Goal: Task Accomplishment & Management: Use online tool/utility

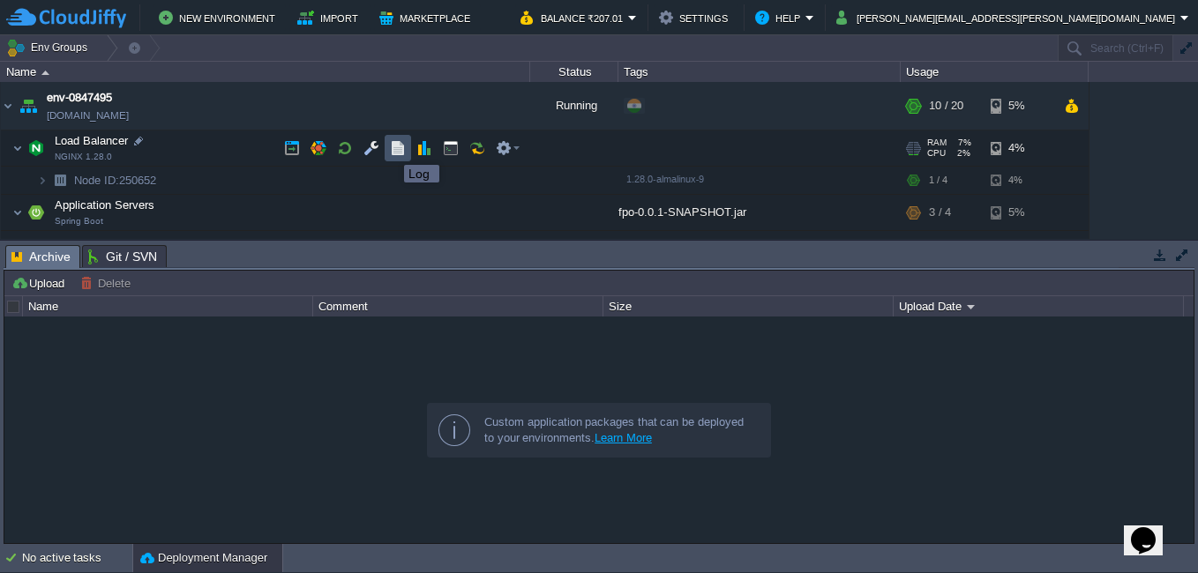
click at [394, 147] on button "button" at bounding box center [398, 148] width 16 height 16
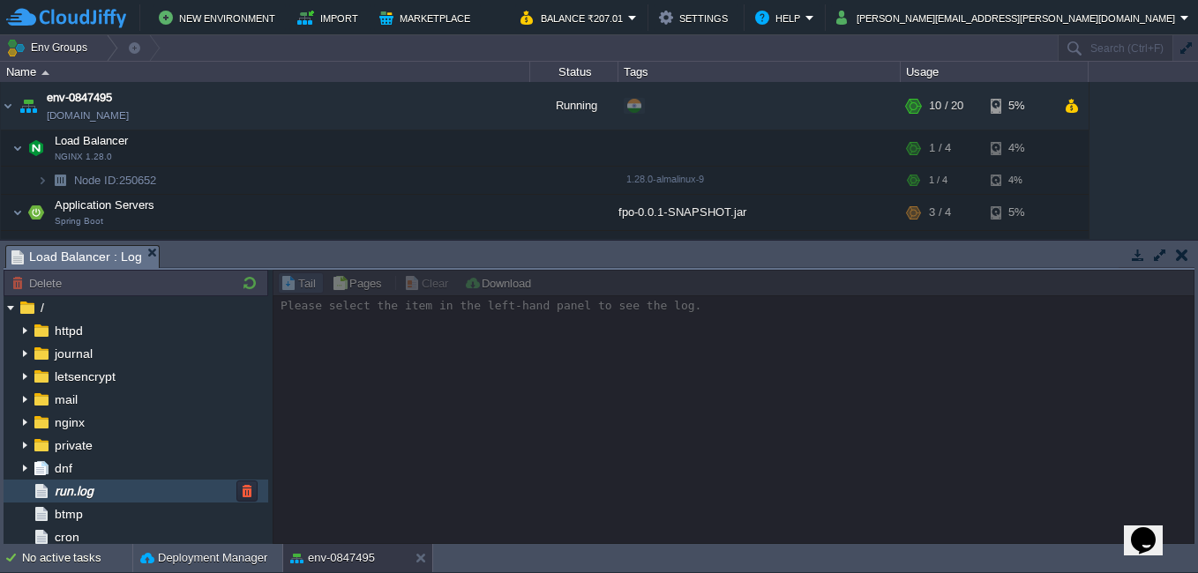
click at [116, 496] on div "run.log" at bounding box center [136, 491] width 265 height 23
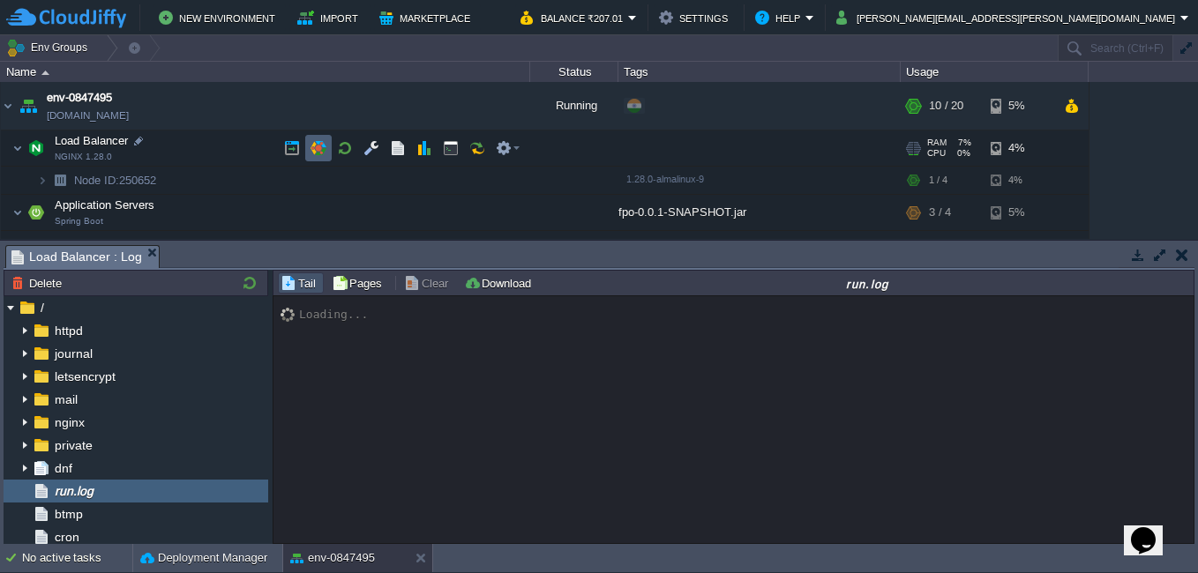
click at [312, 146] on button "button" at bounding box center [318, 148] width 16 height 16
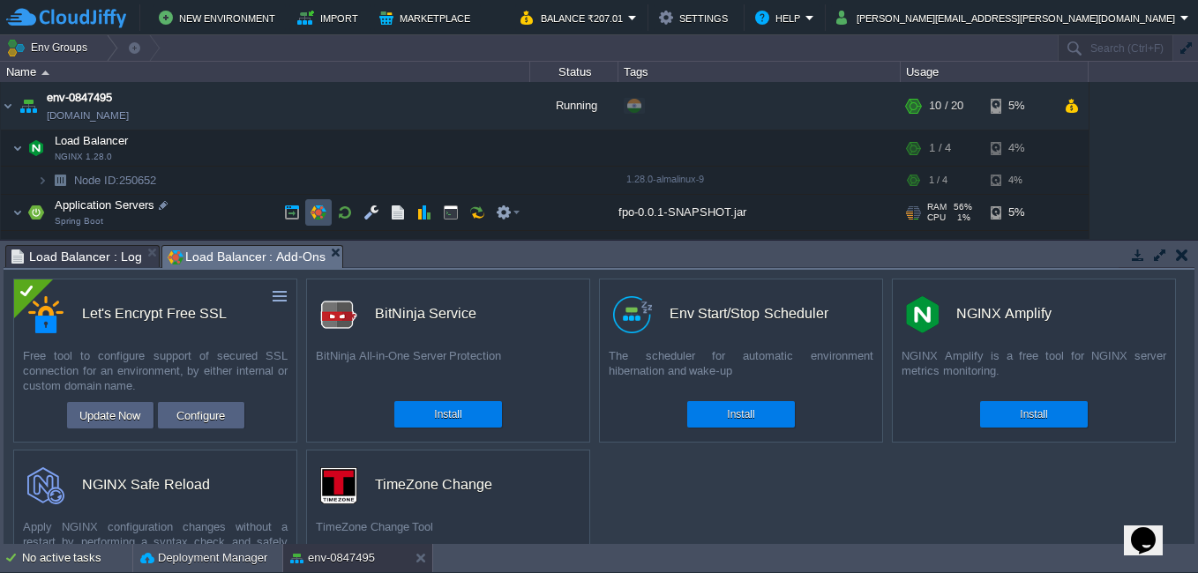
click at [317, 211] on button "button" at bounding box center [318, 213] width 16 height 16
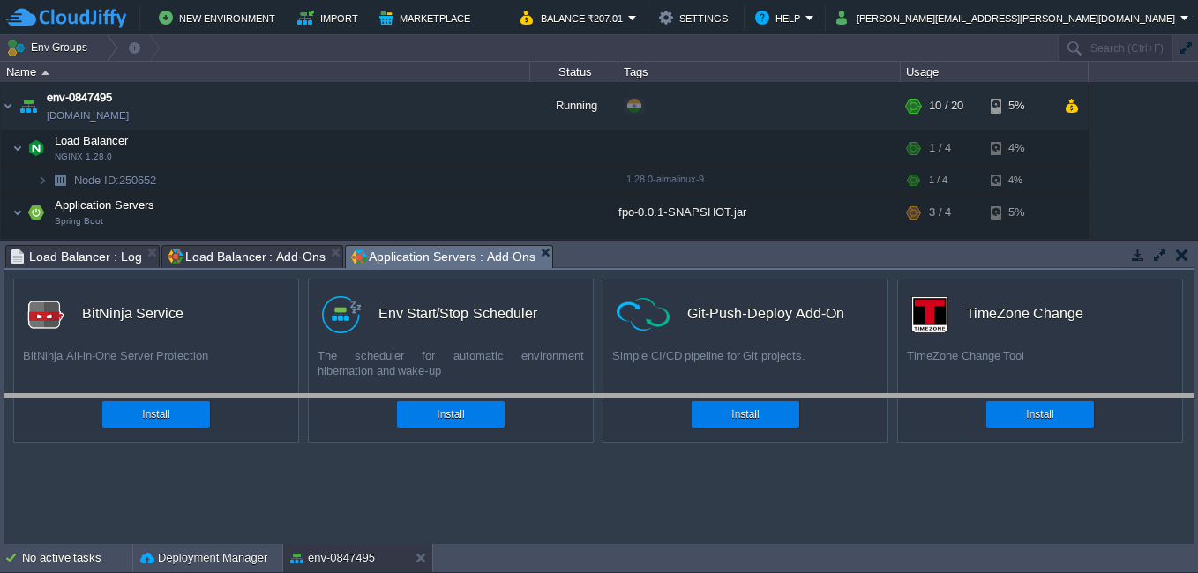
drag, startPoint x: 611, startPoint y: 267, endPoint x: 594, endPoint y: 416, distance: 150.1
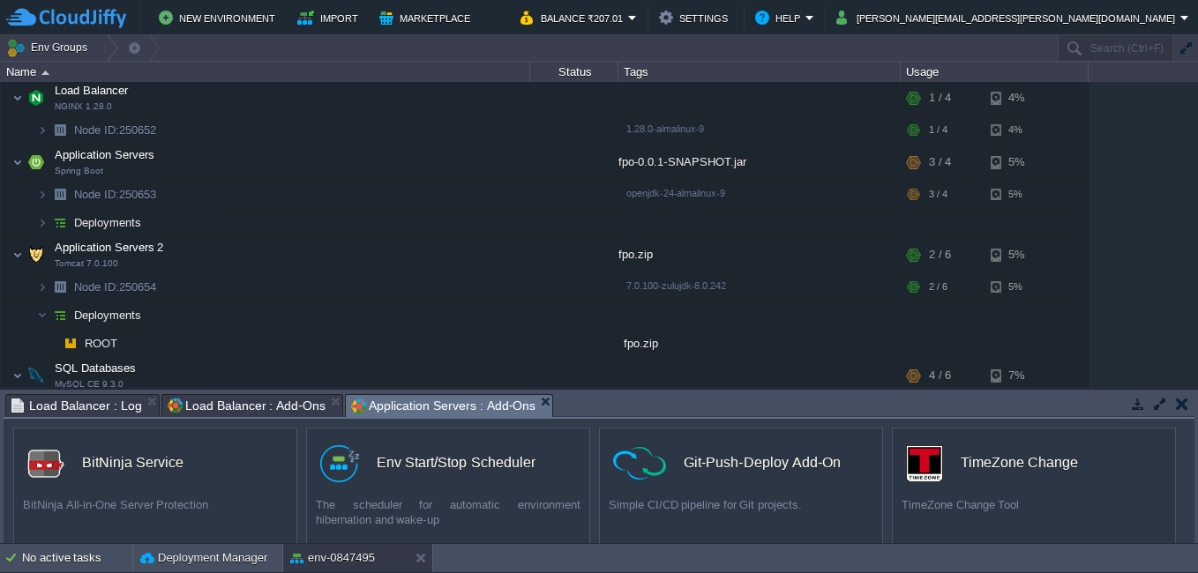
scroll to position [176, 0]
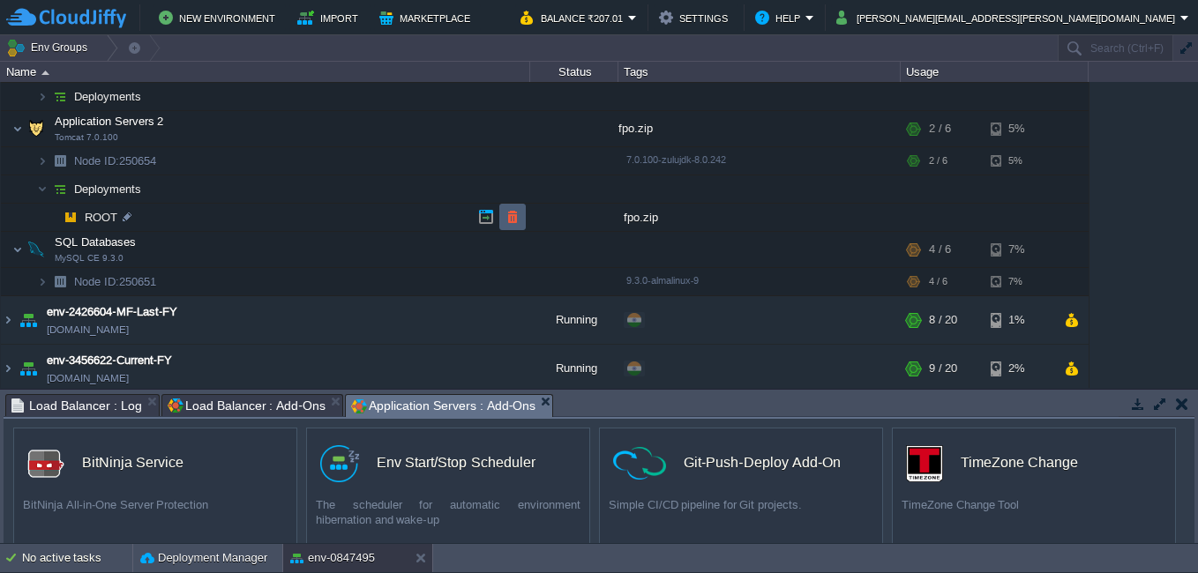
click at [504, 221] on td at bounding box center [512, 217] width 26 height 26
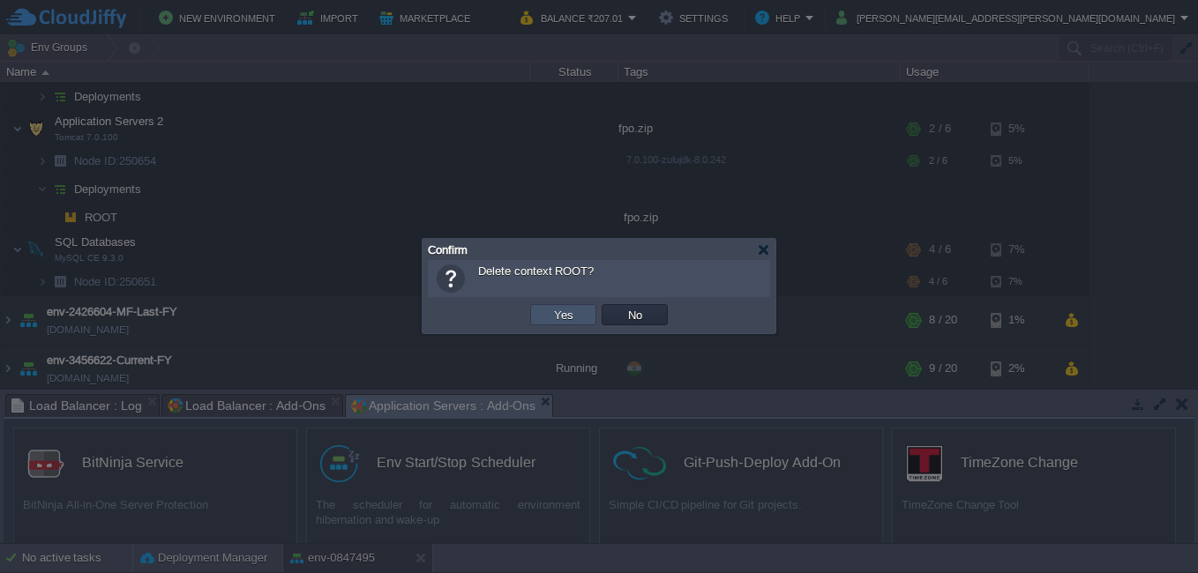
click at [550, 313] on button "Yes" at bounding box center [564, 315] width 30 height 16
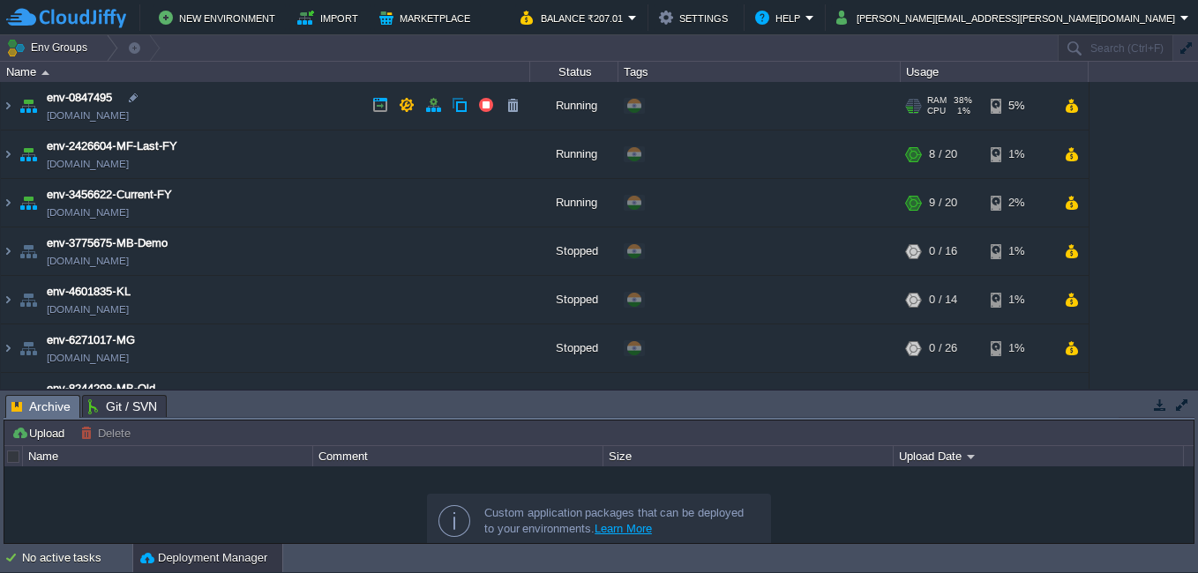
click at [14, 102] on img at bounding box center [8, 106] width 14 height 48
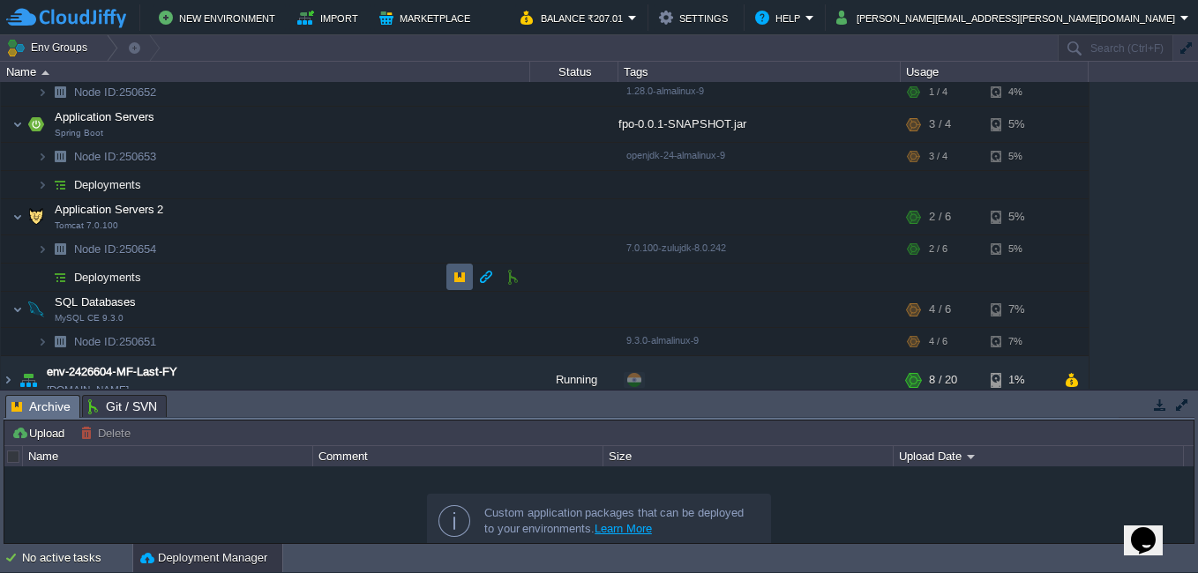
click at [449, 279] on td at bounding box center [459, 277] width 26 height 26
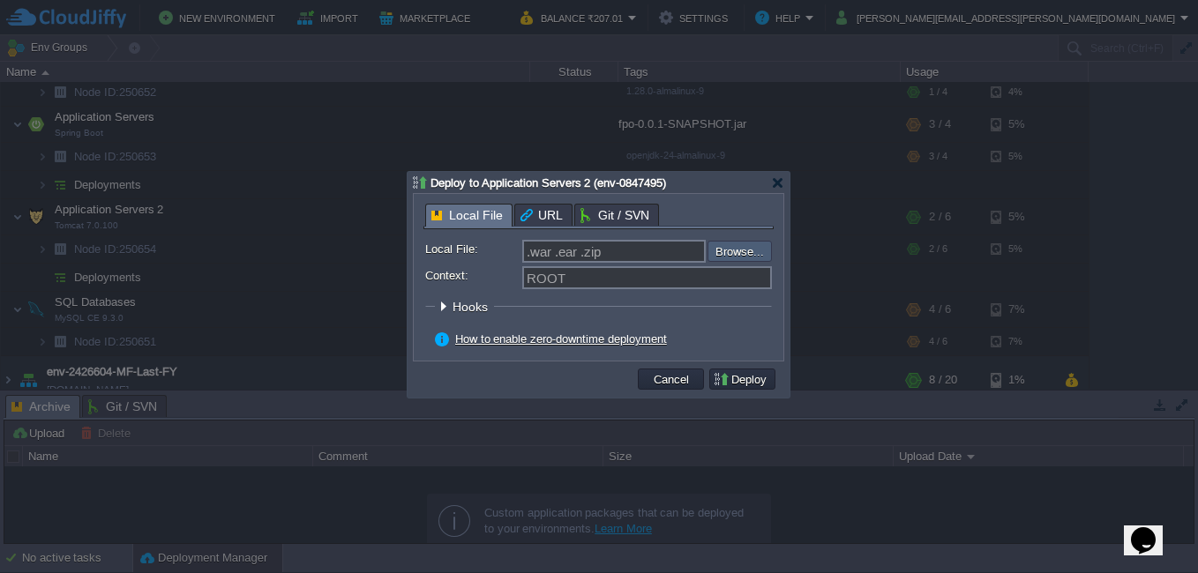
click at [733, 257] on input "file" at bounding box center [660, 251] width 223 height 21
type input "C:\fakepath\fpo.zip"
type input "fpo.zip"
click at [746, 385] on button "Deploy" at bounding box center [742, 379] width 59 height 16
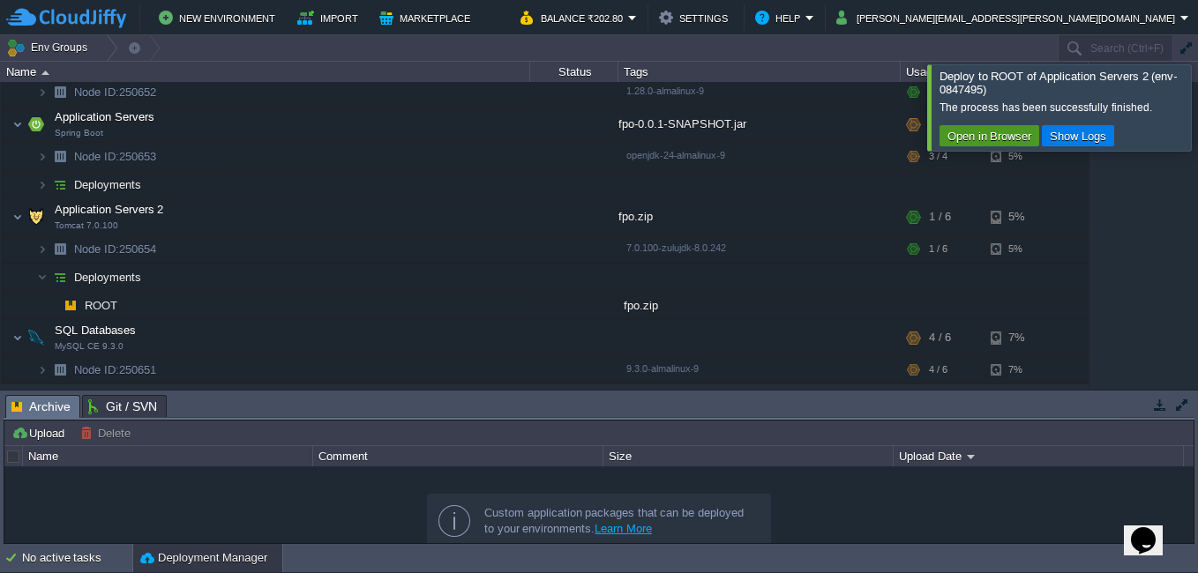
click at [970, 137] on button "Open in Browser" at bounding box center [989, 136] width 94 height 16
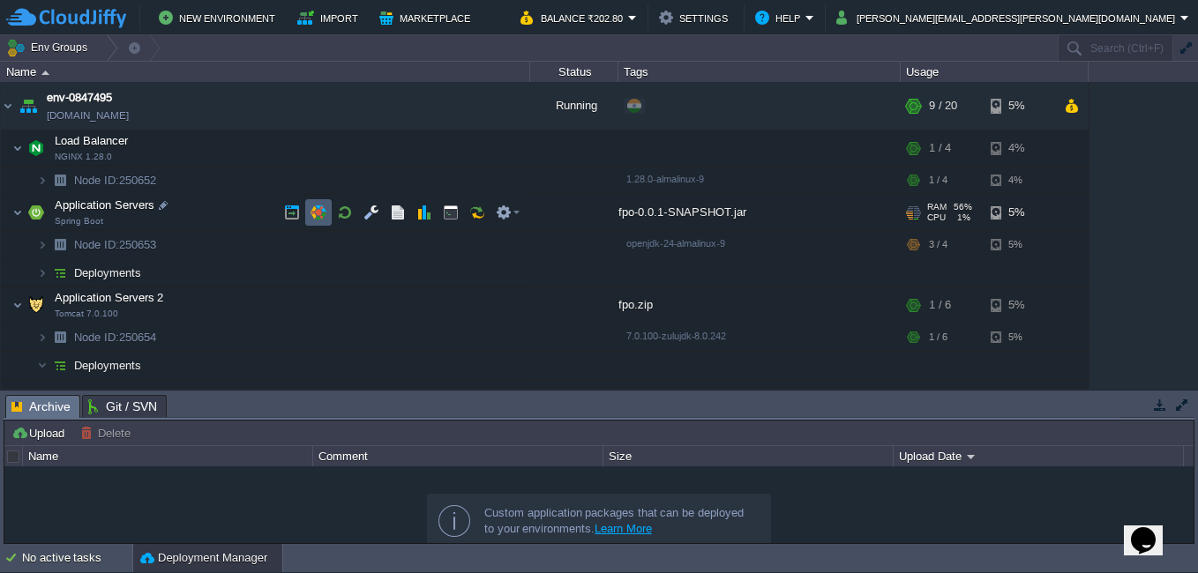
click at [318, 211] on button "button" at bounding box center [318, 213] width 16 height 16
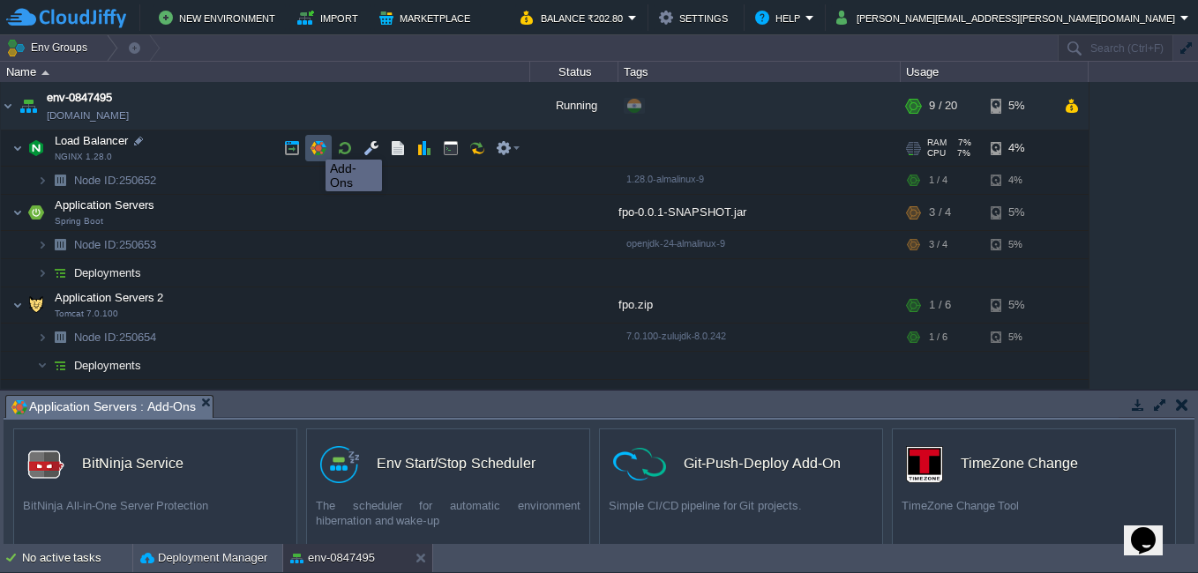
click at [312, 144] on button "button" at bounding box center [318, 148] width 16 height 16
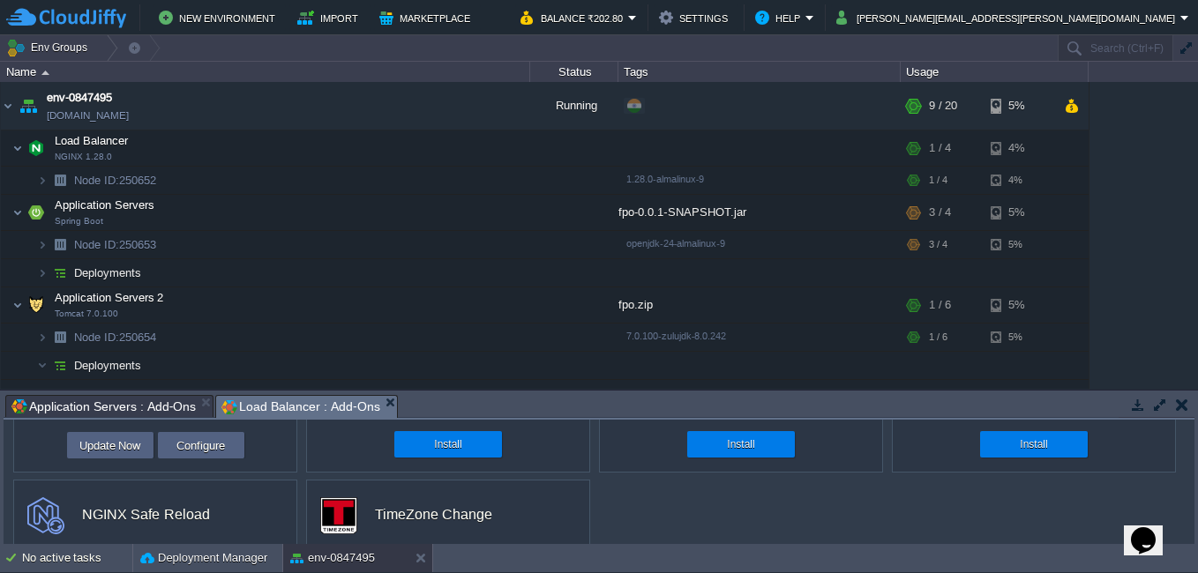
scroll to position [88, 0]
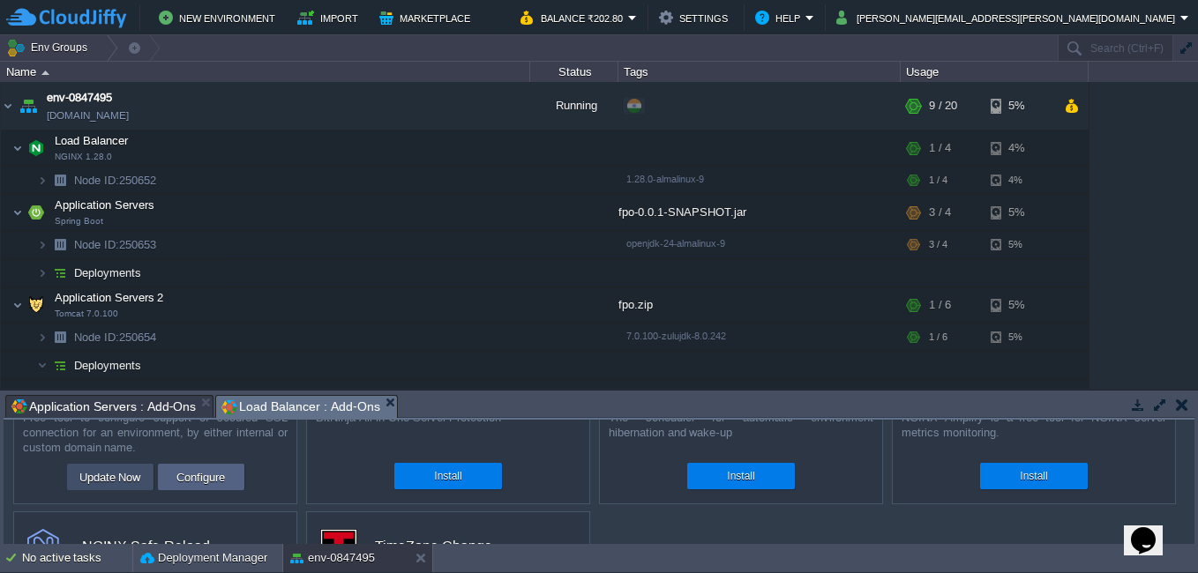
click at [116, 474] on button "Update Now" at bounding box center [110, 477] width 72 height 21
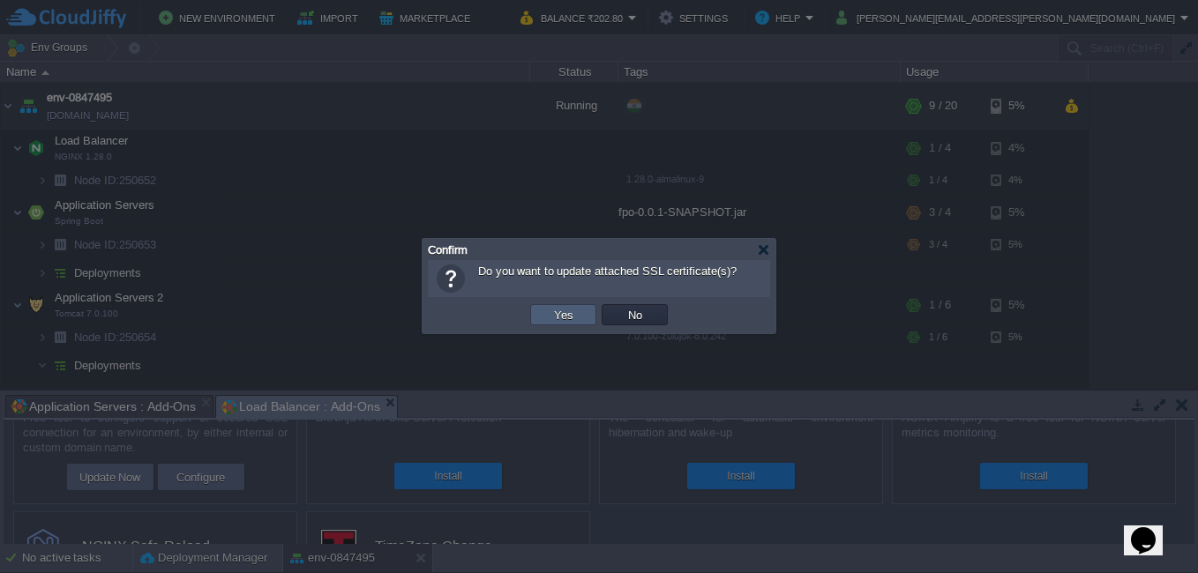
click at [542, 316] on td "Yes" at bounding box center [563, 314] width 66 height 21
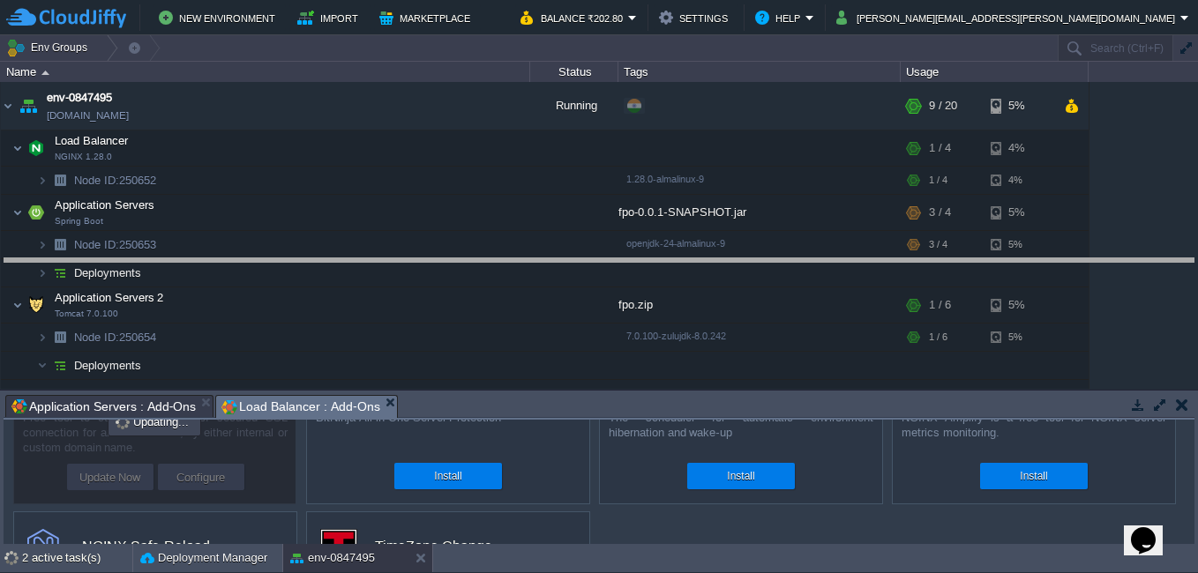
drag, startPoint x: 536, startPoint y: 402, endPoint x: 541, endPoint y: 265, distance: 136.8
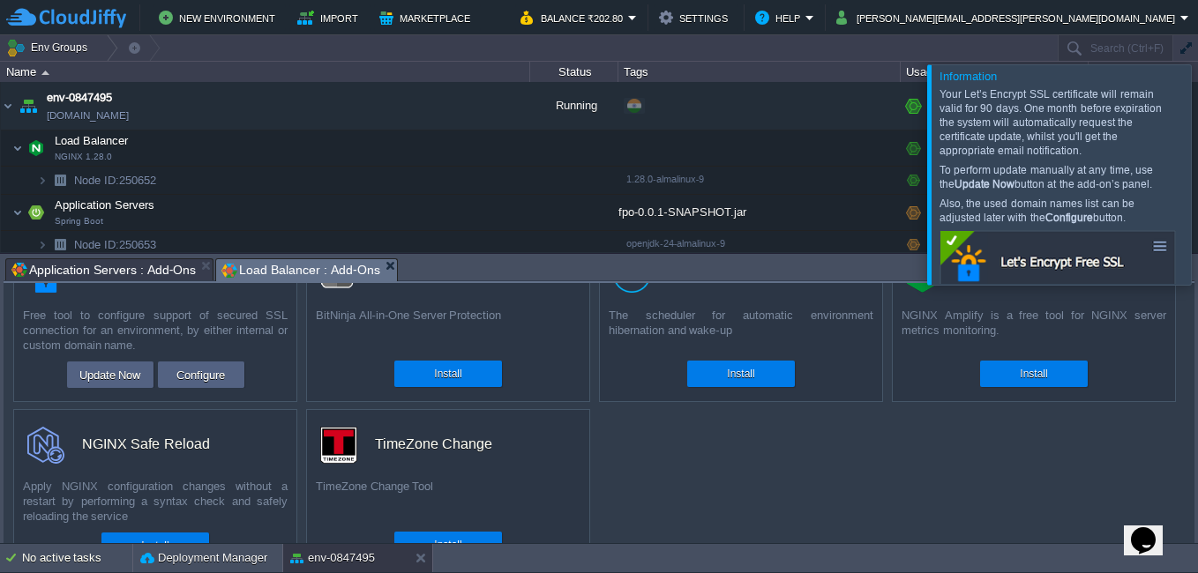
scroll to position [95, 0]
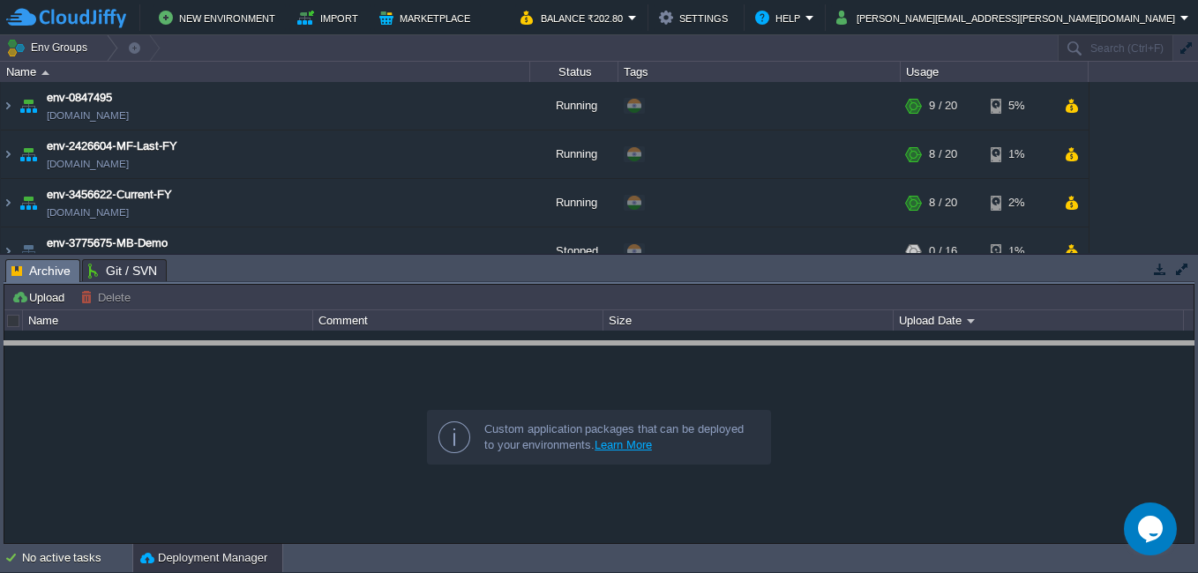
drag, startPoint x: 462, startPoint y: 277, endPoint x: 466, endPoint y: 359, distance: 82.1
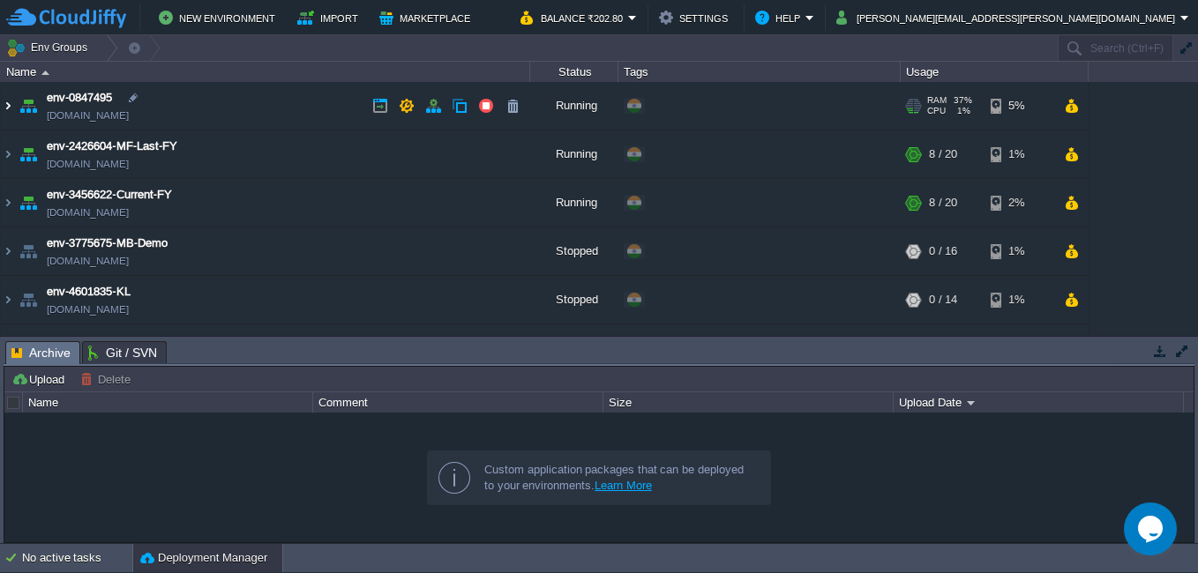
click at [13, 119] on img at bounding box center [8, 106] width 14 height 48
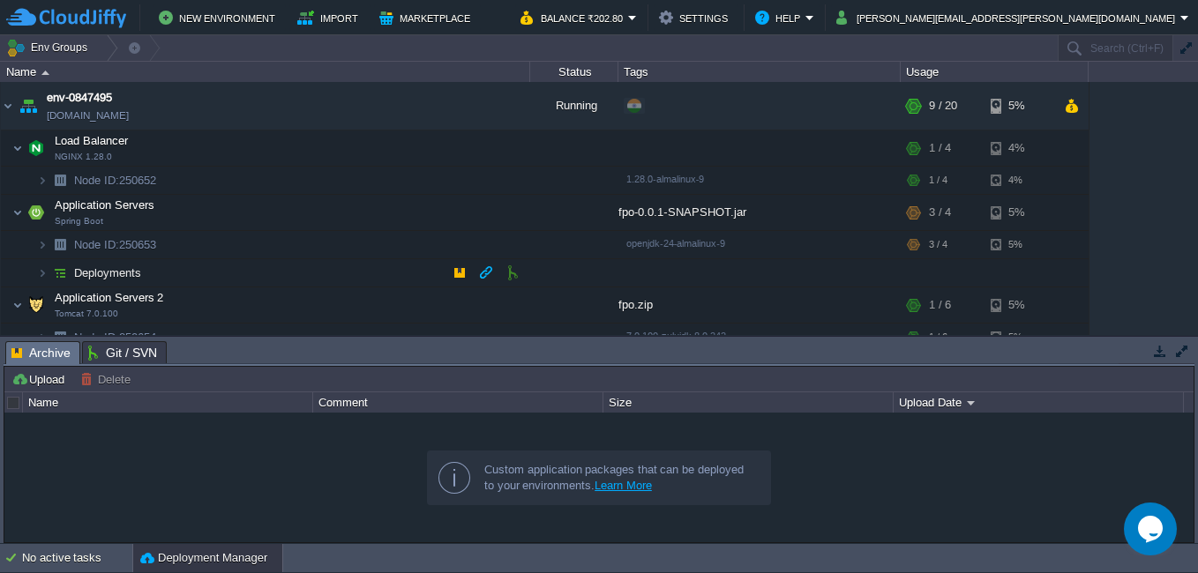
scroll to position [176, 0]
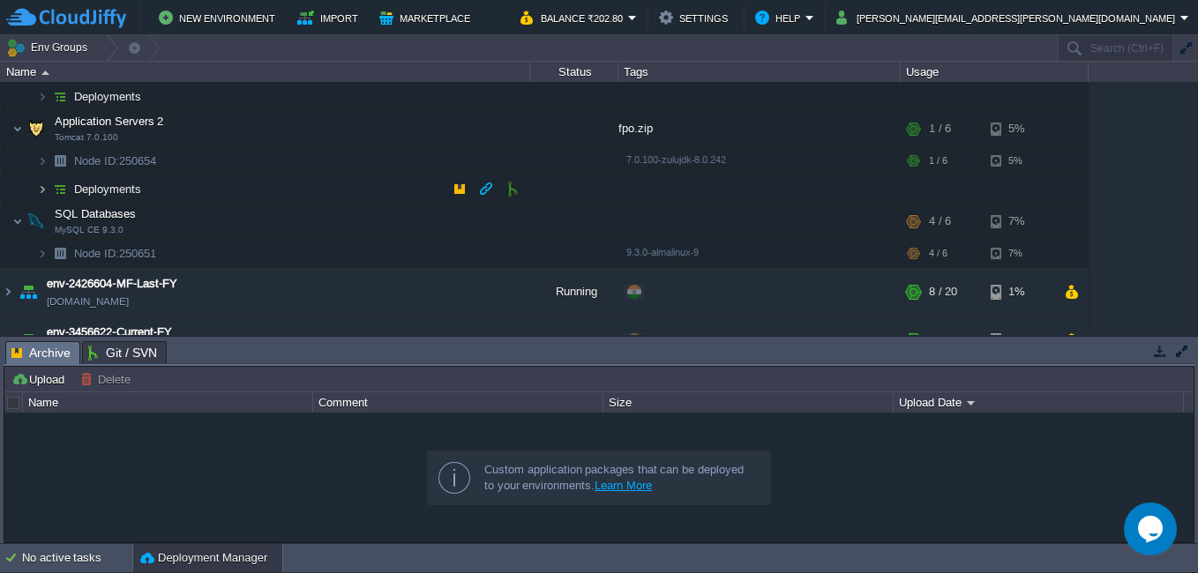
click at [46, 190] on img at bounding box center [42, 189] width 11 height 27
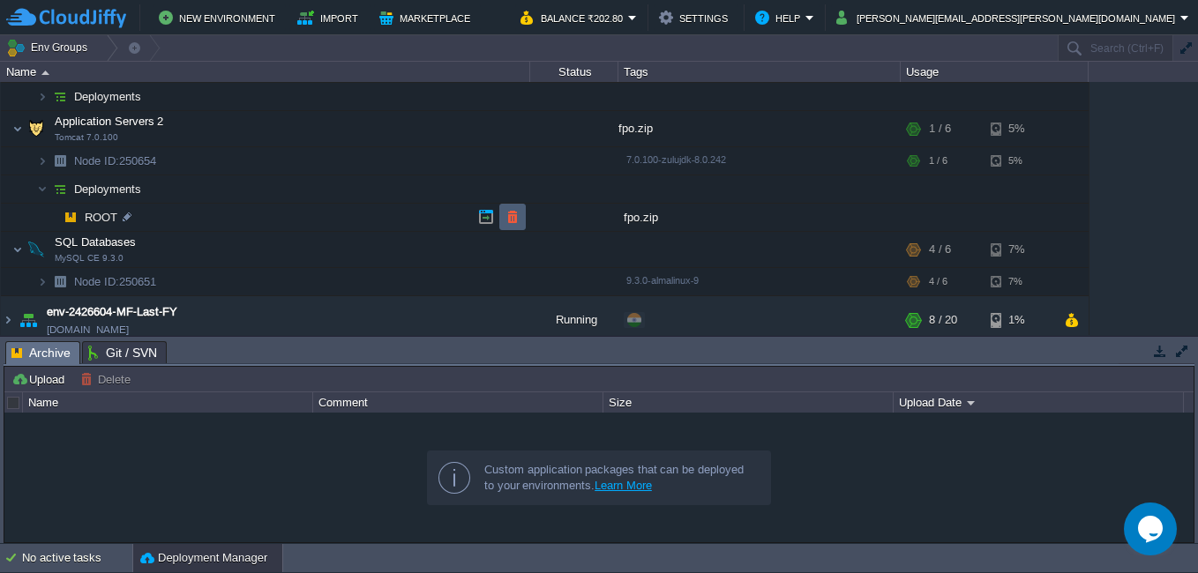
click at [507, 220] on button "button" at bounding box center [512, 217] width 16 height 16
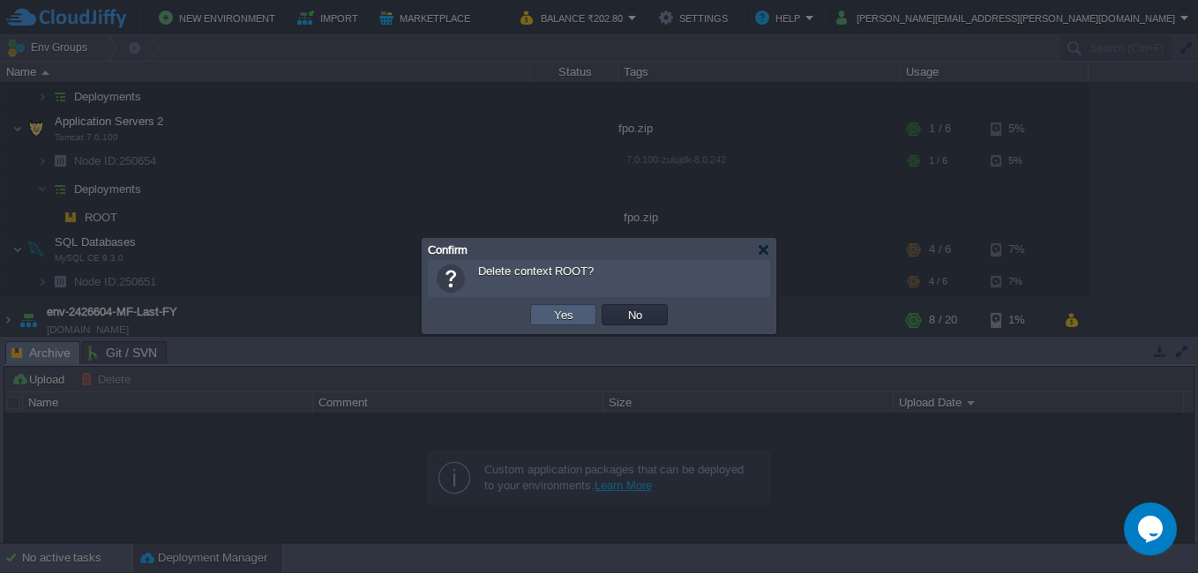
click at [547, 312] on td "Yes" at bounding box center [563, 314] width 66 height 21
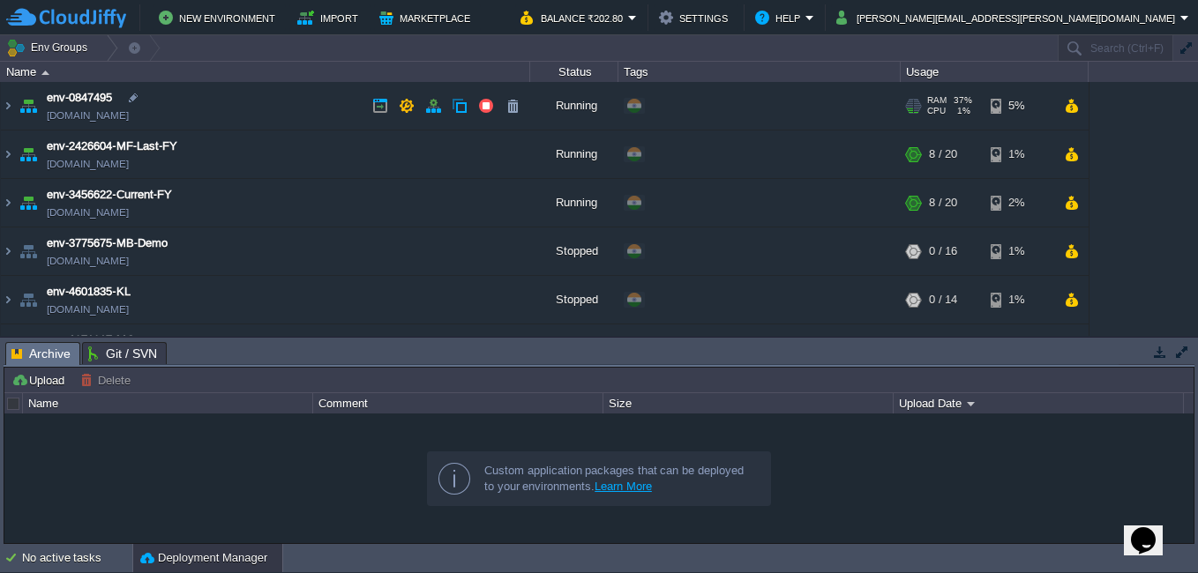
click at [15, 110] on td "env-0847495 [DOMAIN_NAME]" at bounding box center [265, 106] width 529 height 49
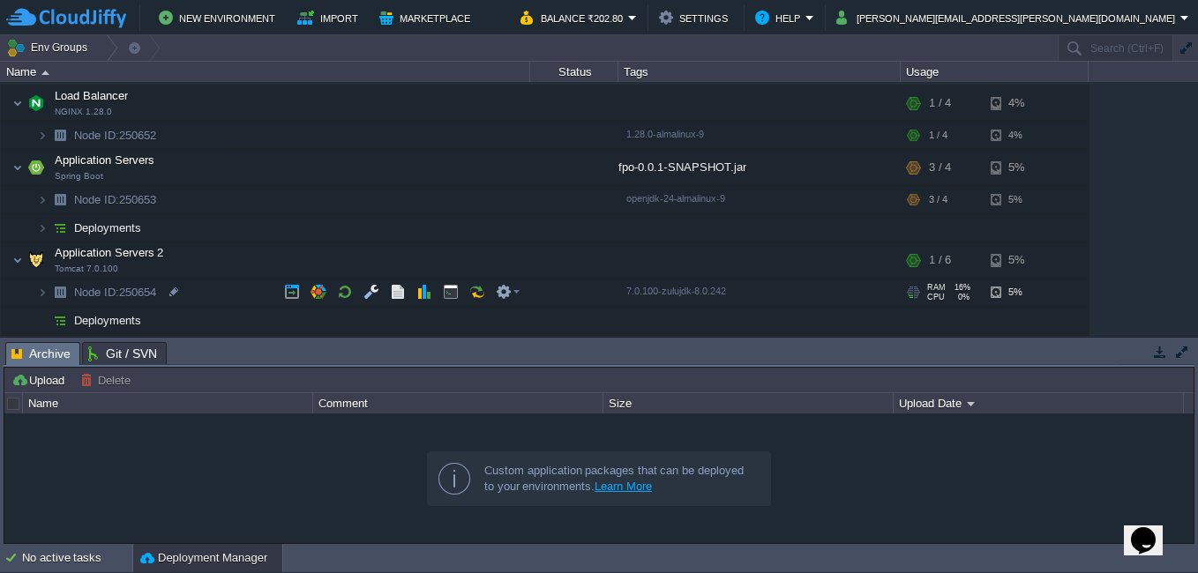
scroll to position [88, 0]
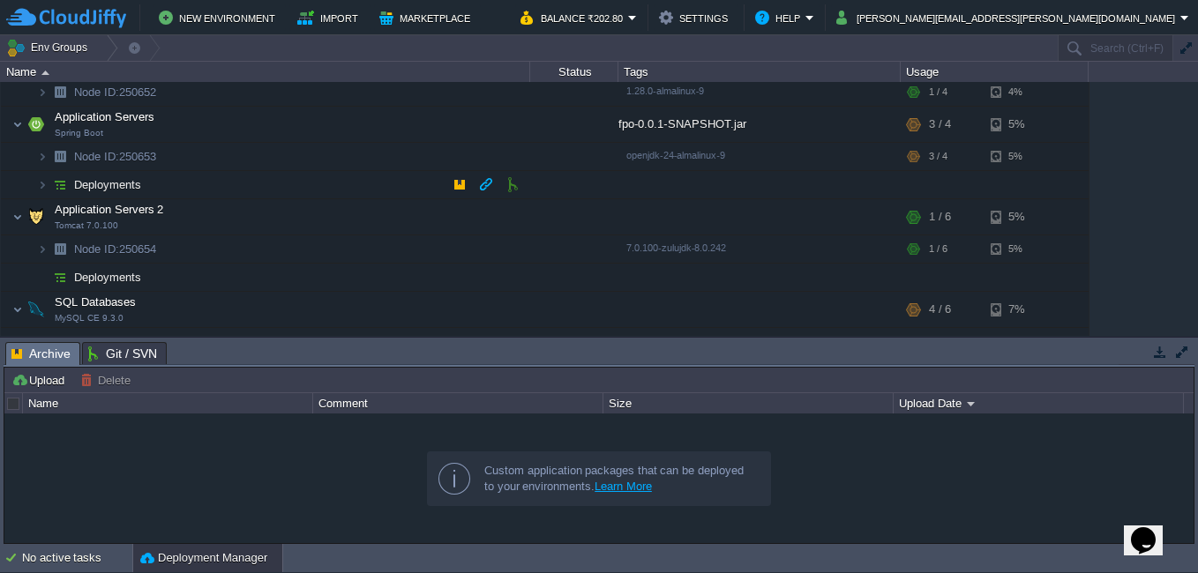
click at [52, 182] on img at bounding box center [60, 184] width 25 height 27
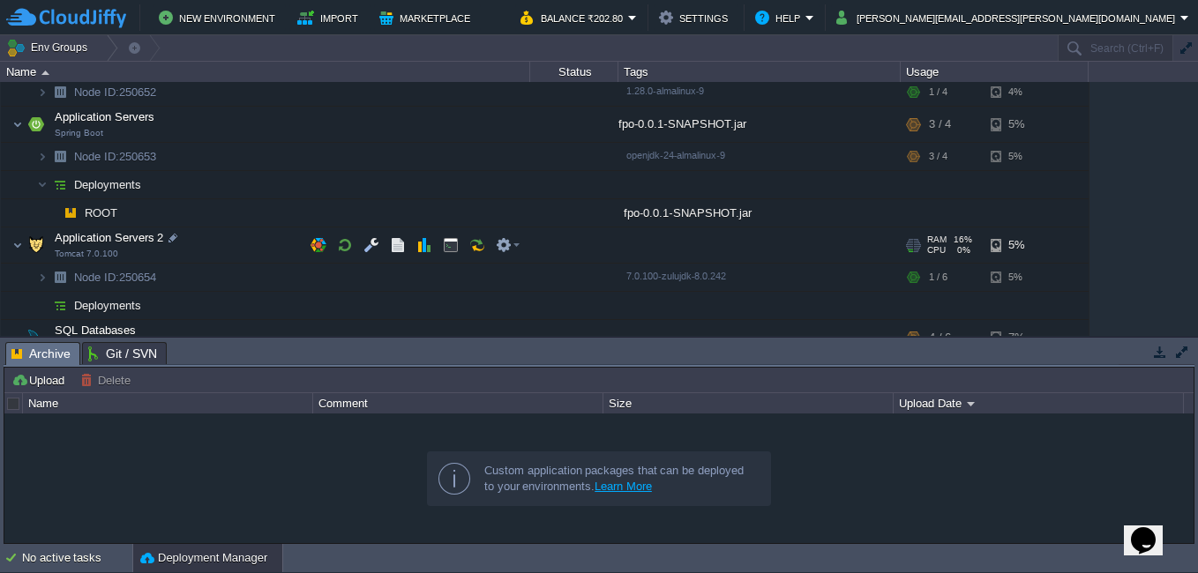
scroll to position [176, 0]
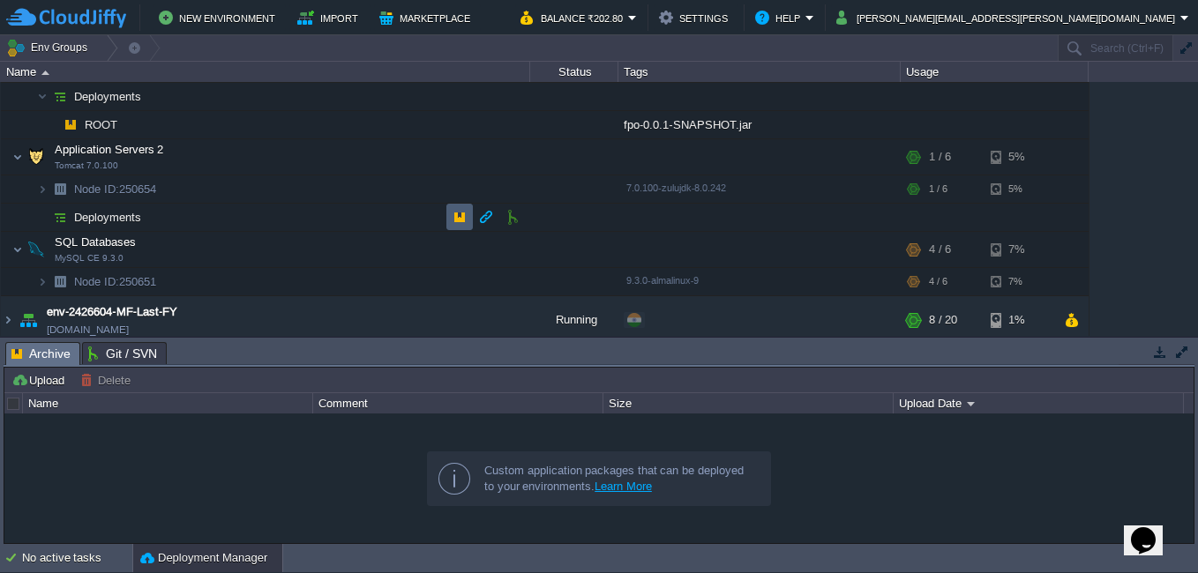
click at [450, 216] on td at bounding box center [459, 217] width 26 height 26
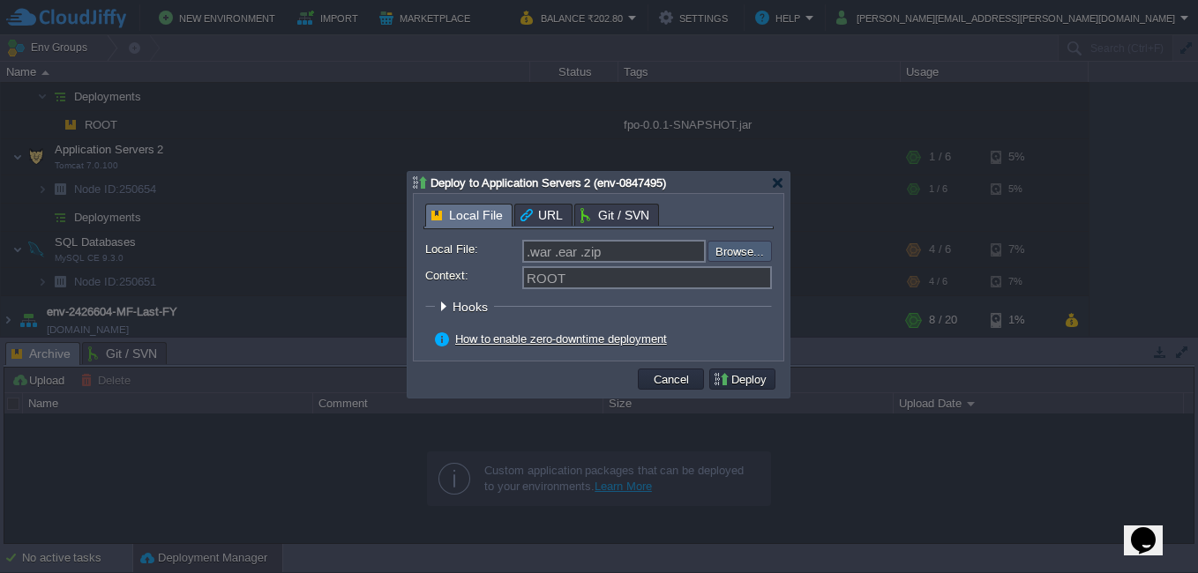
click at [745, 252] on input "file" at bounding box center [660, 251] width 223 height 21
type input "C:\fakepath\fpo.zip"
type input "fpo.zip"
click at [752, 376] on button "Deploy" at bounding box center [742, 379] width 59 height 16
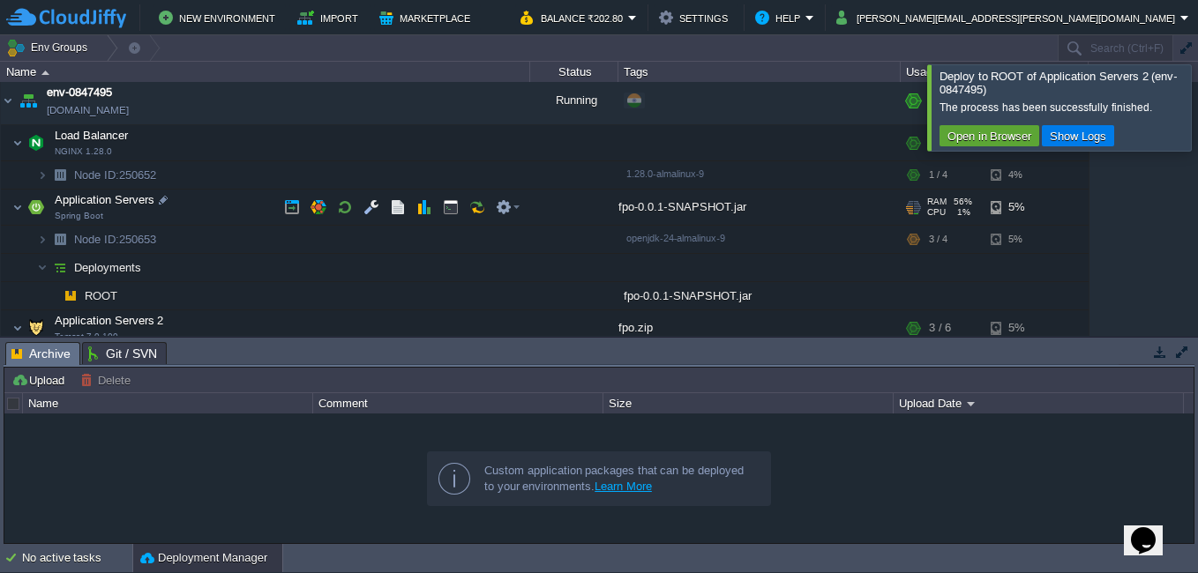
scroll to position [0, 0]
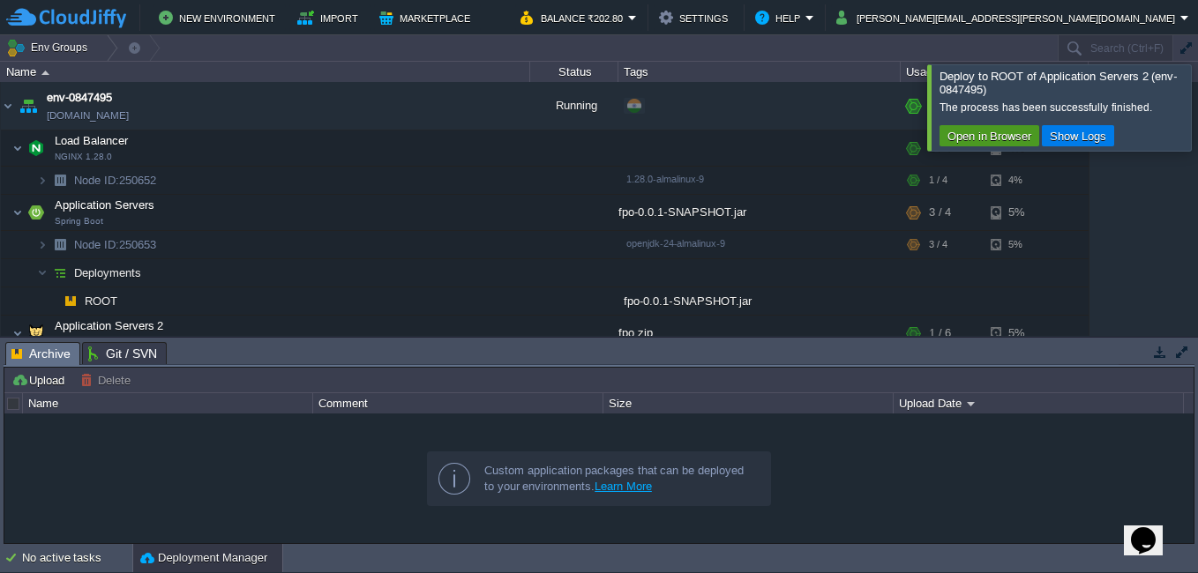
click at [975, 138] on button "Open in Browser" at bounding box center [989, 136] width 94 height 16
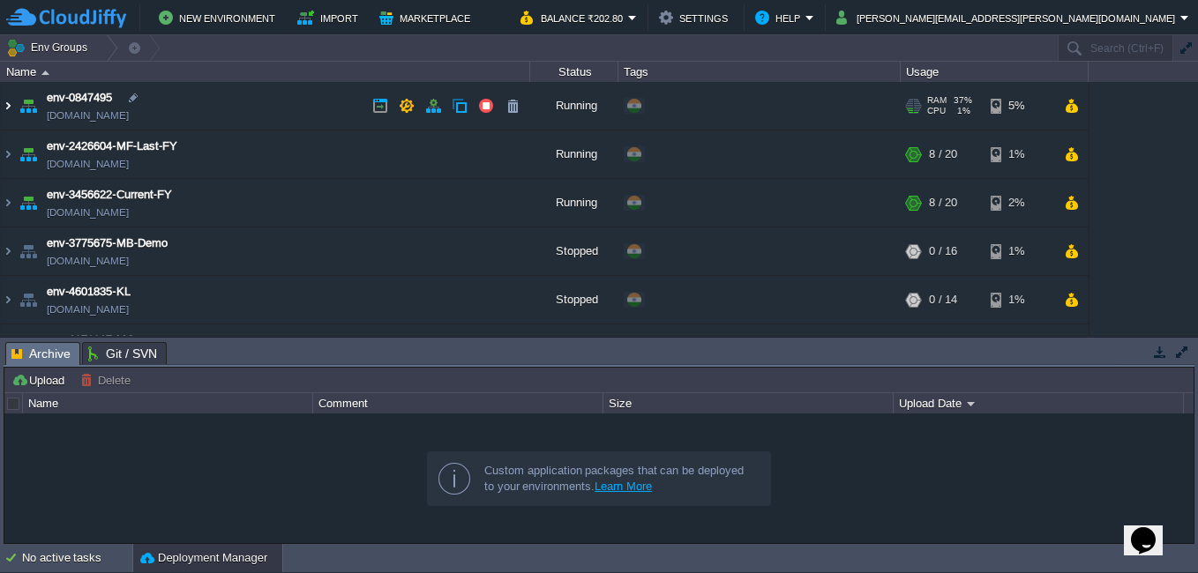
click at [14, 109] on img at bounding box center [8, 106] width 14 height 48
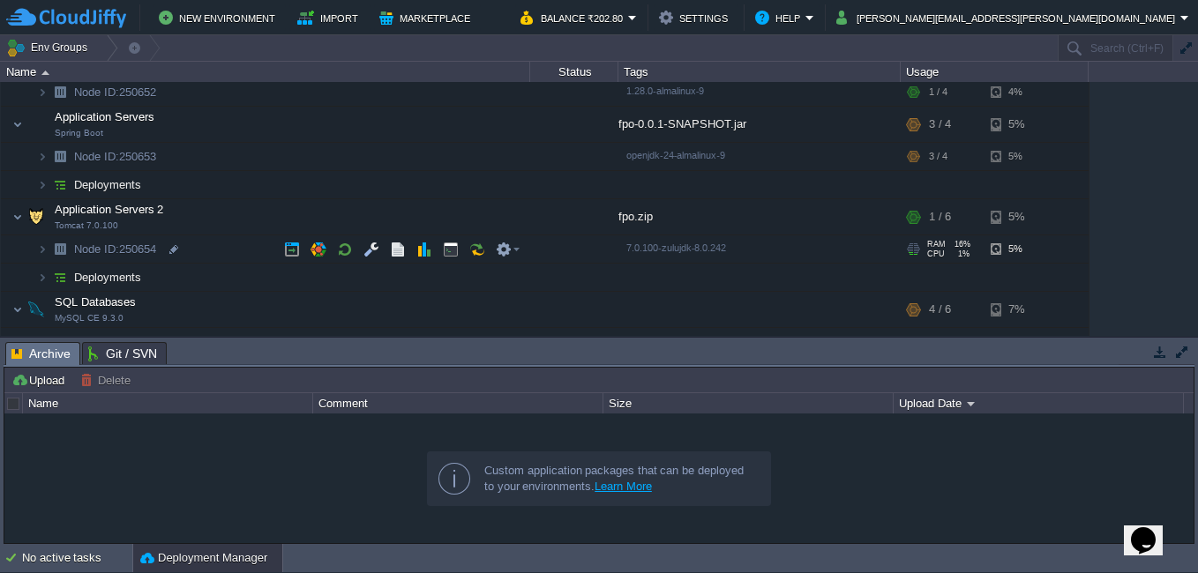
scroll to position [88, 0]
click at [47, 277] on img at bounding box center [42, 277] width 11 height 27
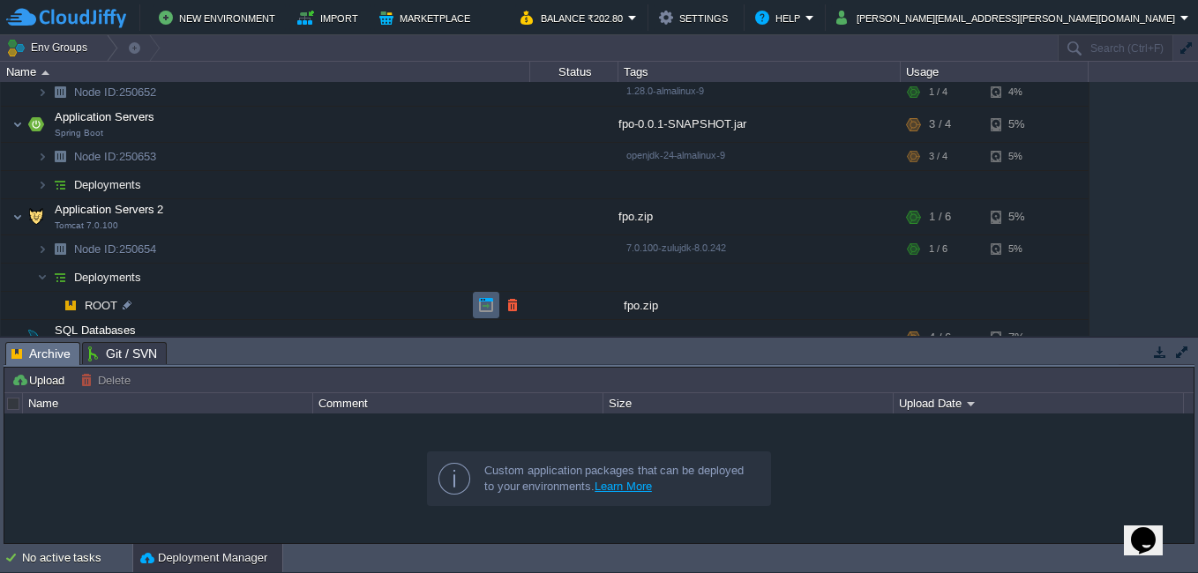
click at [477, 307] on td at bounding box center [486, 305] width 26 height 26
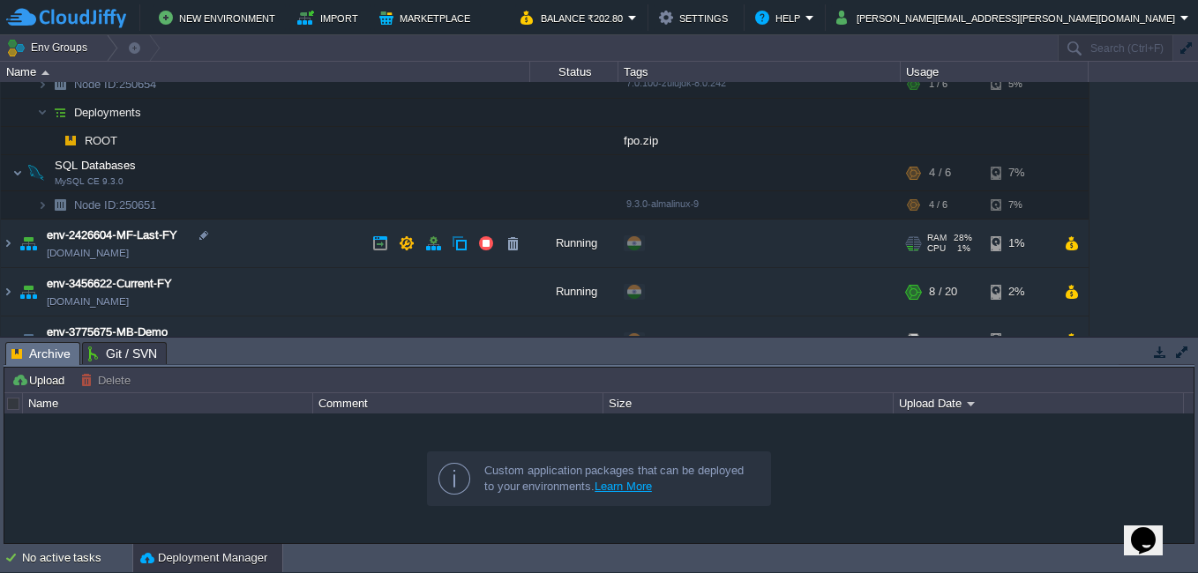
scroll to position [265, 0]
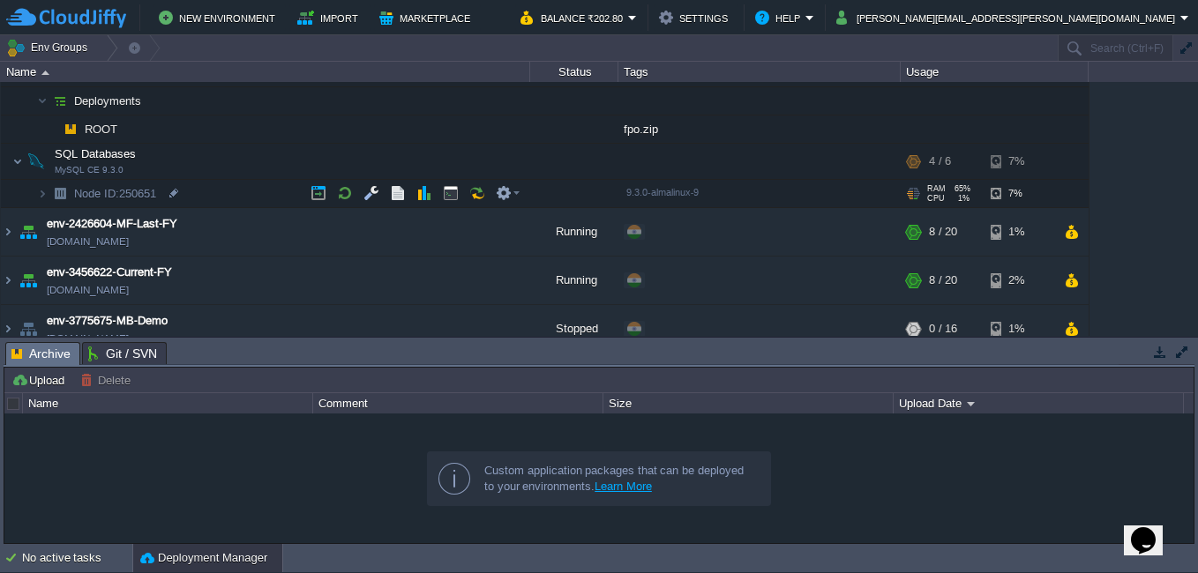
click at [48, 194] on img at bounding box center [60, 193] width 25 height 27
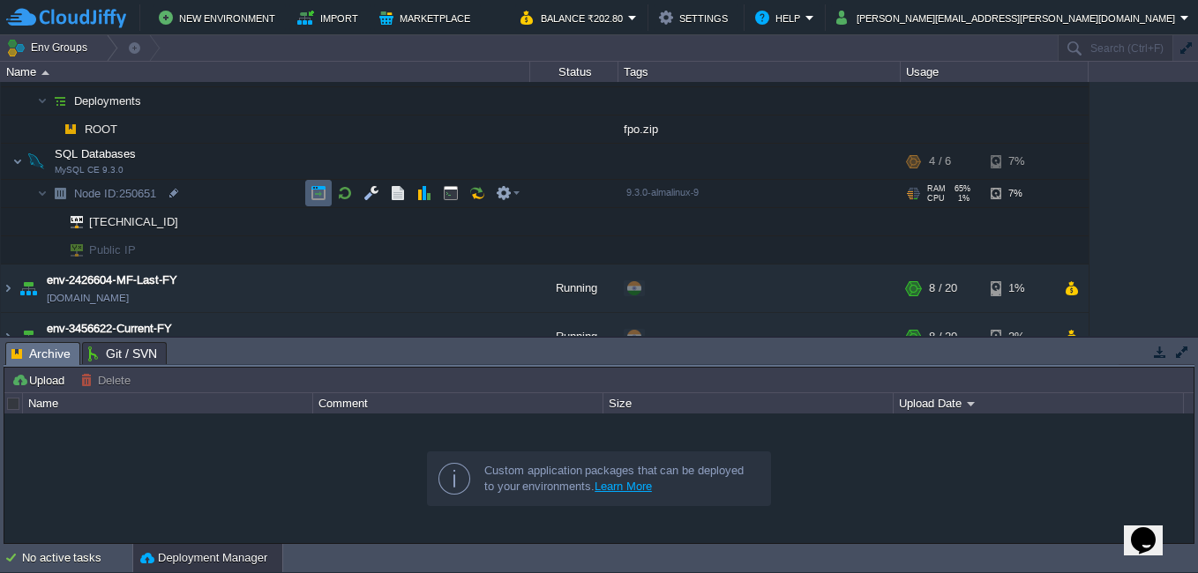
click at [316, 190] on button "button" at bounding box center [318, 193] width 16 height 16
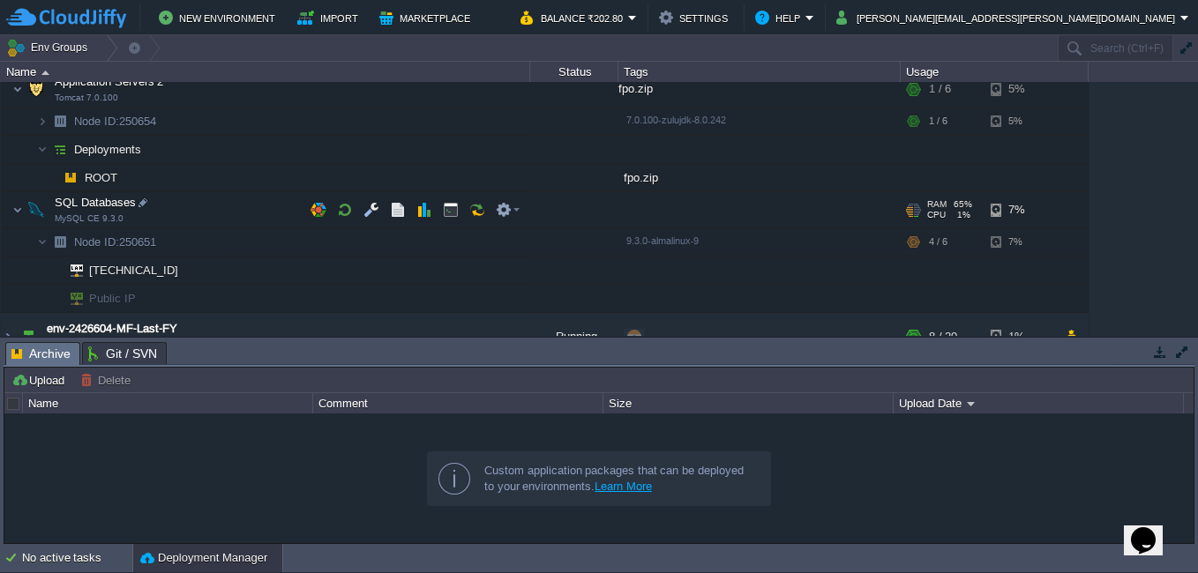
scroll to position [0, 0]
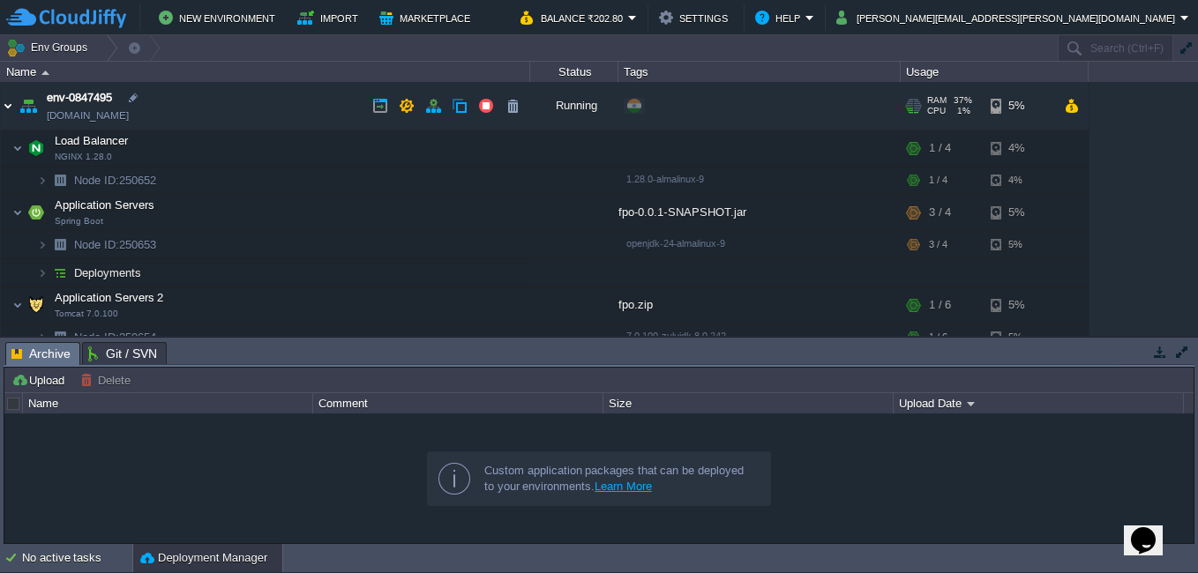
click at [8, 109] on img at bounding box center [8, 106] width 14 height 48
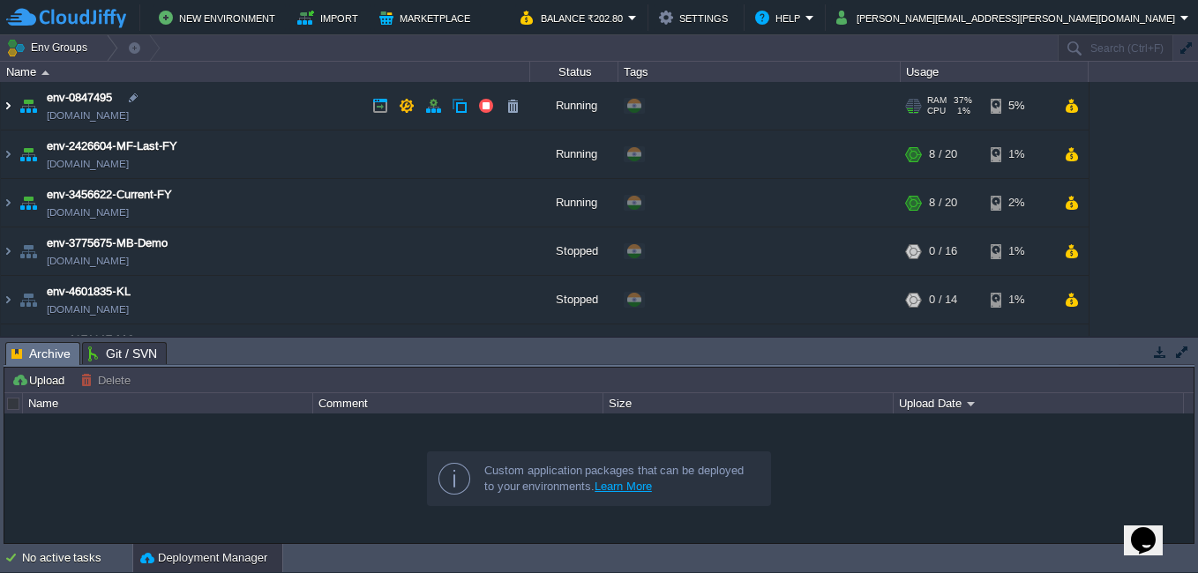
click at [8, 109] on img at bounding box center [8, 106] width 14 height 48
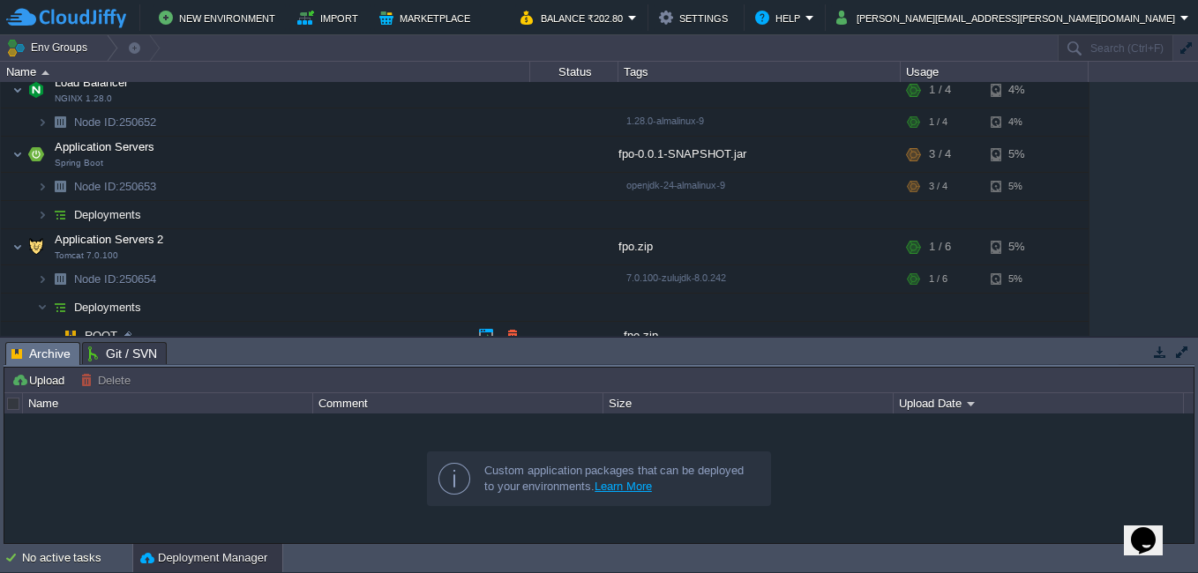
scroll to position [176, 0]
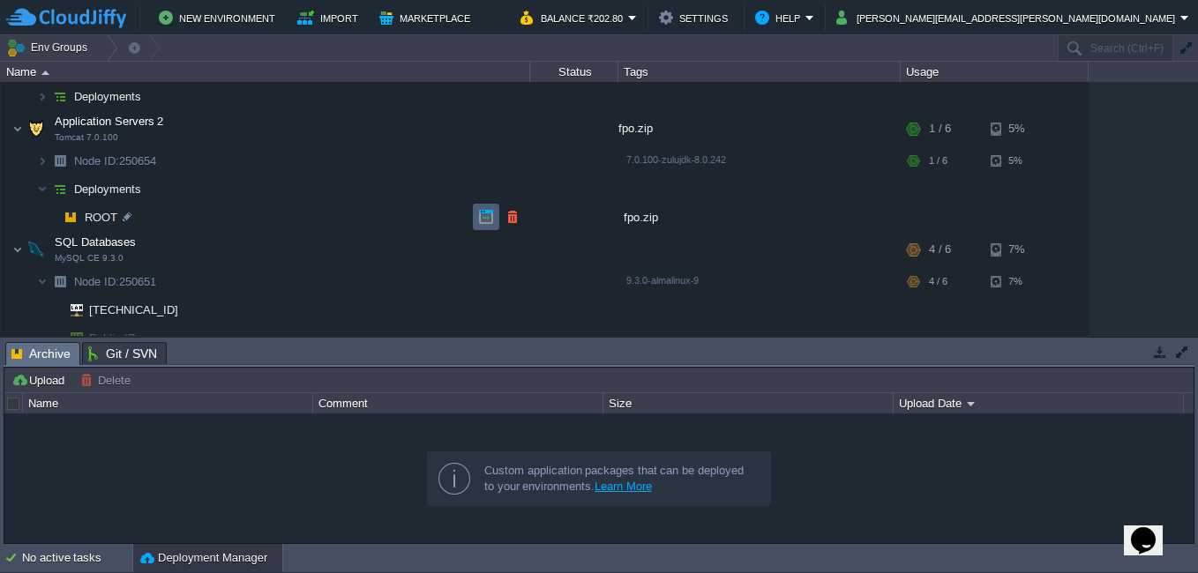
click at [474, 213] on td at bounding box center [486, 217] width 26 height 26
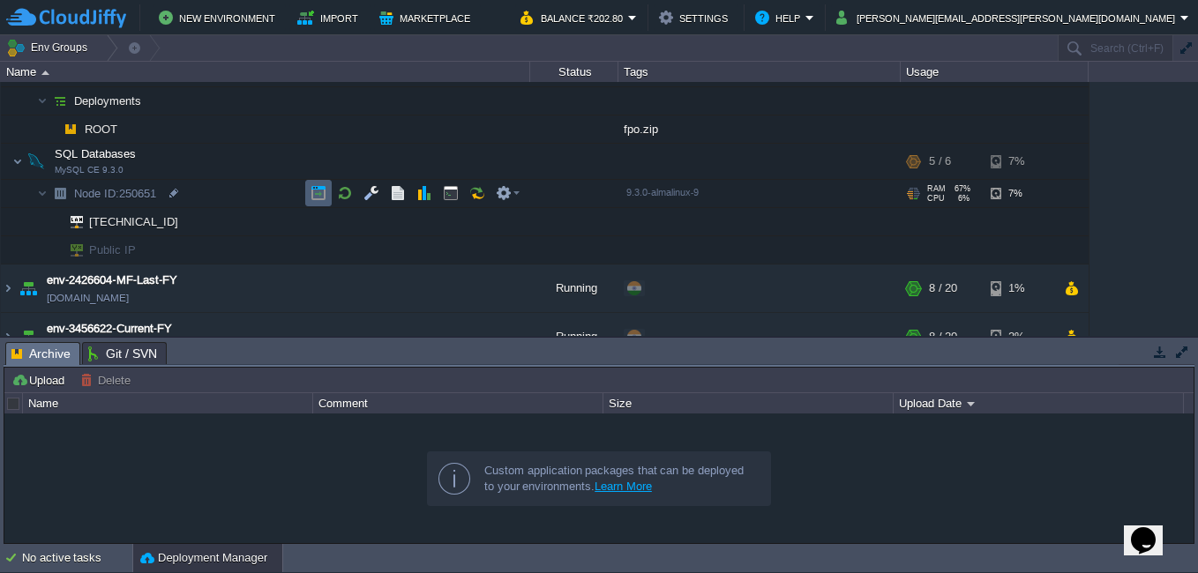
click at [308, 192] on td at bounding box center [318, 193] width 26 height 26
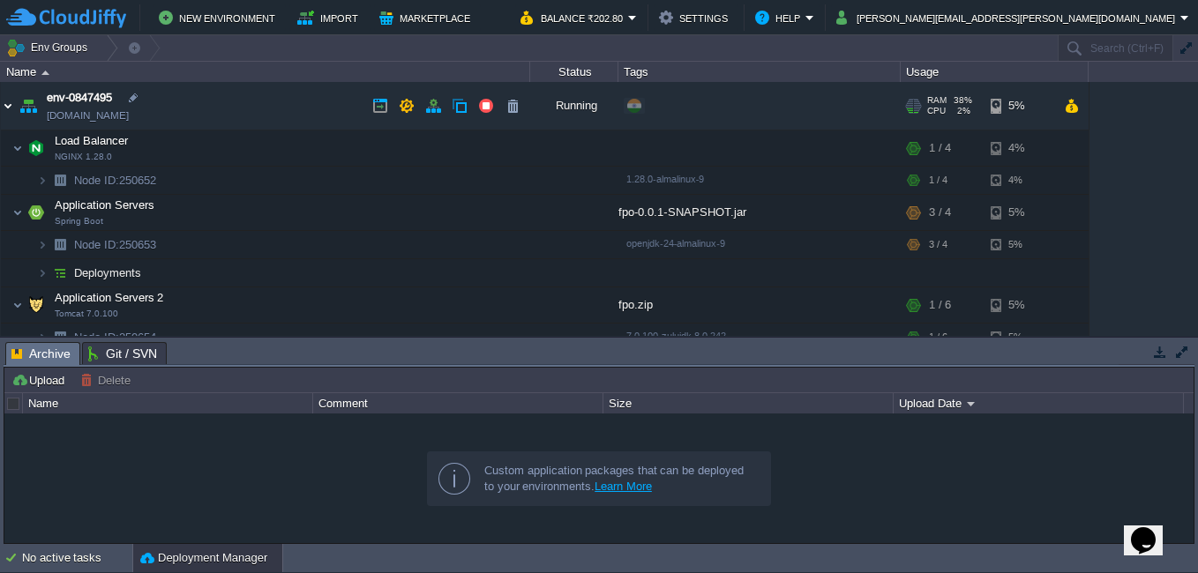
click at [11, 108] on img at bounding box center [8, 106] width 14 height 48
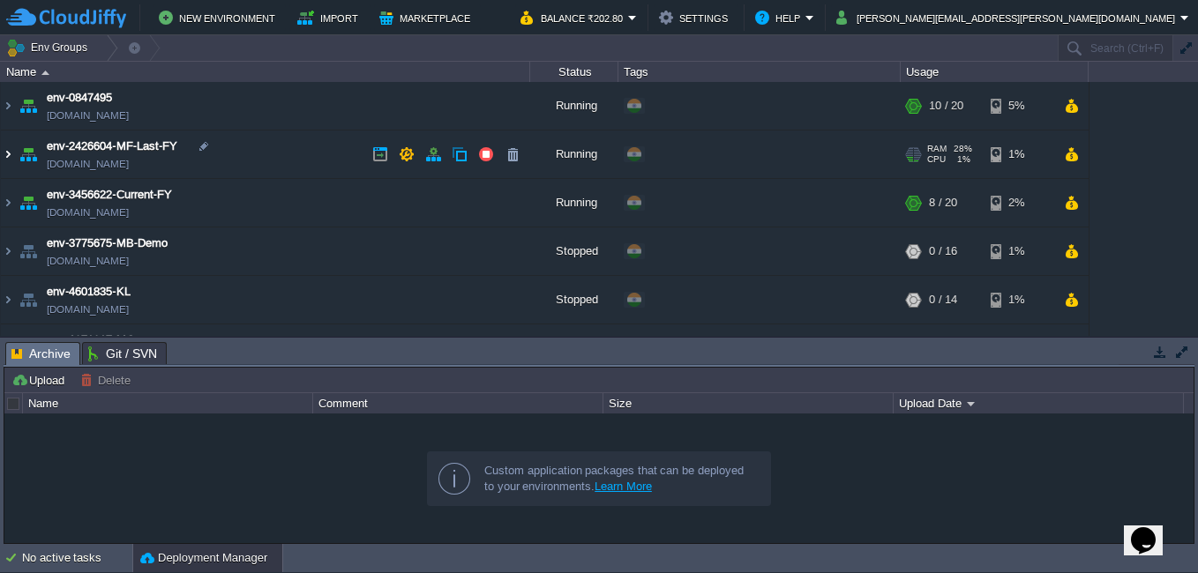
click at [12, 164] on img at bounding box center [8, 155] width 14 height 48
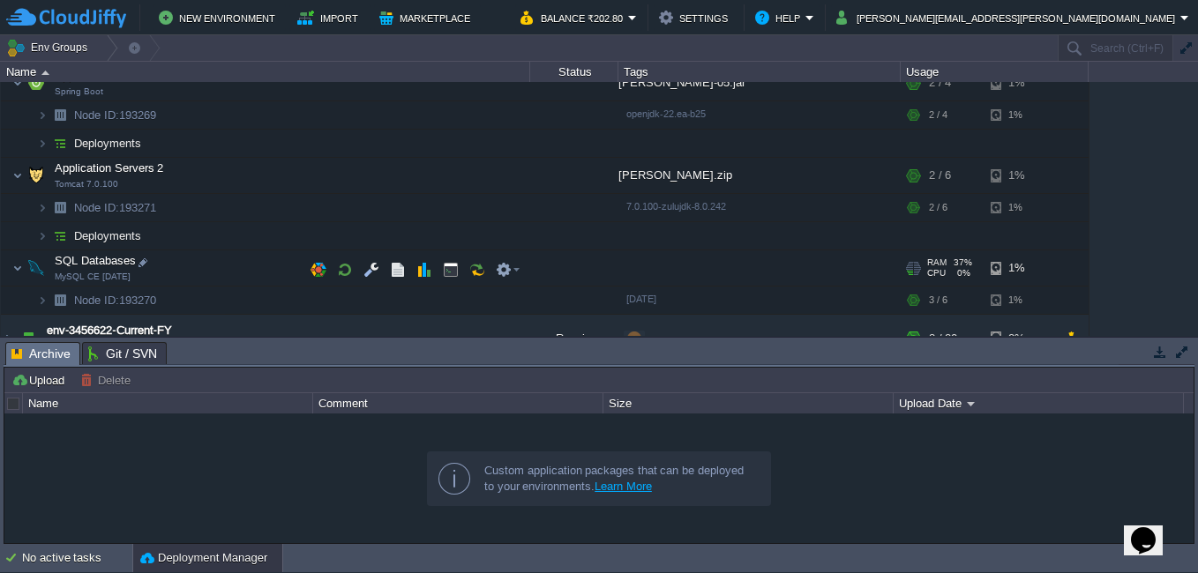
scroll to position [265, 0]
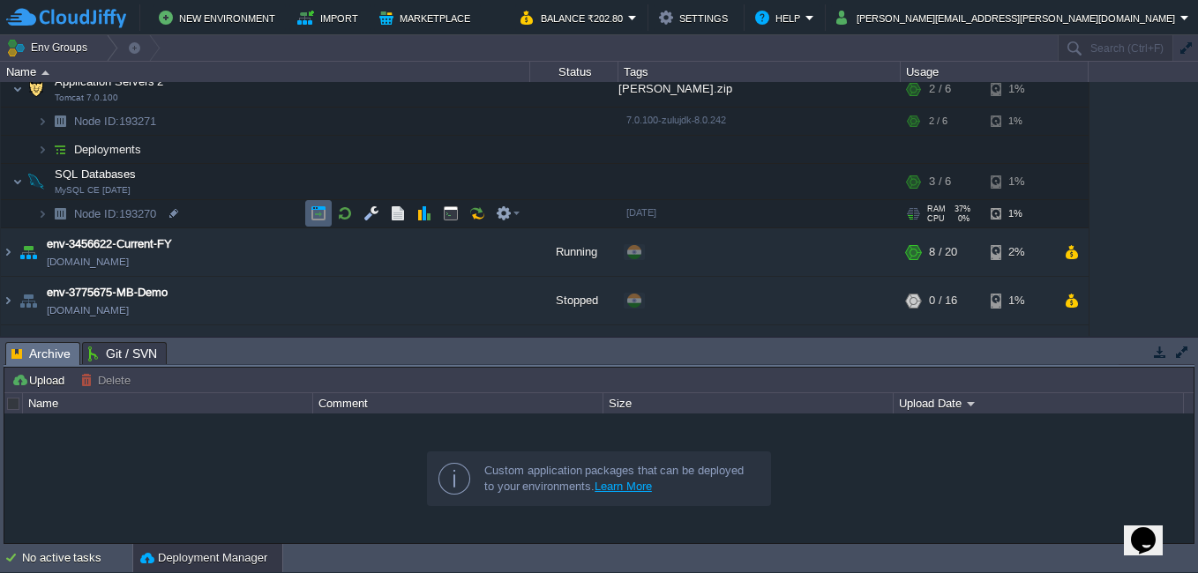
click at [323, 213] on button "button" at bounding box center [318, 213] width 16 height 16
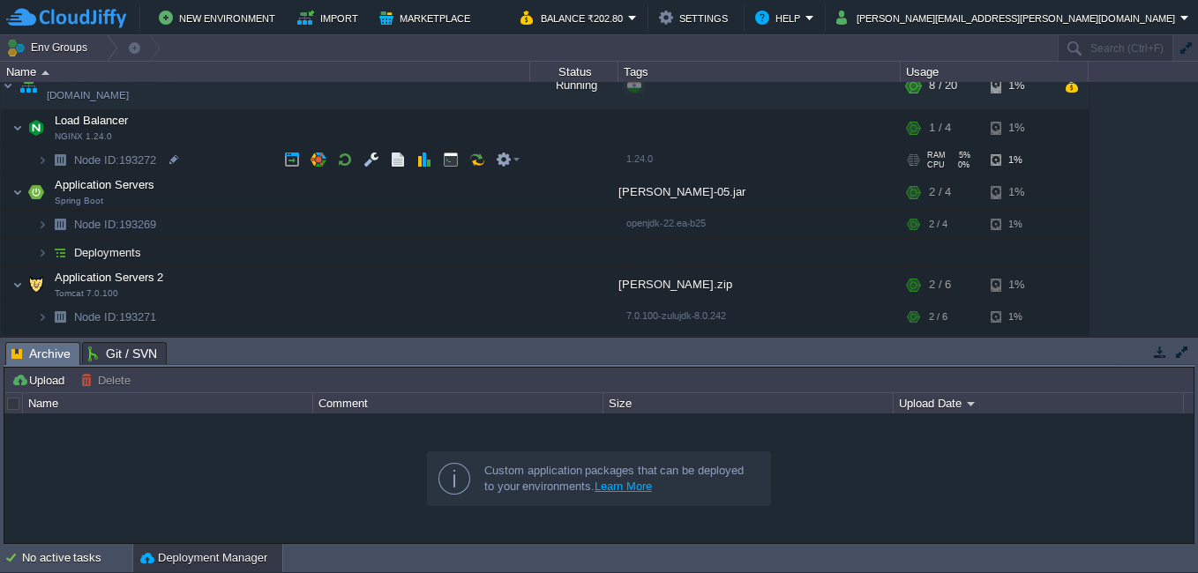
scroll to position [0, 0]
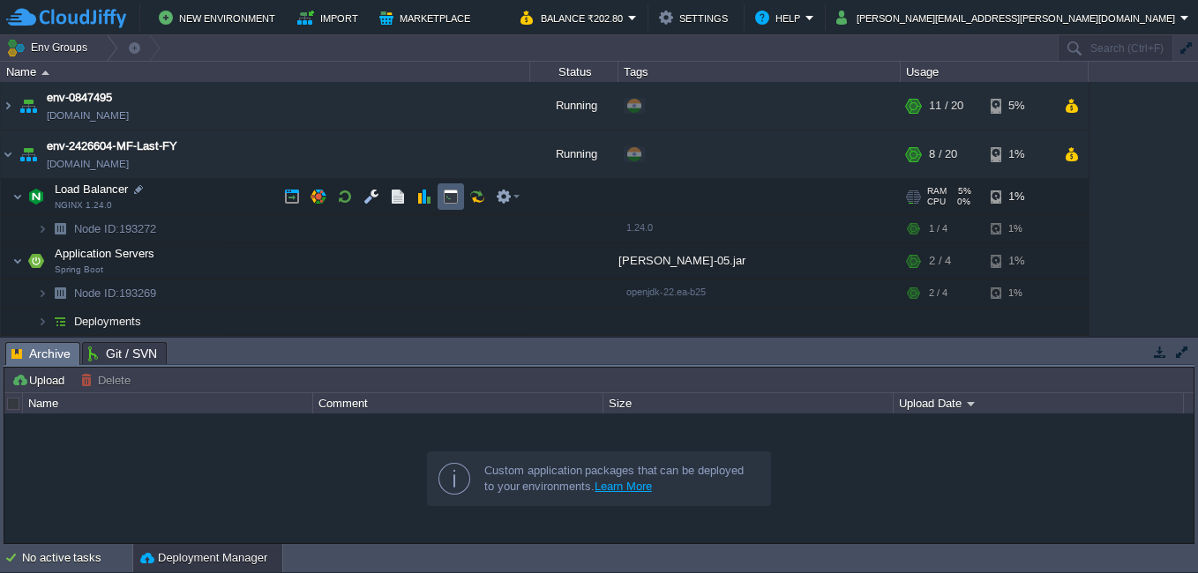
click at [443, 194] on button "button" at bounding box center [451, 197] width 16 height 16
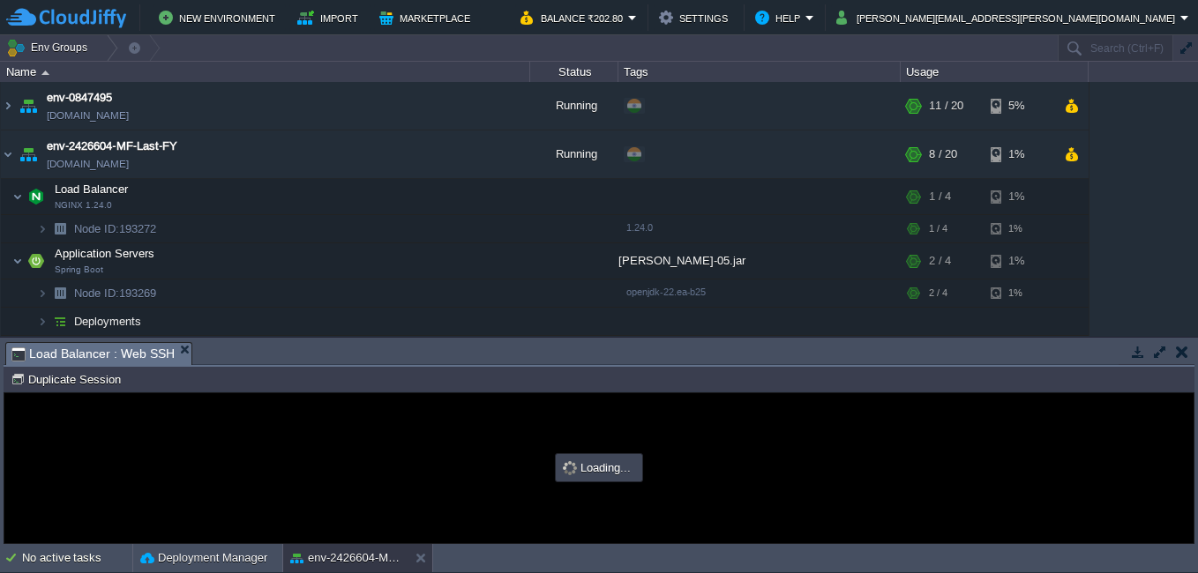
type input "#000000"
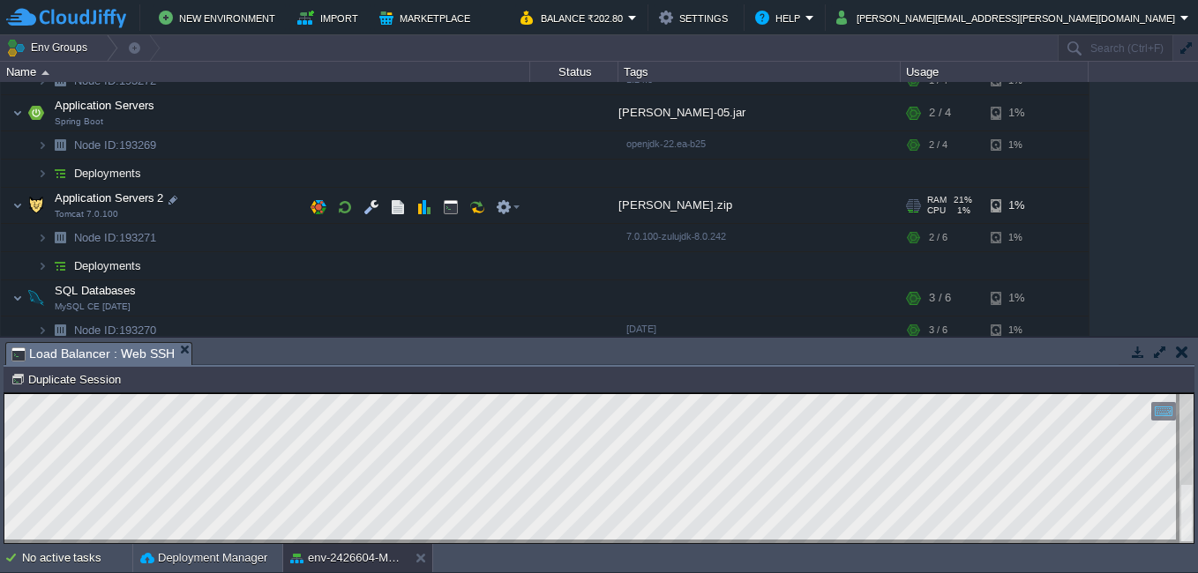
scroll to position [176, 0]
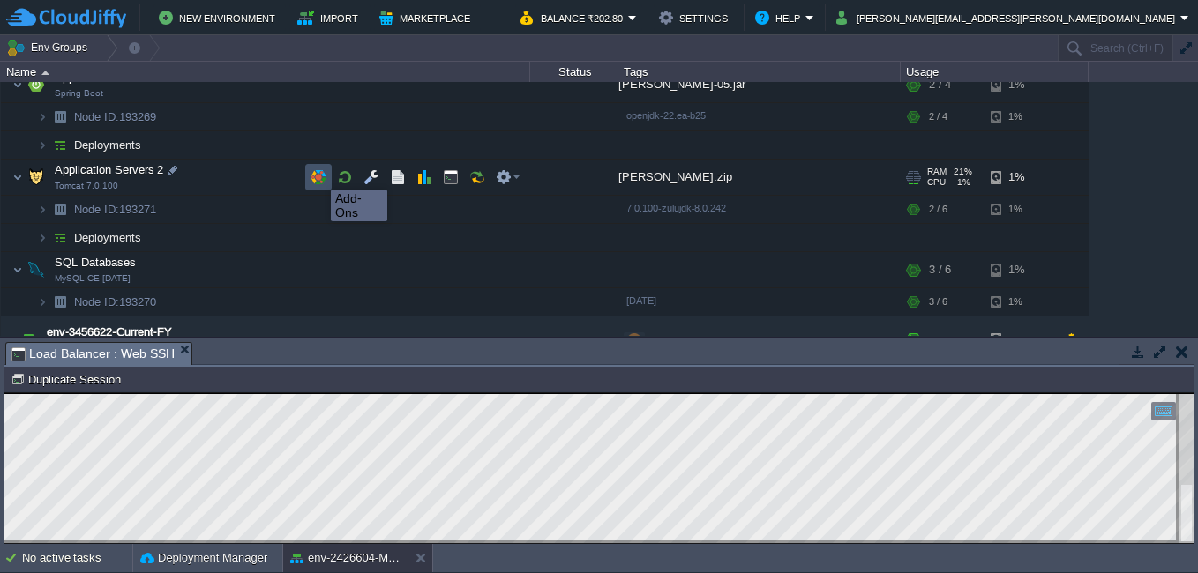
click at [317, 174] on button "button" at bounding box center [318, 177] width 16 height 16
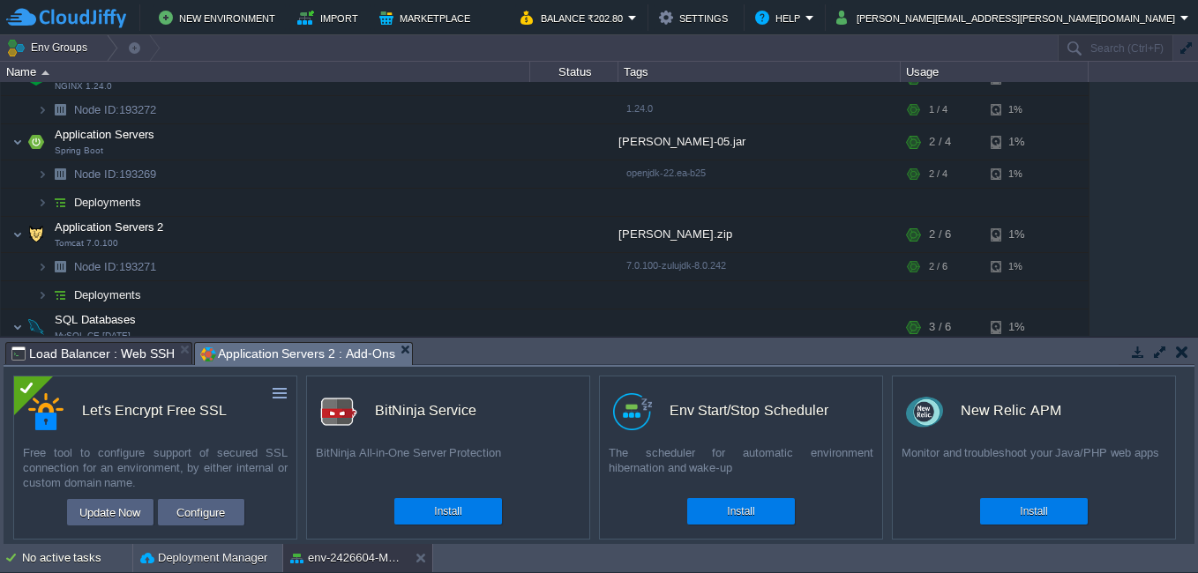
scroll to position [0, 0]
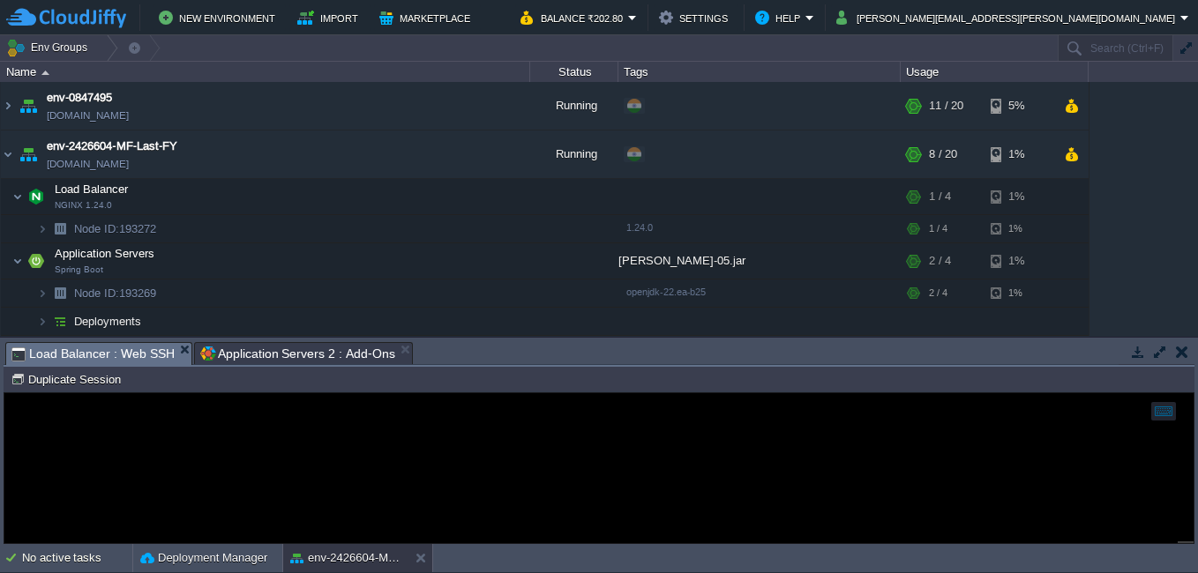
click at [156, 351] on span "Load Balancer : Web SSH" at bounding box center [92, 354] width 163 height 22
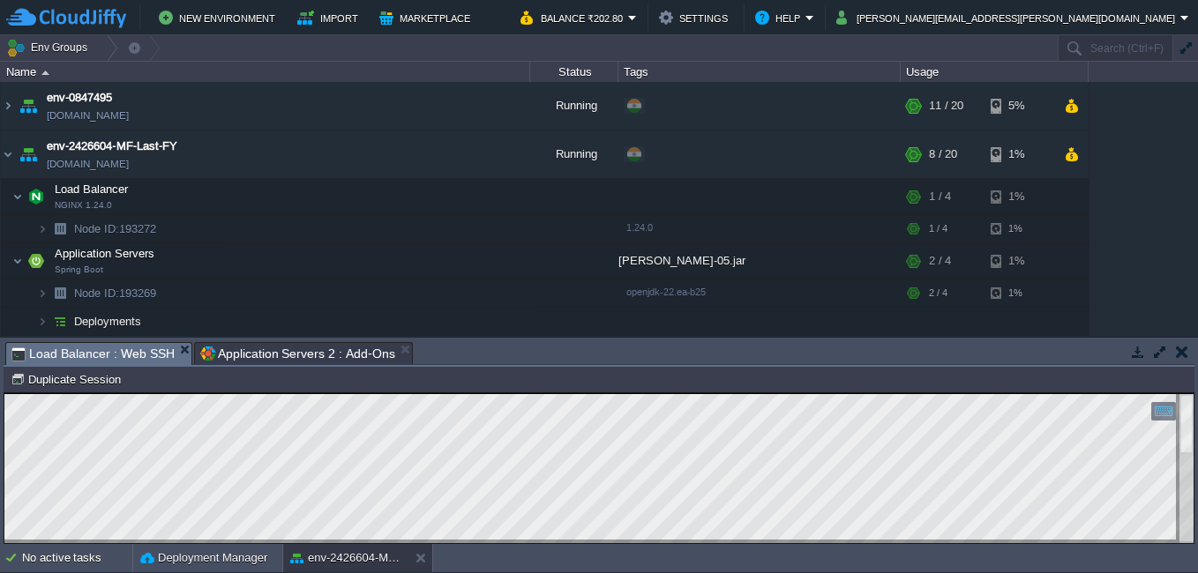
click at [158, 393] on html "Copy: Ctrl + Shift + C Paste: Ctrl + V Settings: Ctrl + Shift + Alt 0" at bounding box center [598, 393] width 1189 height 0
click at [11, 152] on img at bounding box center [8, 155] width 14 height 48
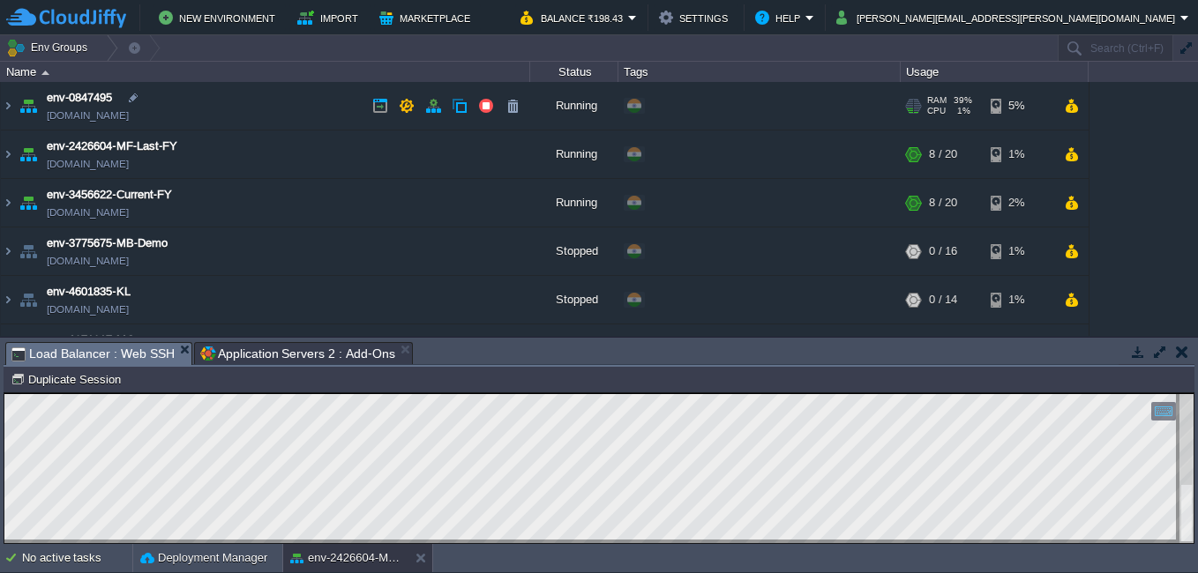
click at [19, 105] on img at bounding box center [28, 106] width 25 height 48
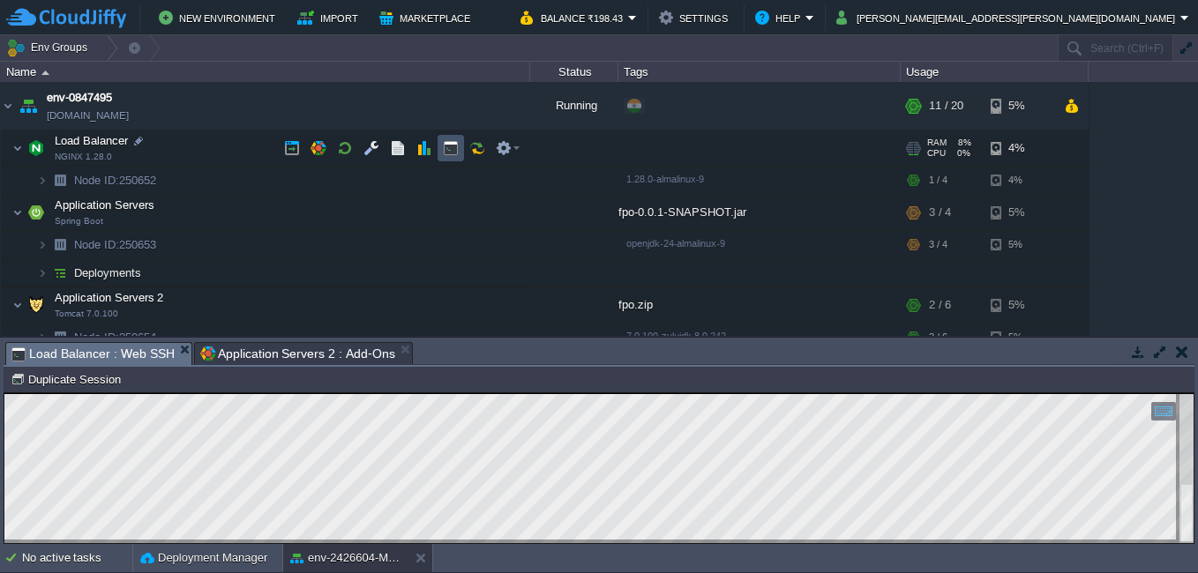
click at [444, 150] on button "button" at bounding box center [451, 148] width 16 height 16
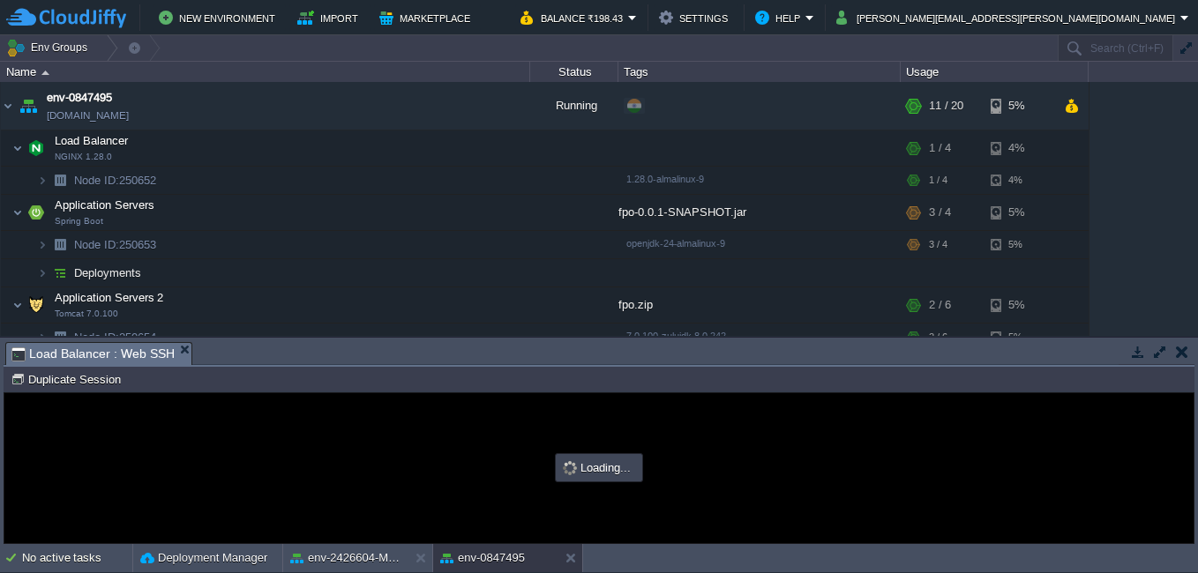
type input "#000000"
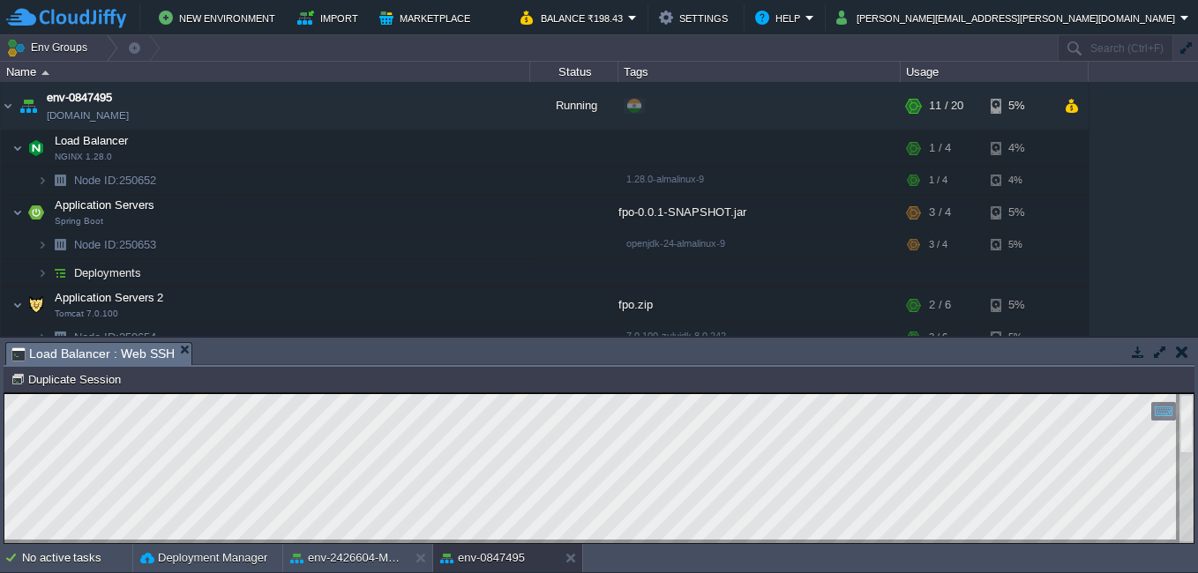
click at [152, 393] on html "Copy: Ctrl + Shift + C Paste: Ctrl + V Settings: Ctrl + Shift + Alt 0" at bounding box center [598, 393] width 1189 height 0
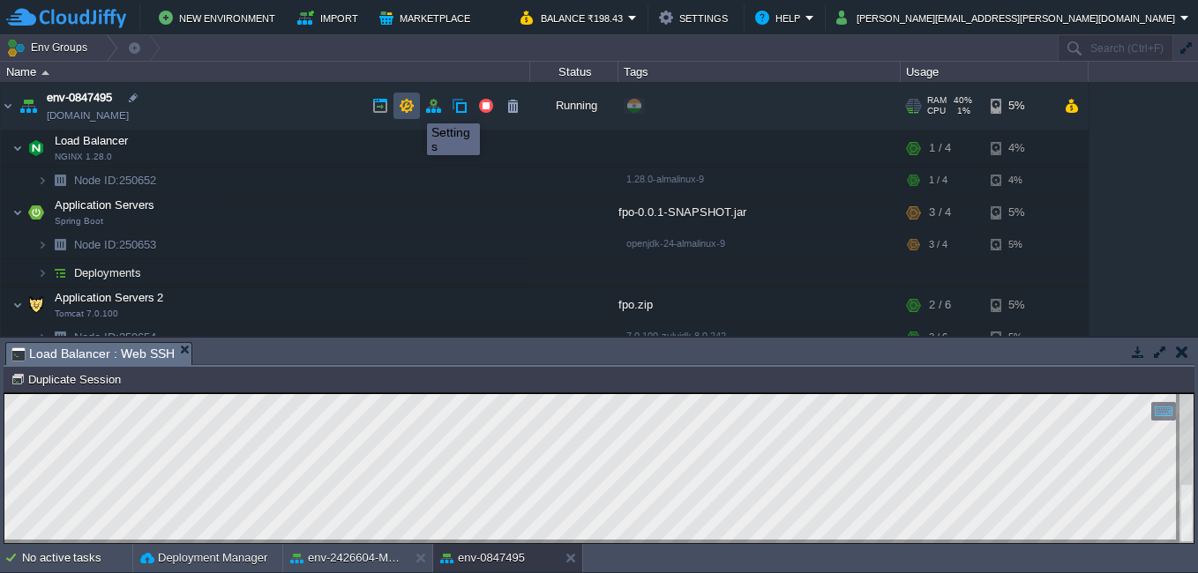
click at [408, 108] on button "button" at bounding box center [407, 106] width 16 height 16
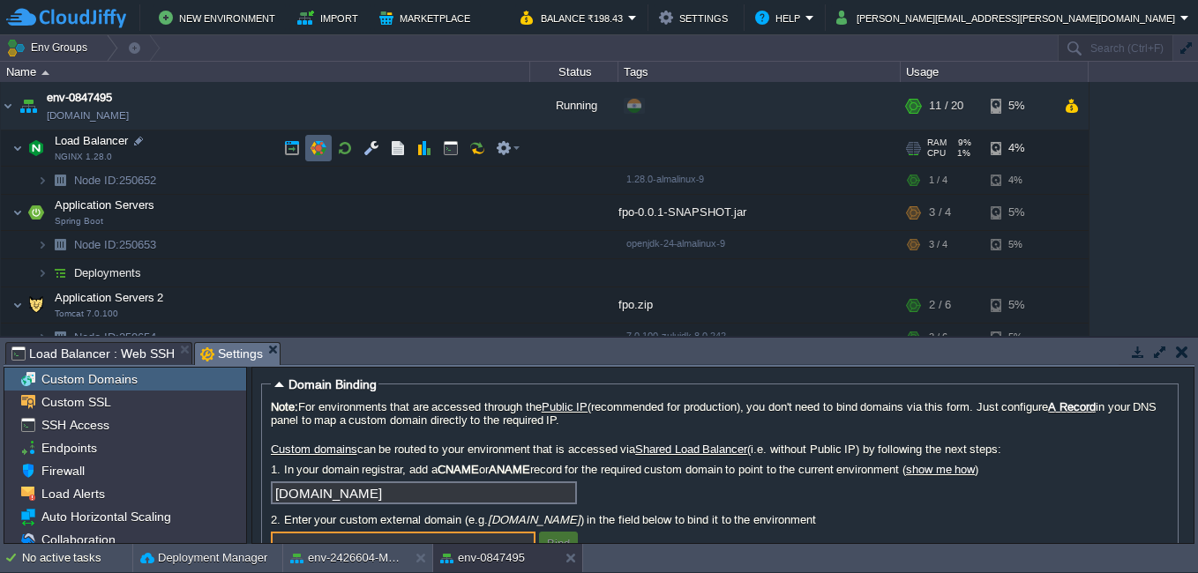
click at [310, 150] on button "button" at bounding box center [318, 148] width 16 height 16
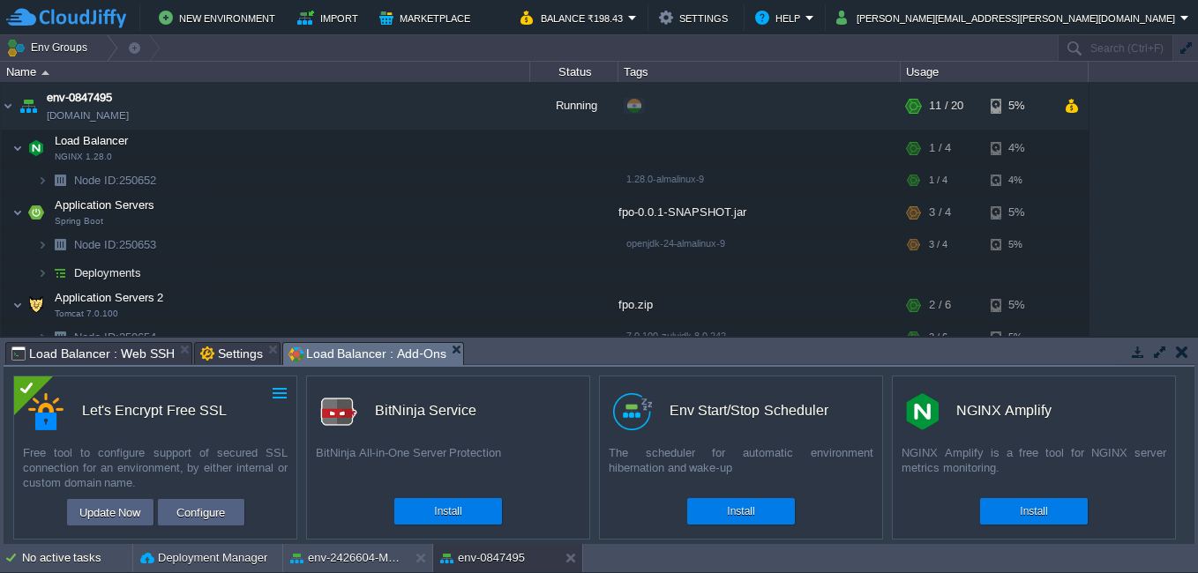
click at [277, 399] on button "button" at bounding box center [280, 393] width 16 height 16
click at [220, 417] on span "Uninstall" at bounding box center [220, 420] width 44 height 13
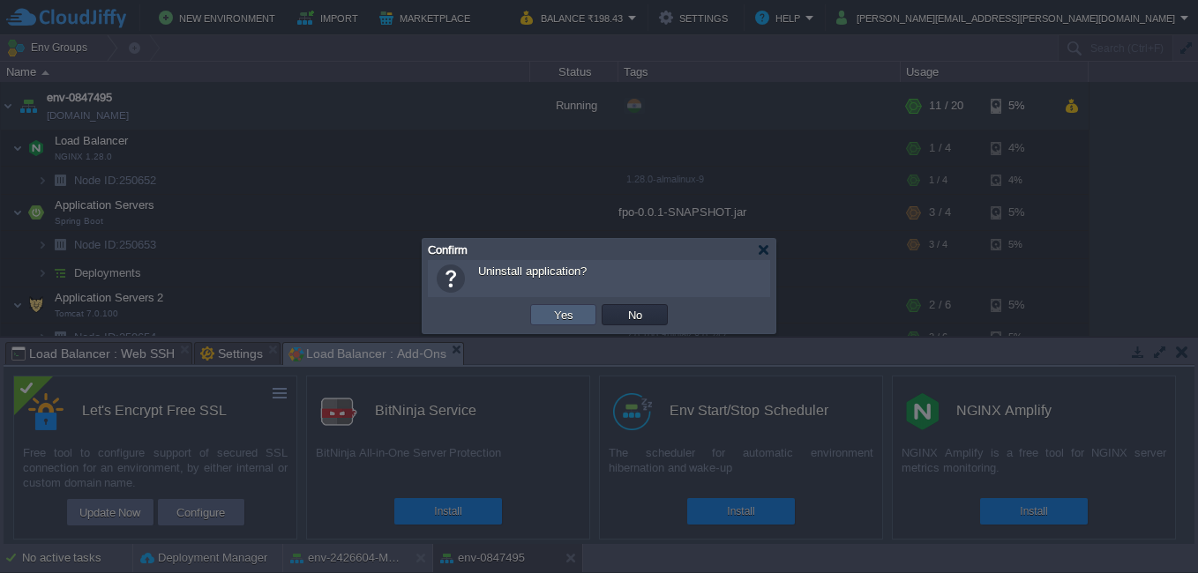
click at [560, 309] on button "Yes" at bounding box center [564, 315] width 30 height 16
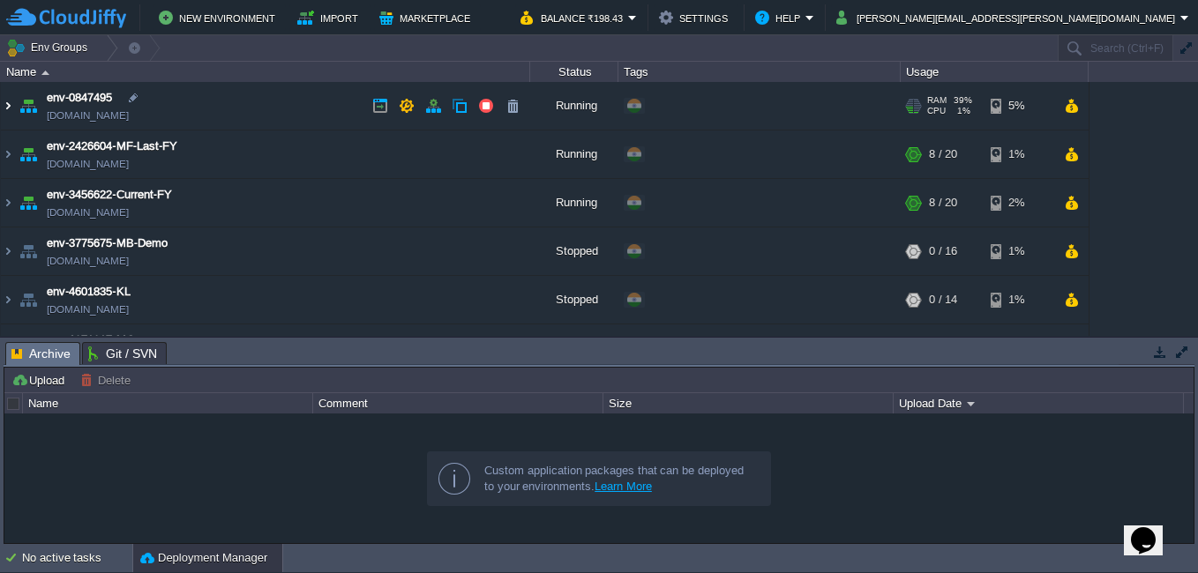
click at [14, 114] on img at bounding box center [8, 106] width 14 height 48
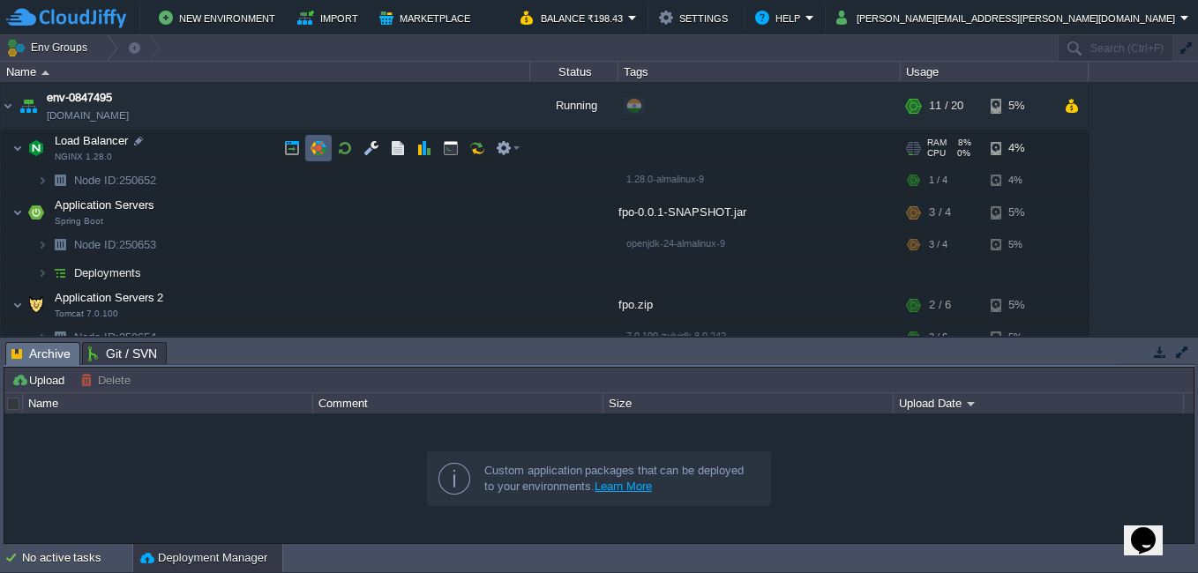
click at [323, 153] on button "button" at bounding box center [318, 148] width 16 height 16
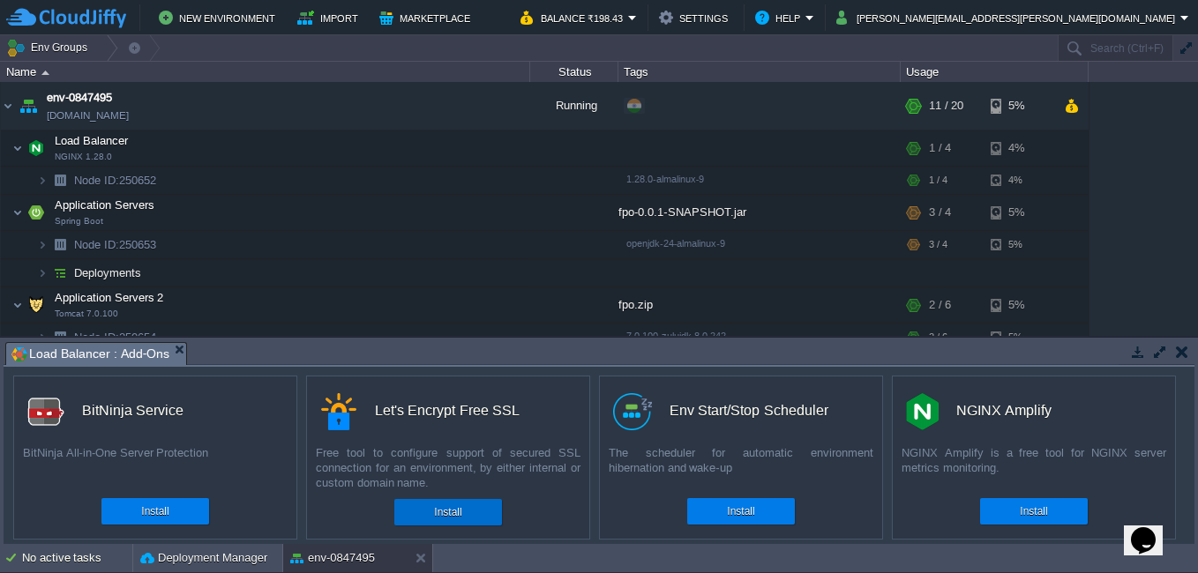
click at [454, 510] on button "Install" at bounding box center [447, 513] width 27 height 18
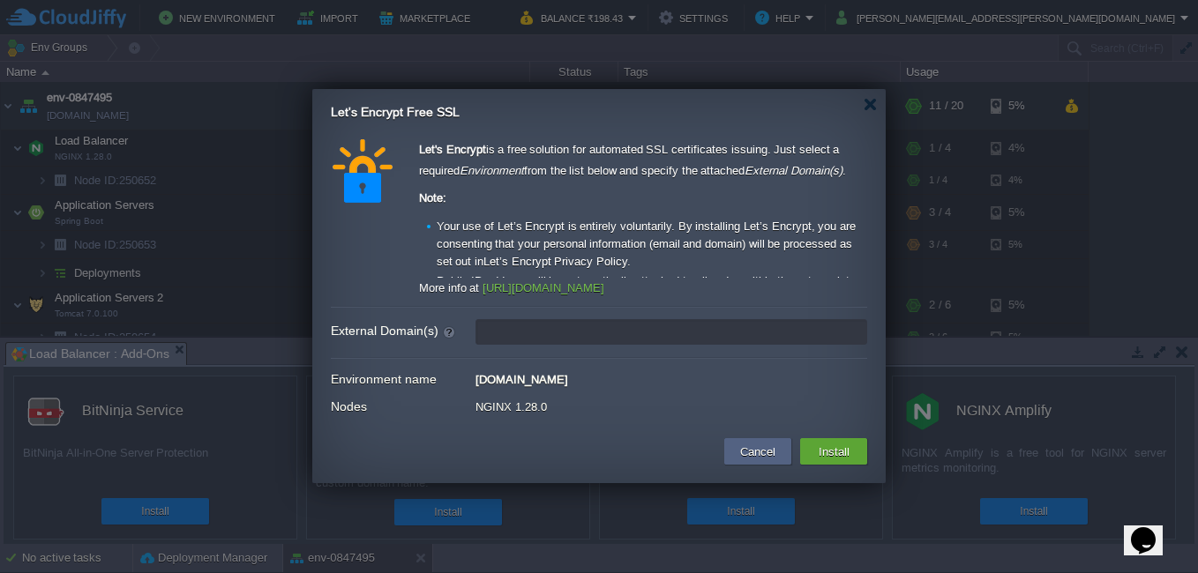
click at [536, 331] on input "External Domain(s)" at bounding box center [671, 332] width 392 height 26
type input "leave blank to get a test certificate for this environment domain"
drag, startPoint x: 633, startPoint y: 378, endPoint x: 474, endPoint y: 381, distance: 158.8
click at [474, 381] on div "[DOMAIN_NAME]" at bounding box center [599, 377] width 536 height 19
copy div "[DOMAIN_NAME]"
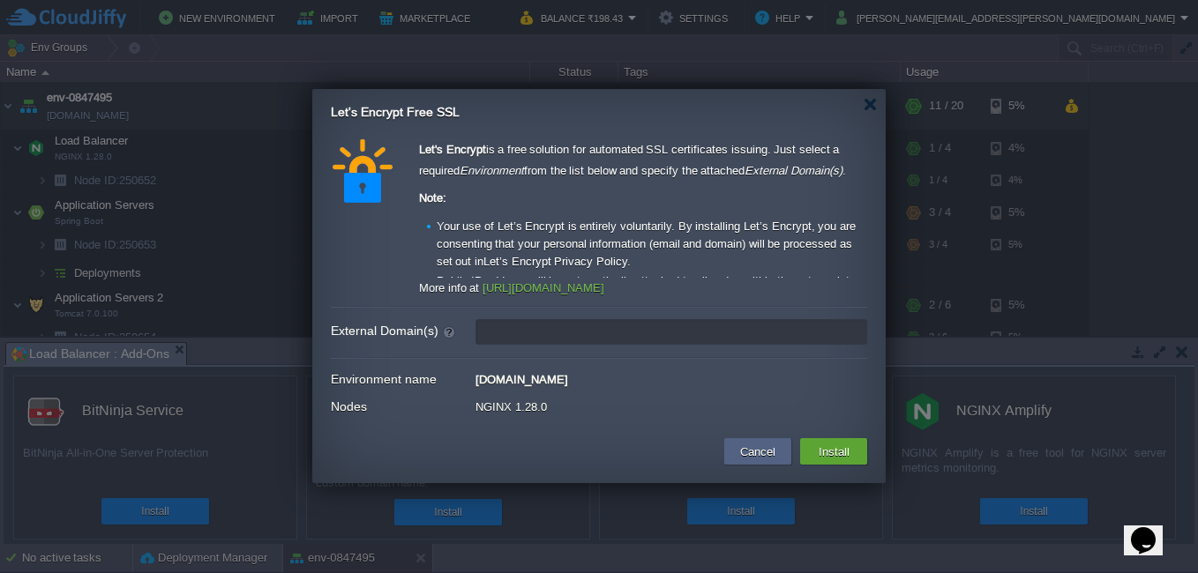
click at [527, 332] on input "External Domain(s)" at bounding box center [671, 332] width 392 height 26
paste input "[DOMAIN_NAME]"
type input "[DOMAIN_NAME]"
click at [699, 367] on div "Let's Encrypt is a free solution for automated SSL certificates issuing. Just s…" at bounding box center [599, 280] width 536 height 283
click at [830, 448] on button "Install" at bounding box center [833, 451] width 41 height 21
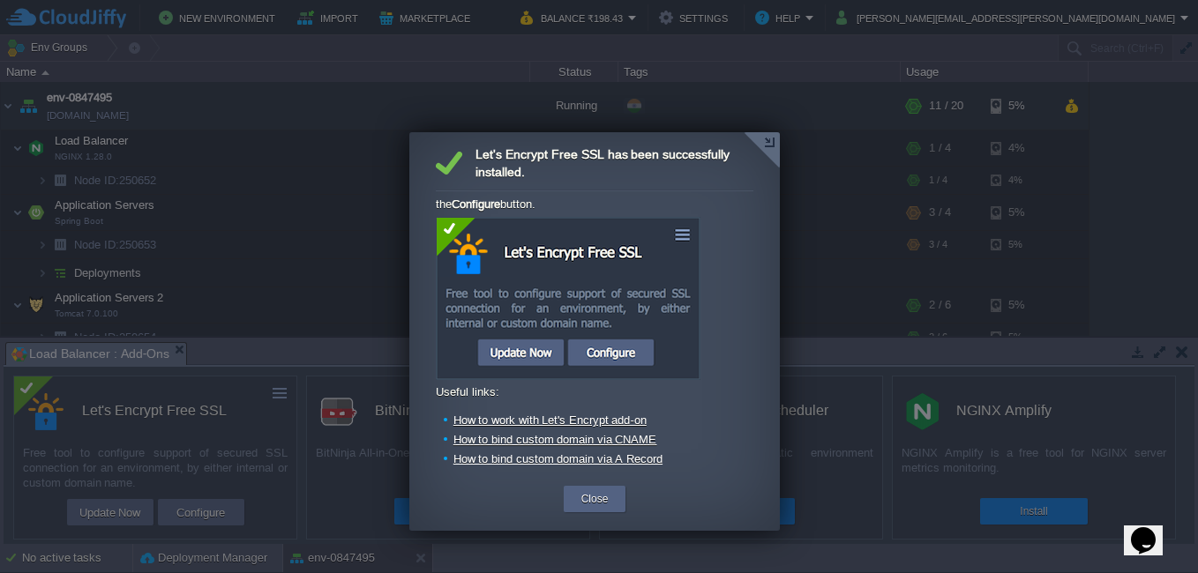
scroll to position [124, 0]
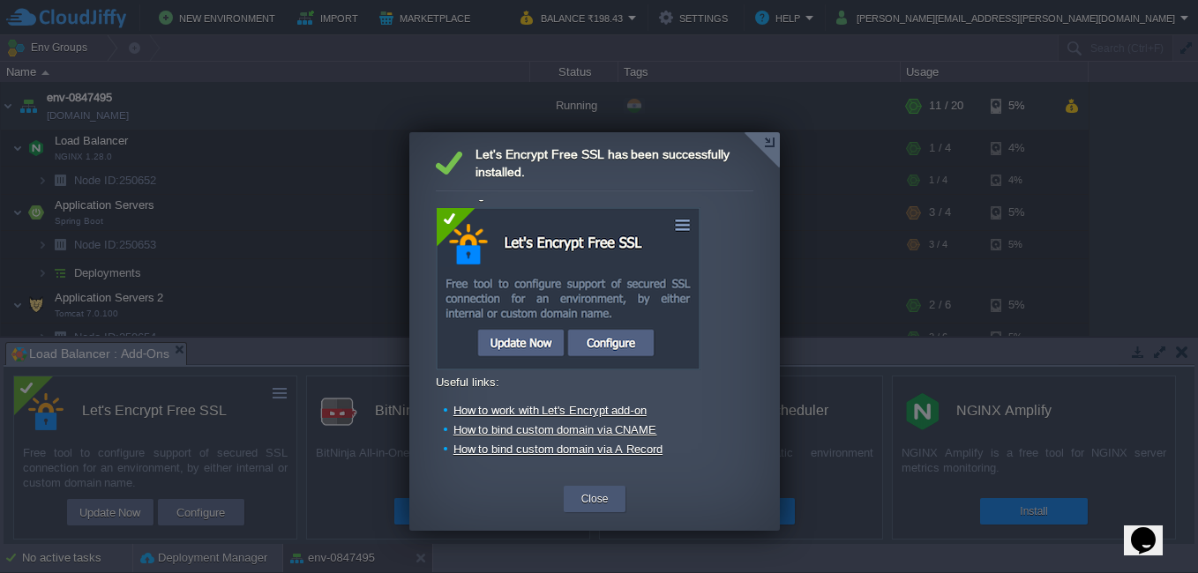
click at [601, 496] on button "Close" at bounding box center [594, 499] width 27 height 18
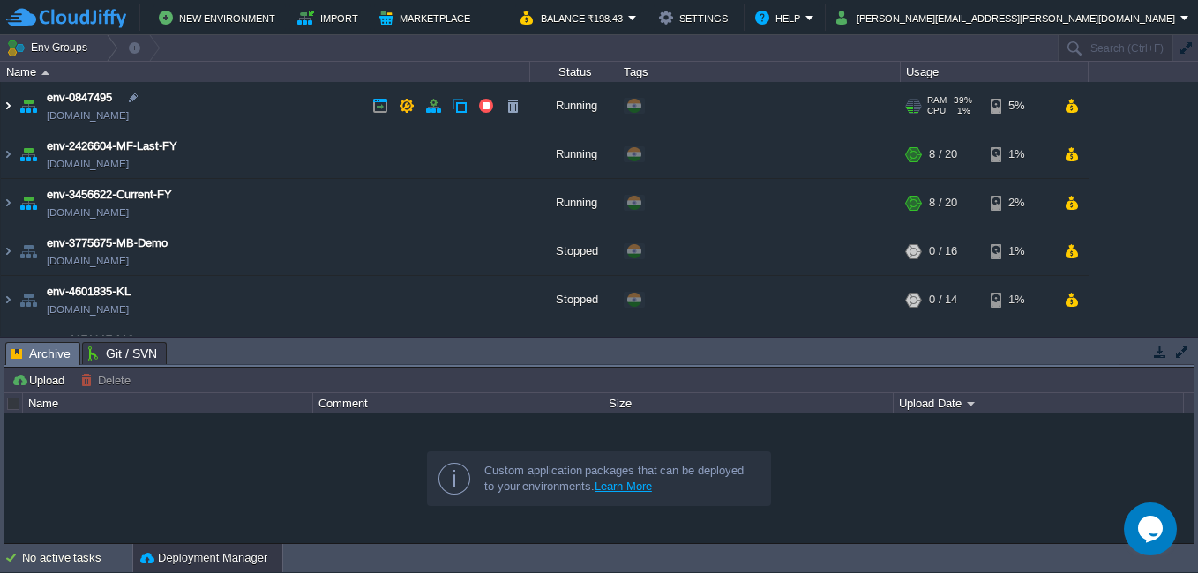
click at [13, 108] on img at bounding box center [8, 106] width 14 height 48
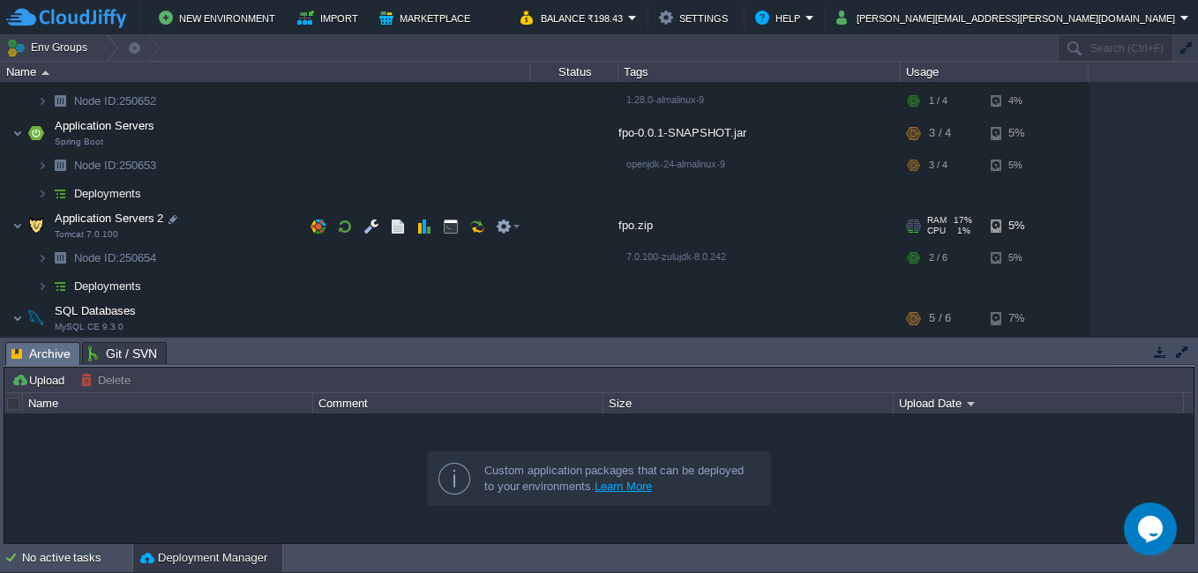
scroll to position [88, 0]
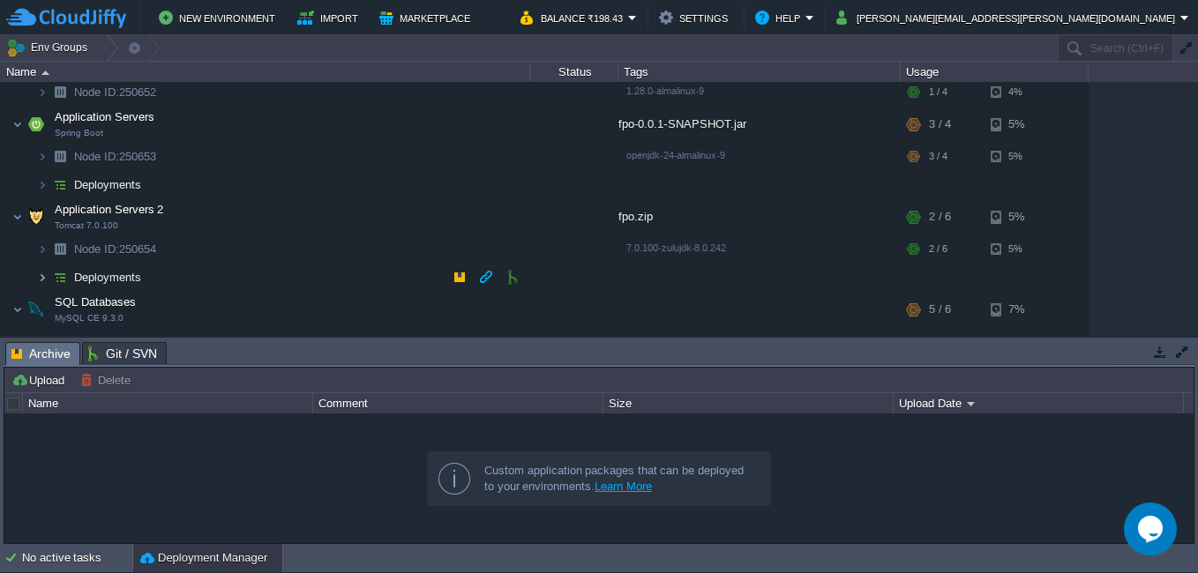
click at [45, 277] on img at bounding box center [42, 277] width 11 height 27
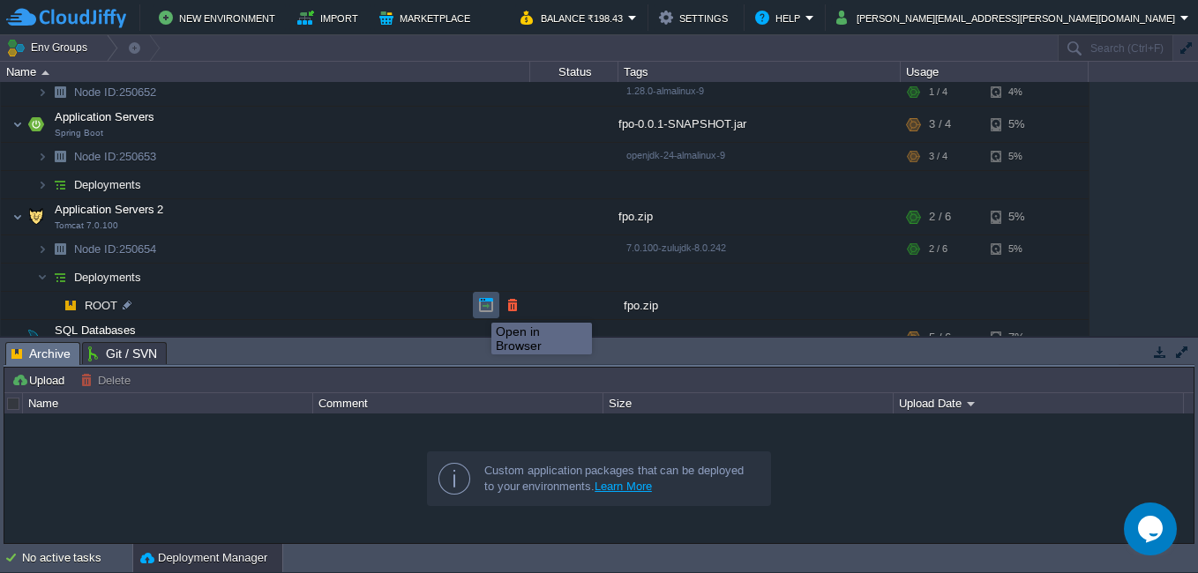
click at [478, 307] on button "button" at bounding box center [486, 305] width 16 height 16
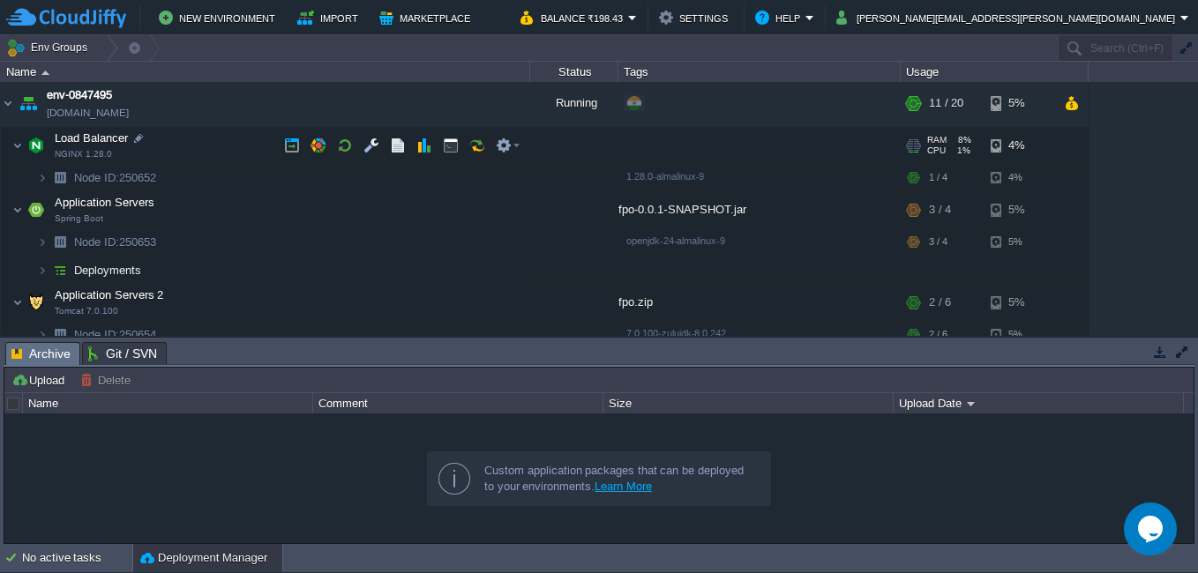
scroll to position [0, 0]
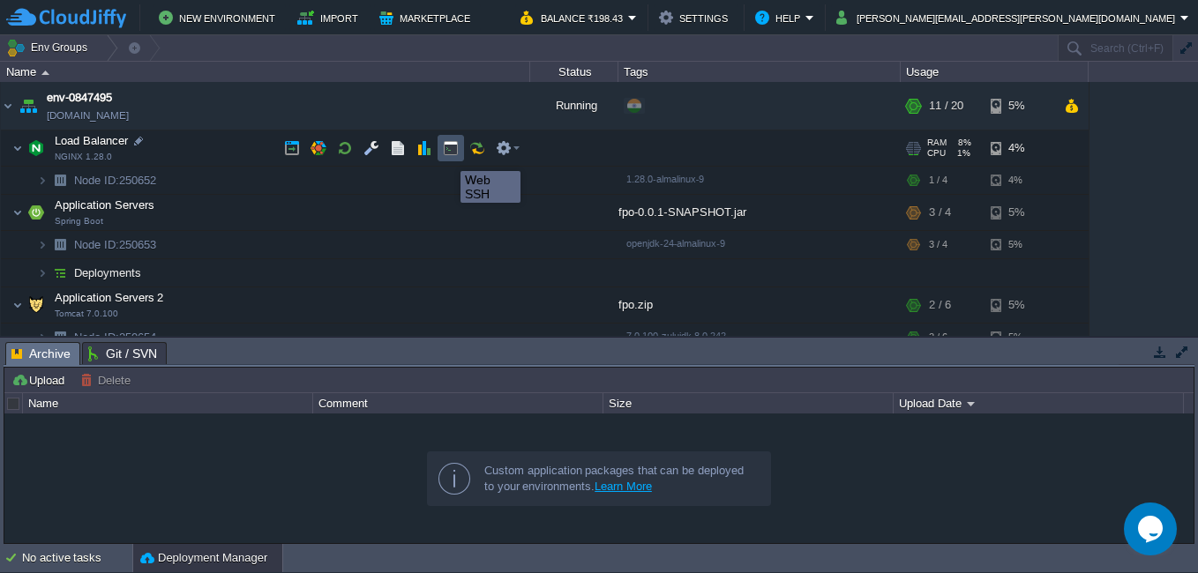
click at [447, 155] on button "button" at bounding box center [451, 148] width 16 height 16
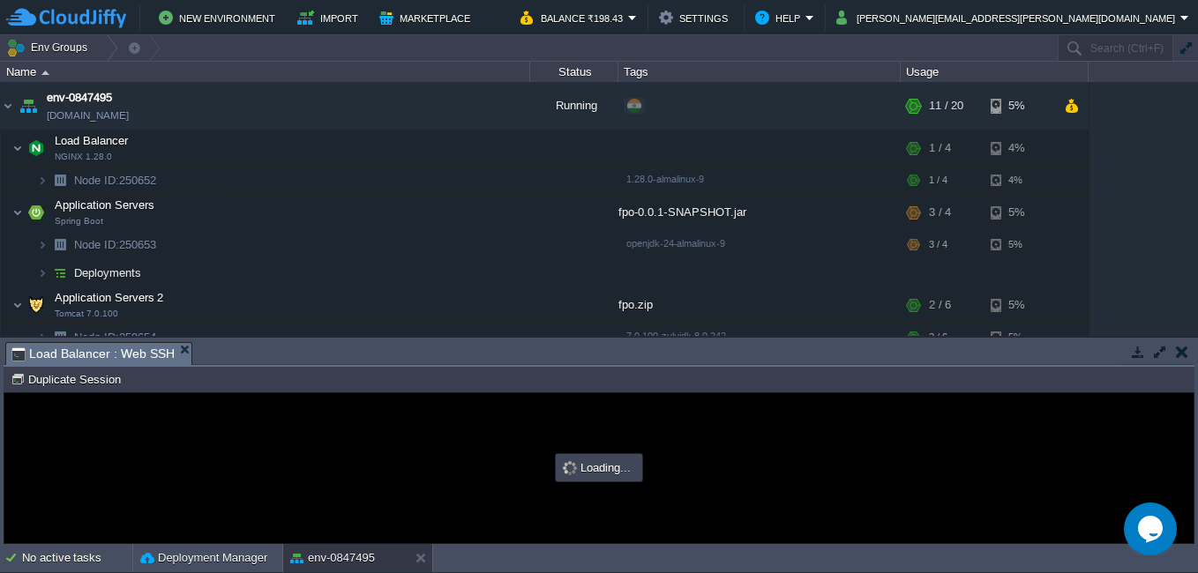
type input "#000000"
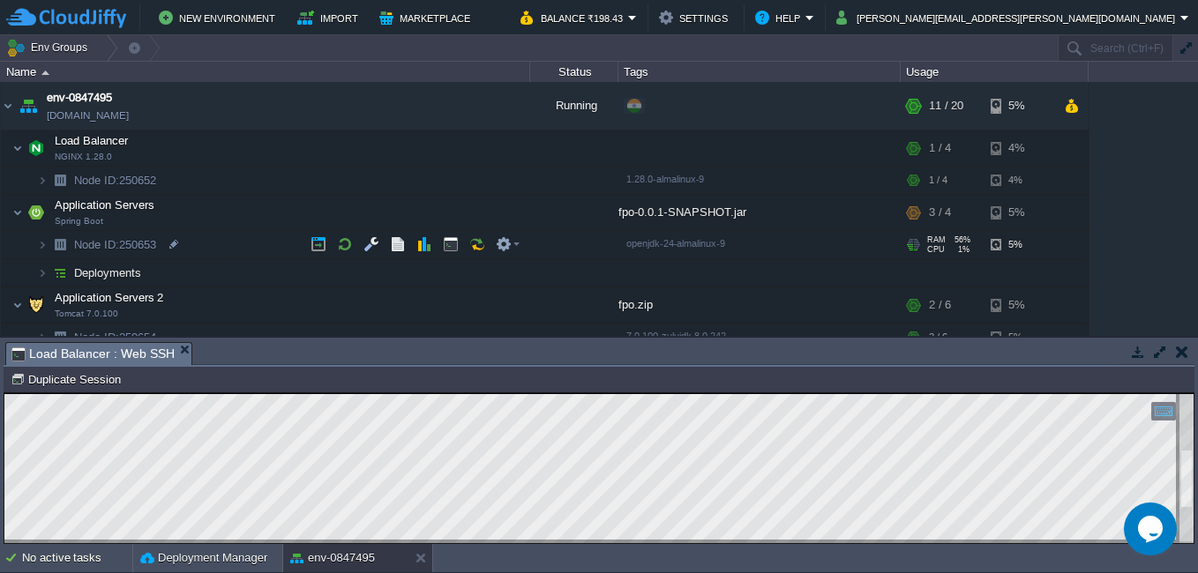
scroll to position [176, 0]
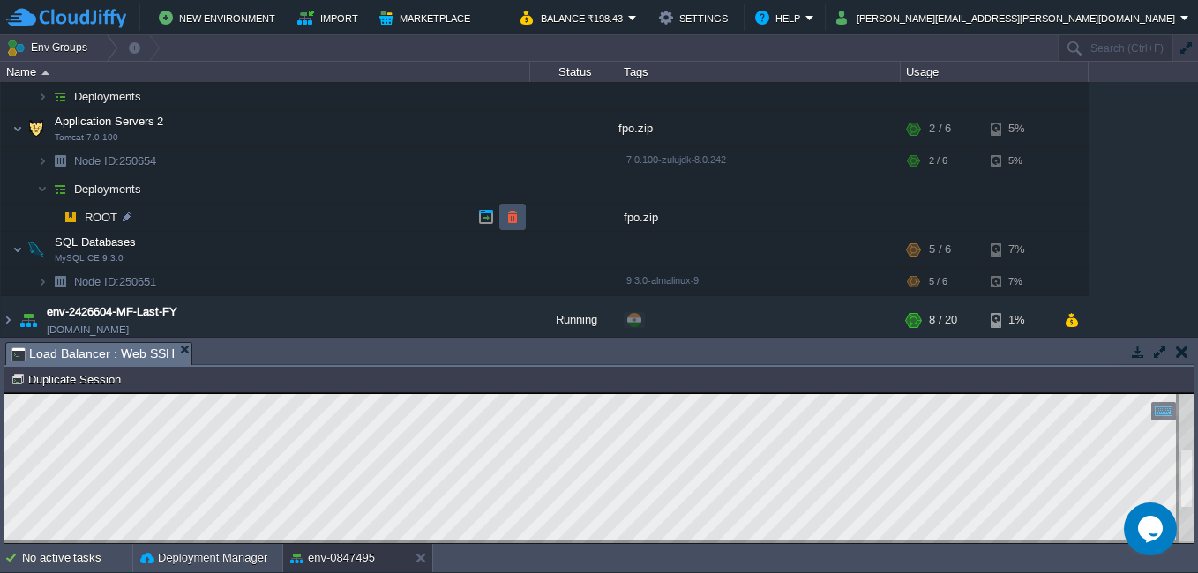
click at [506, 219] on button "button" at bounding box center [512, 217] width 16 height 16
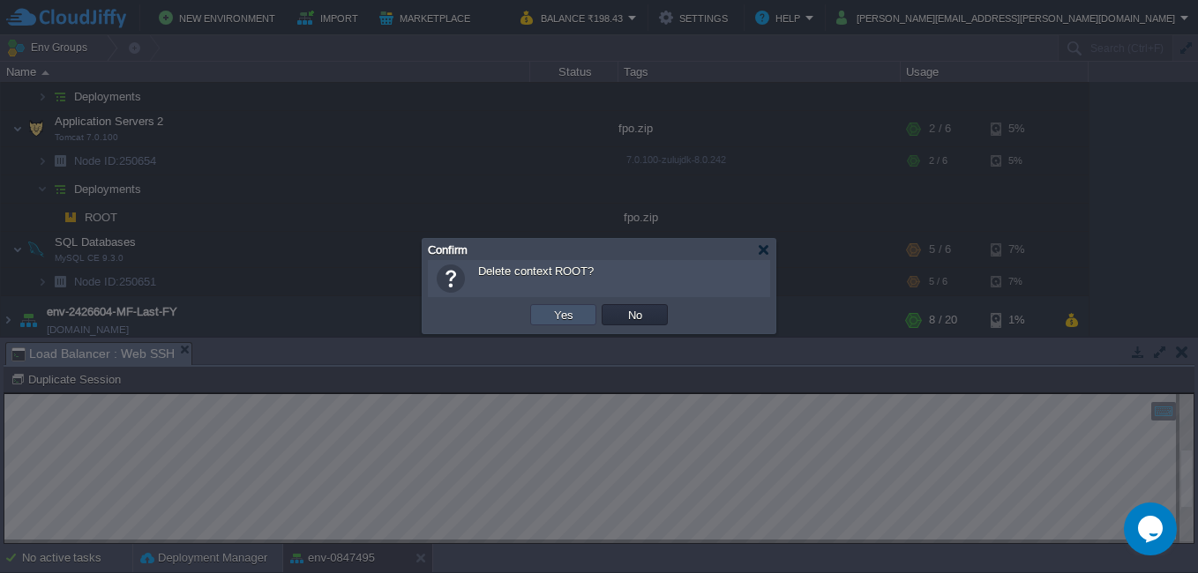
click at [558, 321] on button "Yes" at bounding box center [564, 315] width 30 height 16
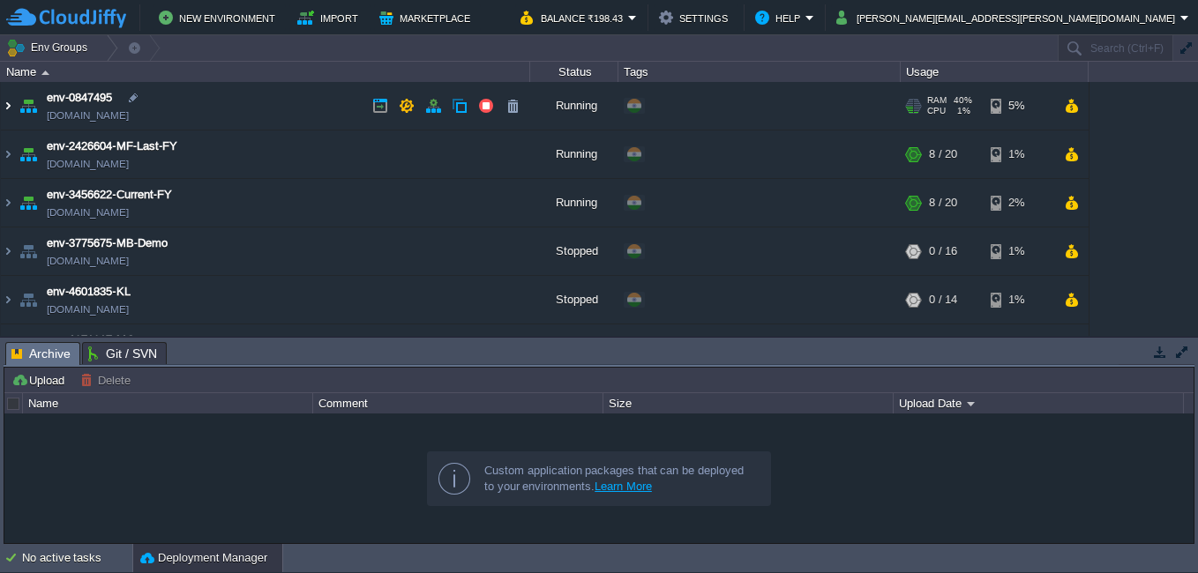
click at [7, 100] on img at bounding box center [8, 106] width 14 height 48
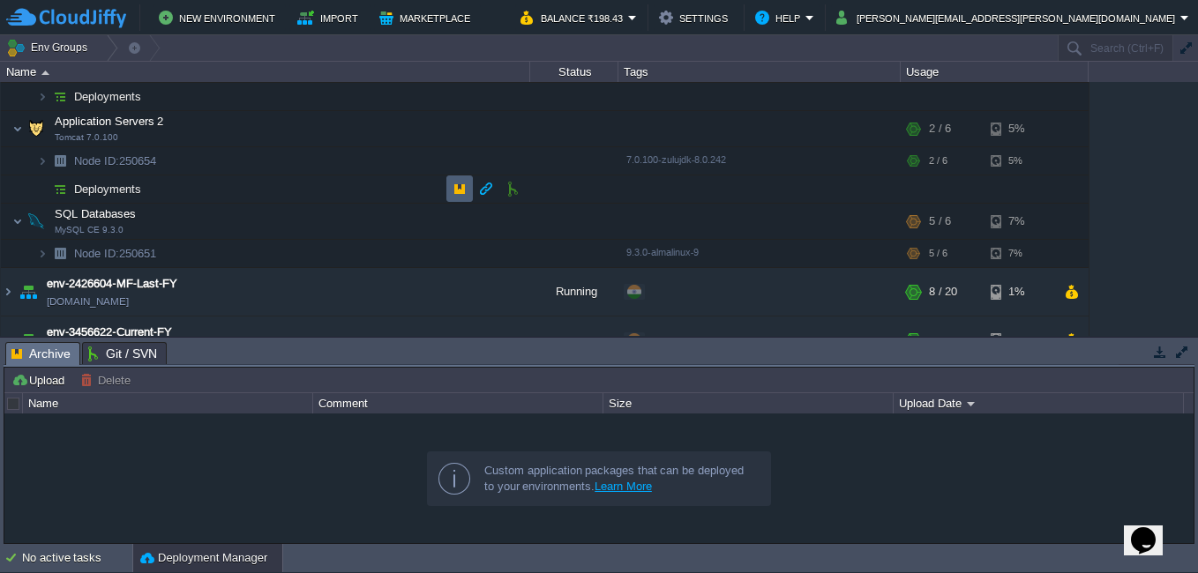
click at [449, 191] on td at bounding box center [459, 189] width 26 height 26
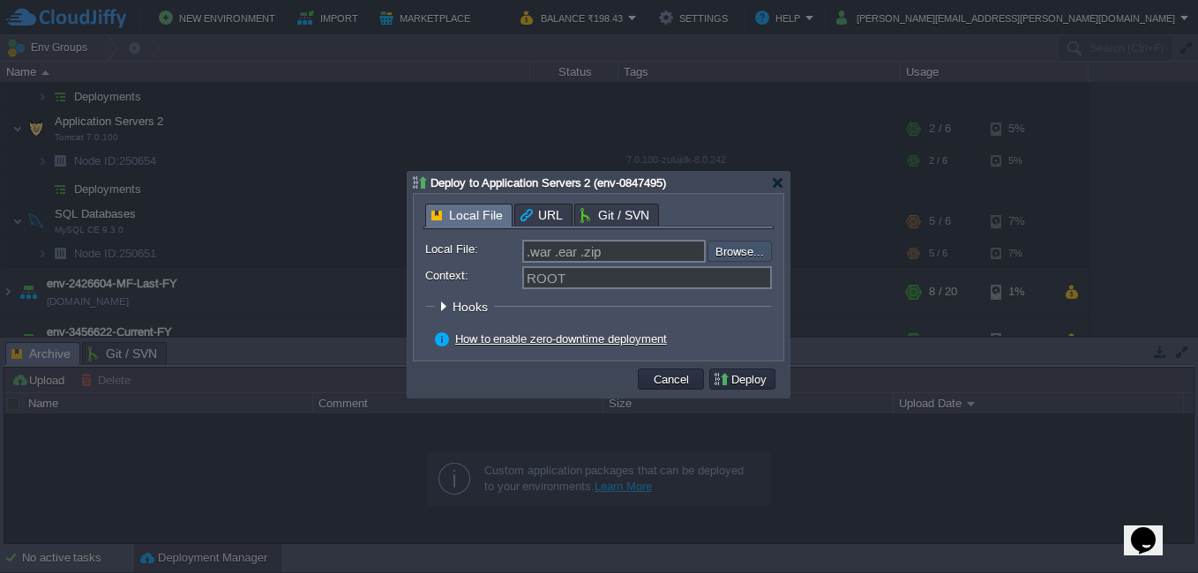
click at [722, 257] on input "file" at bounding box center [660, 251] width 223 height 21
type input "C:\fakepath\fpo.zip"
type input "fpo.zip"
click at [742, 381] on button "Deploy" at bounding box center [742, 379] width 59 height 16
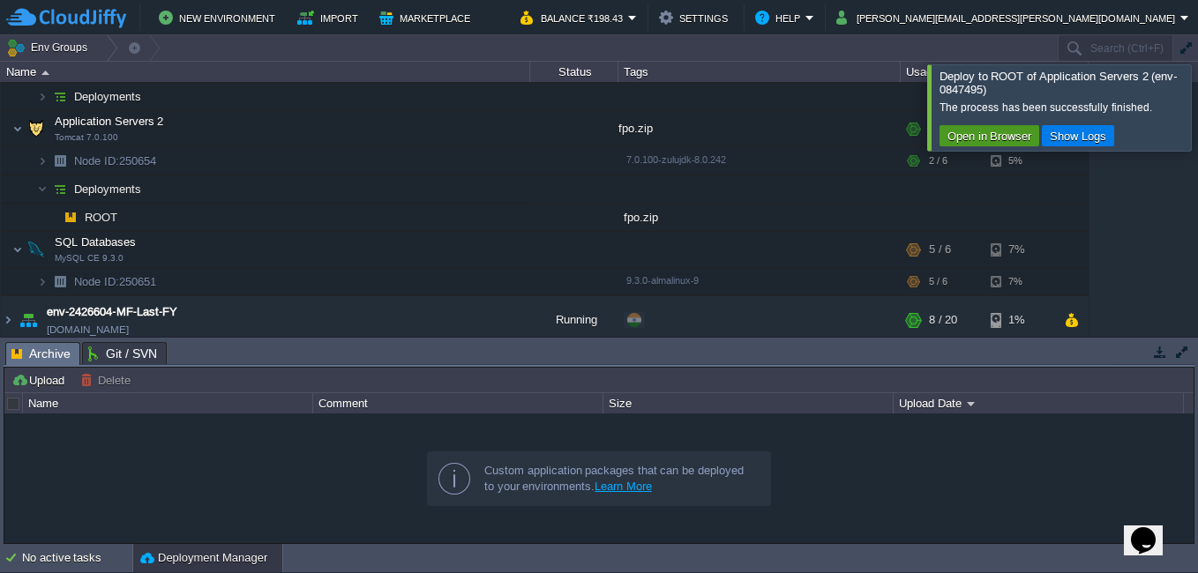
click at [964, 136] on button "Open in Browser" at bounding box center [989, 136] width 94 height 16
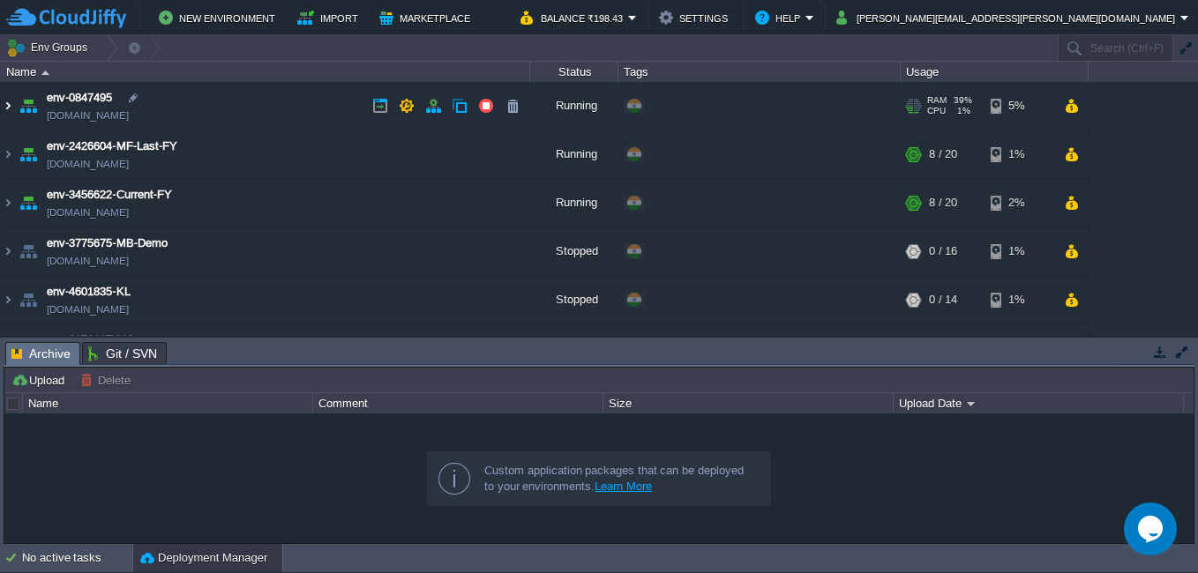
click at [9, 108] on img at bounding box center [8, 106] width 14 height 48
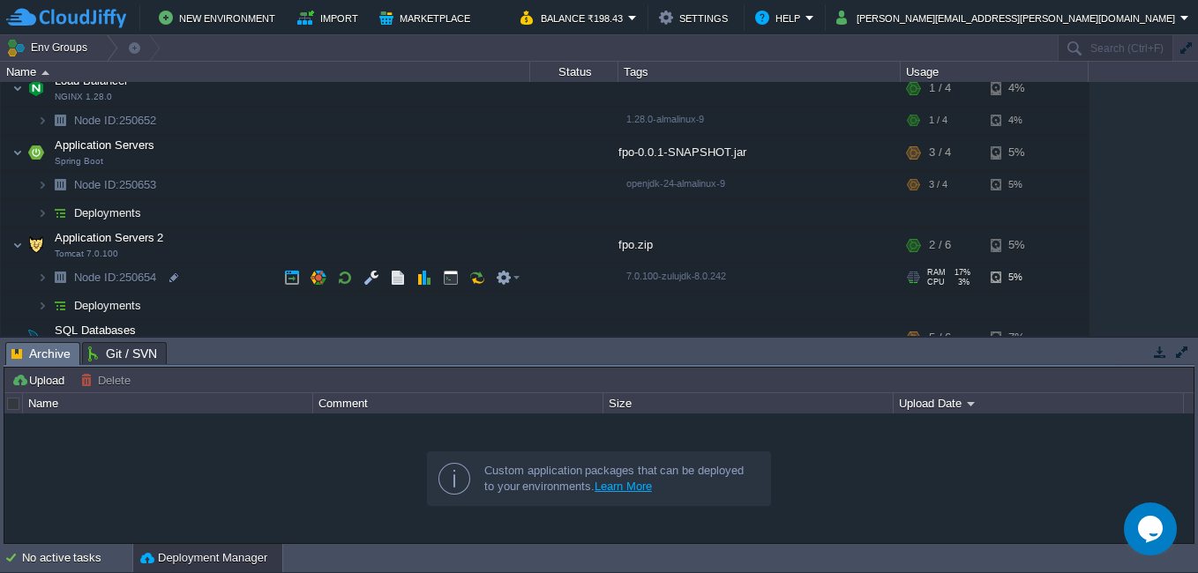
scroll to position [88, 0]
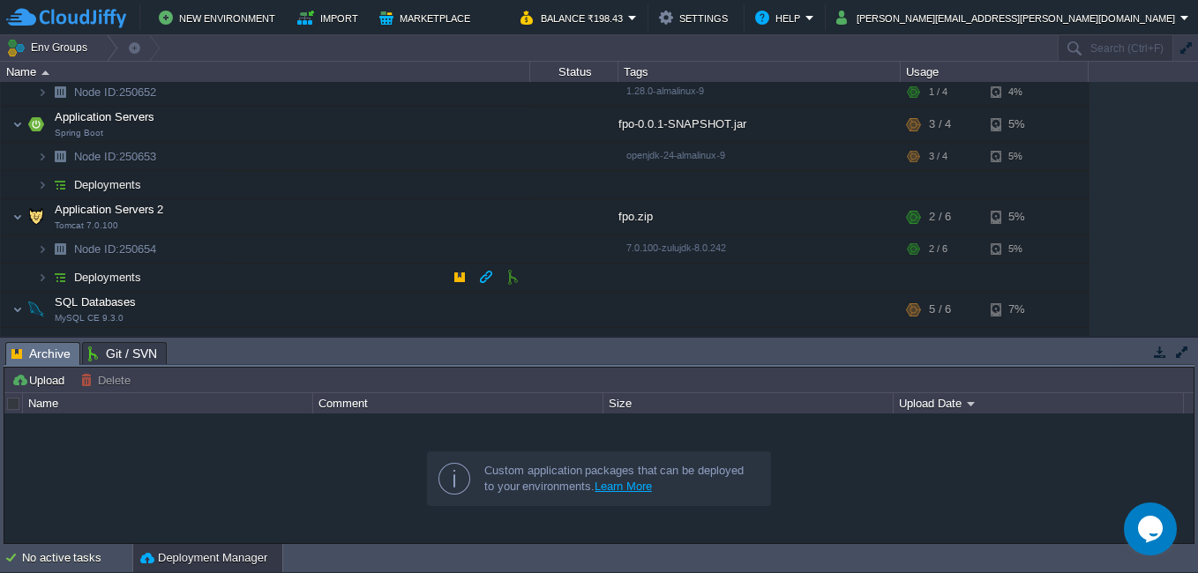
click at [49, 280] on img at bounding box center [60, 277] width 25 height 27
click at [477, 303] on td at bounding box center [486, 305] width 26 height 26
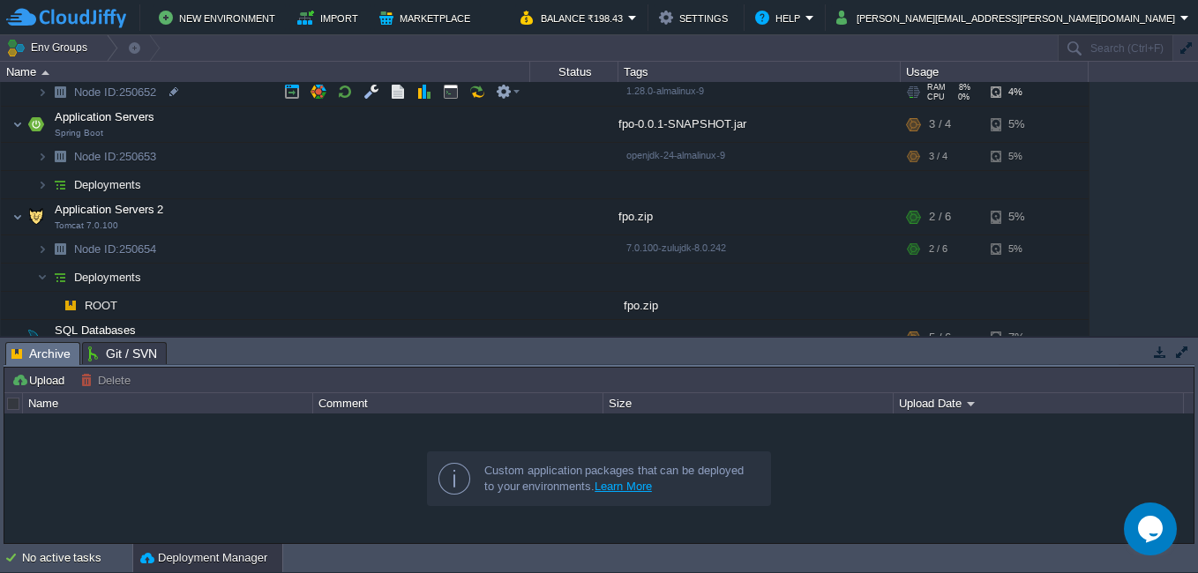
scroll to position [0, 0]
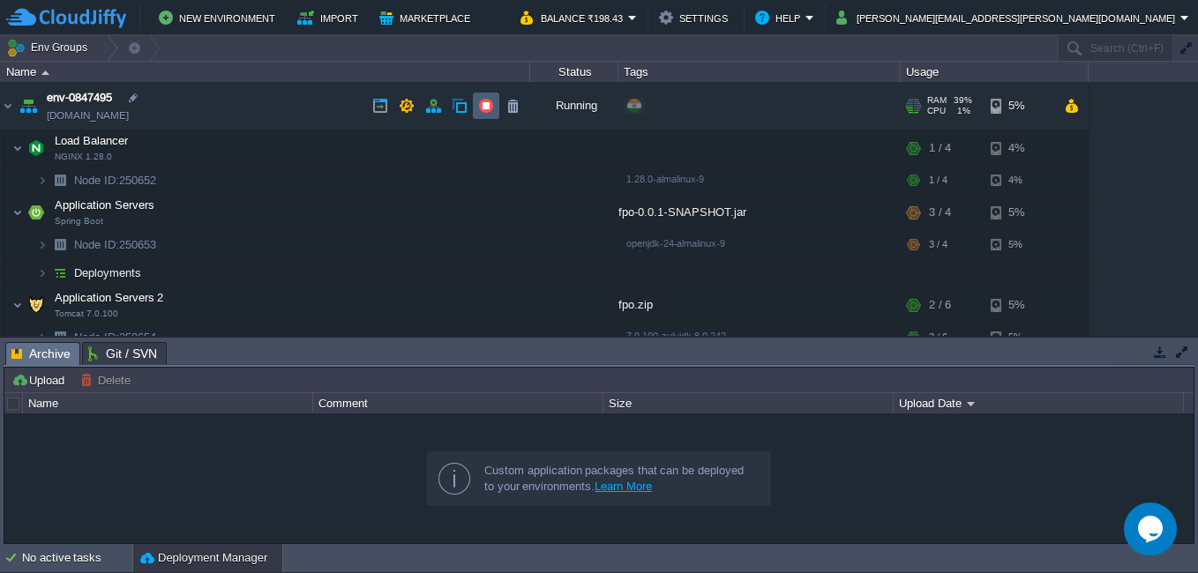
click at [480, 102] on button "button" at bounding box center [486, 106] width 16 height 16
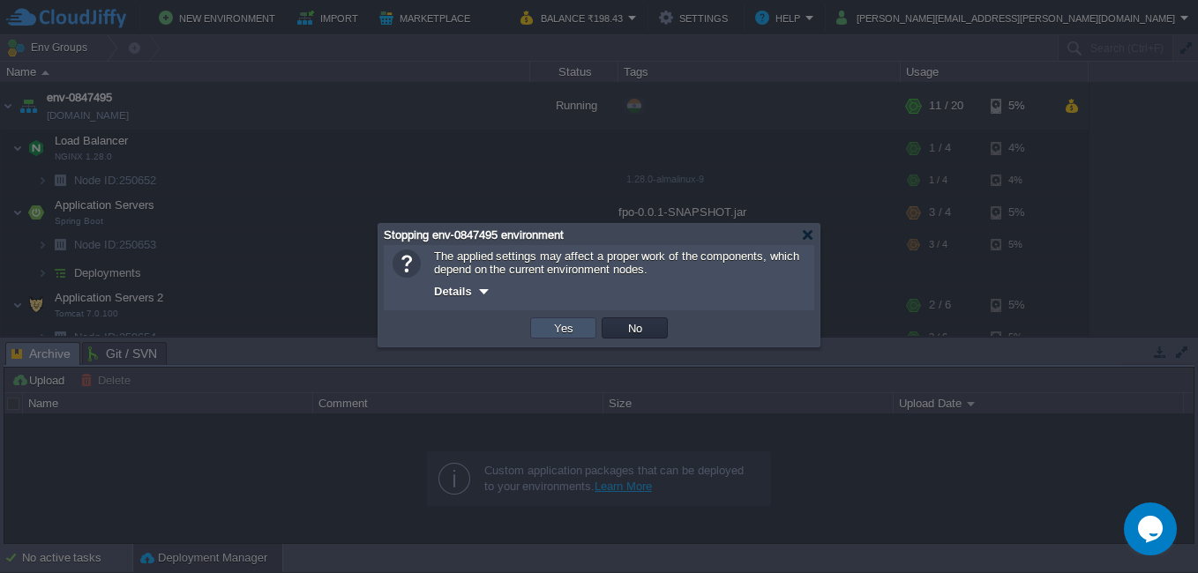
click at [553, 327] on button "Yes" at bounding box center [564, 328] width 30 height 16
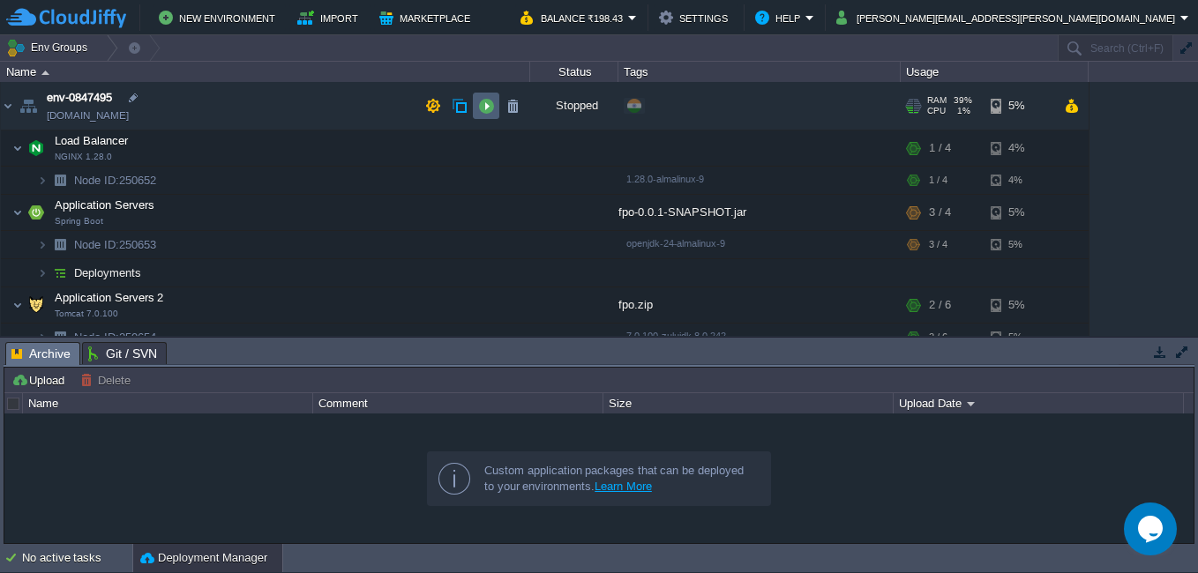
click at [484, 111] on button "button" at bounding box center [486, 106] width 16 height 16
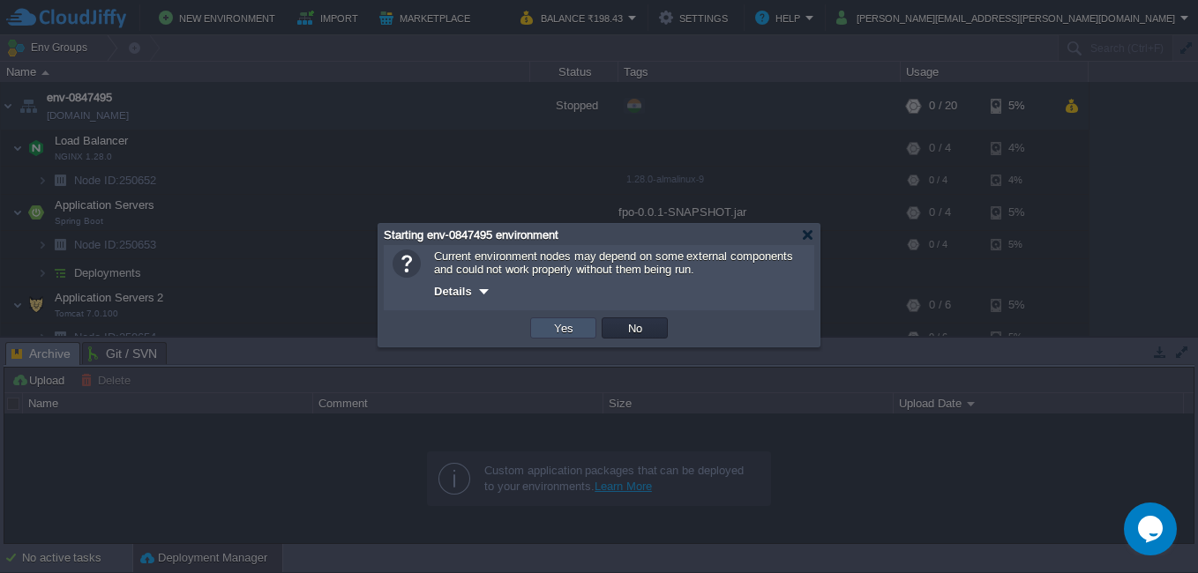
click at [567, 336] on button "Yes" at bounding box center [564, 328] width 30 height 16
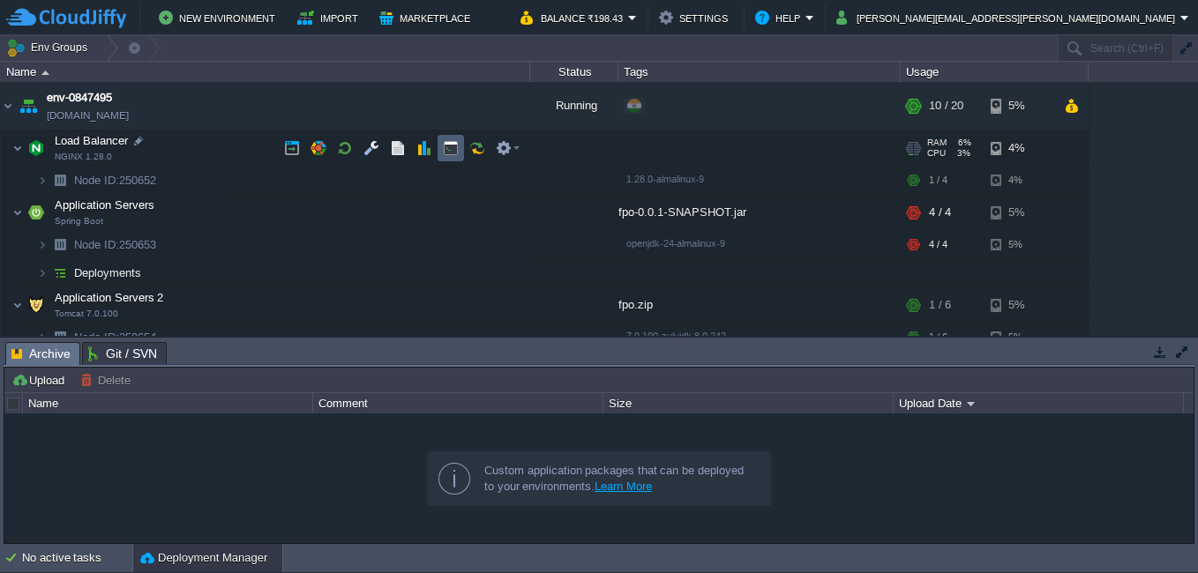
click at [444, 150] on button "button" at bounding box center [451, 148] width 16 height 16
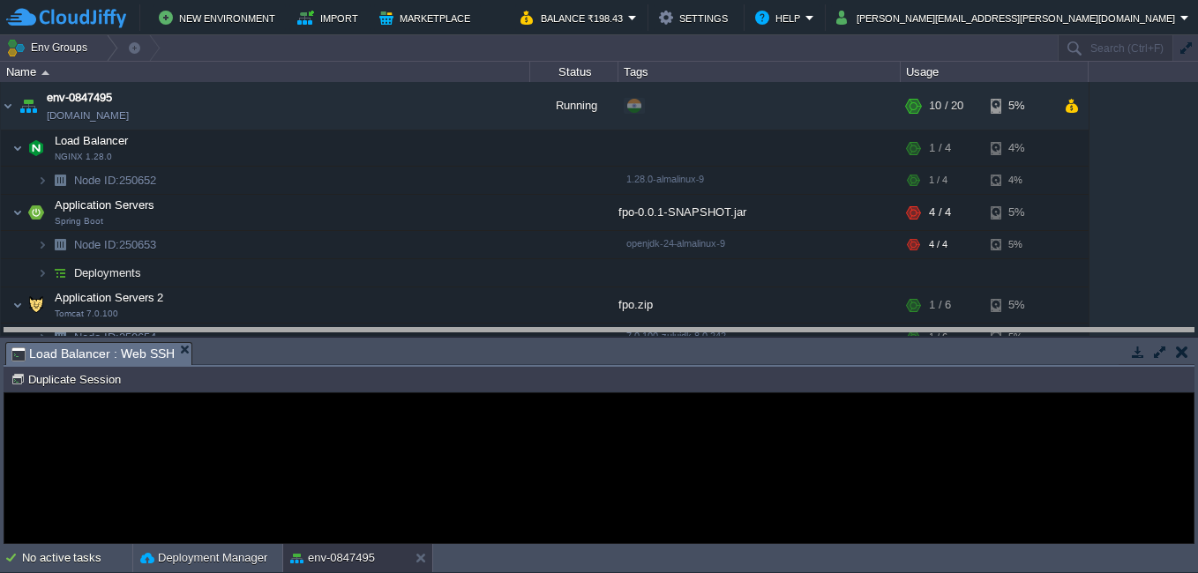
type input "#000000"
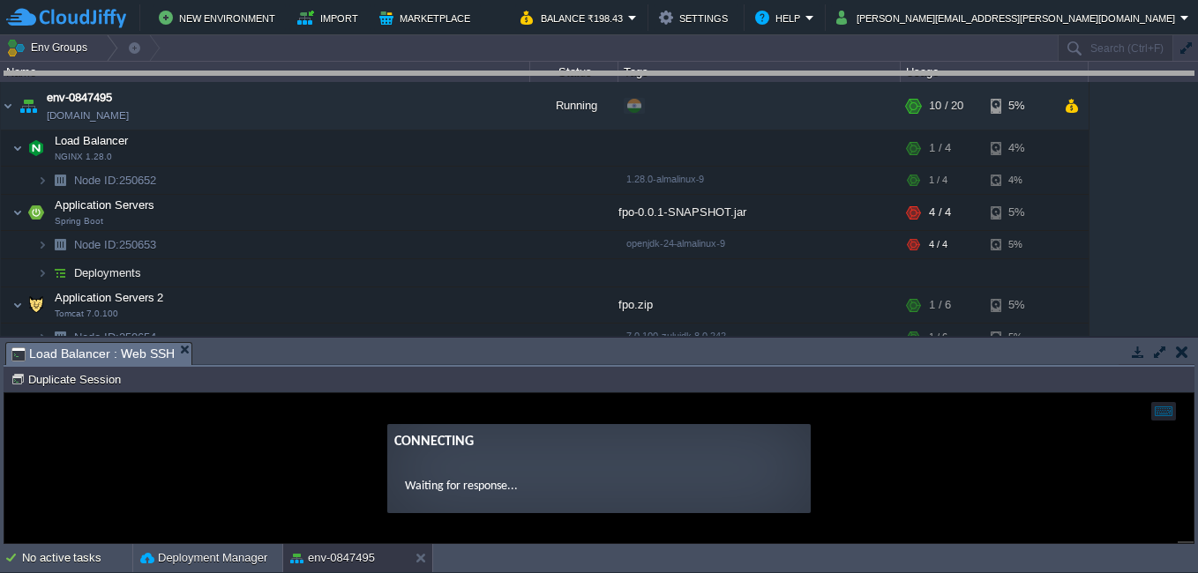
drag, startPoint x: 508, startPoint y: 344, endPoint x: 537, endPoint y: 73, distance: 272.3
click at [537, 73] on body "New Environment Import Marketplace Bonus ₹0.00 Upgrade Account Balance ₹198.43 …" at bounding box center [599, 286] width 1198 height 573
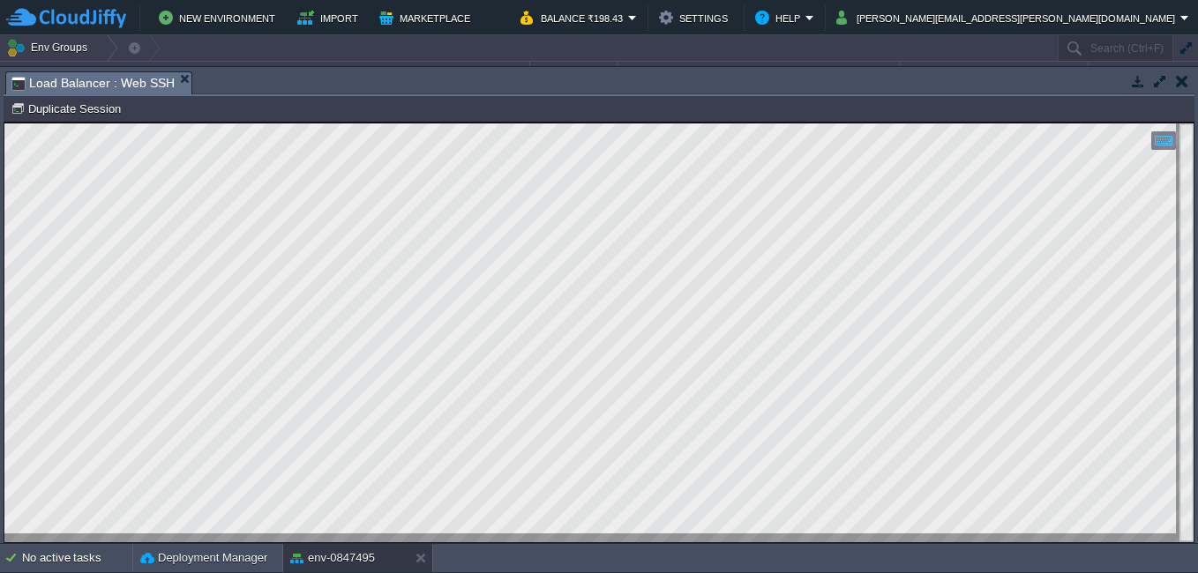
click at [4, 123] on html "Copy: Ctrl + Shift + C Paste: Ctrl + V Settings: Ctrl + Shift + Alt 0" at bounding box center [598, 123] width 1189 height 0
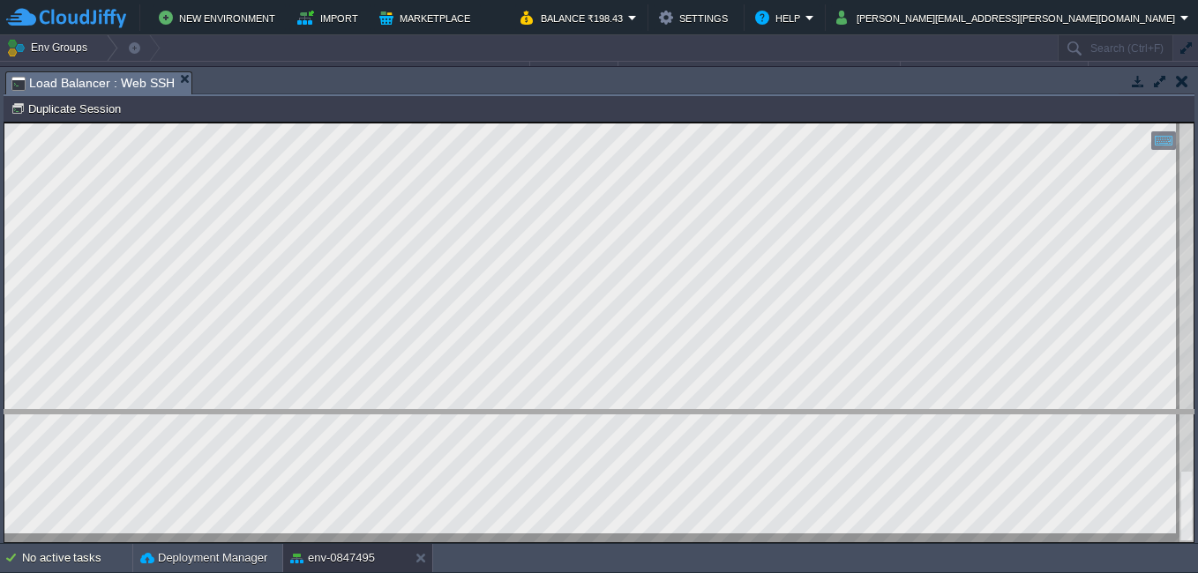
drag, startPoint x: 627, startPoint y: 71, endPoint x: 644, endPoint y: 410, distance: 339.1
click at [644, 410] on body "New Environment Import Marketplace Bonus ₹0.00 Upgrade Account Balance ₹198.43 …" at bounding box center [599, 286] width 1198 height 573
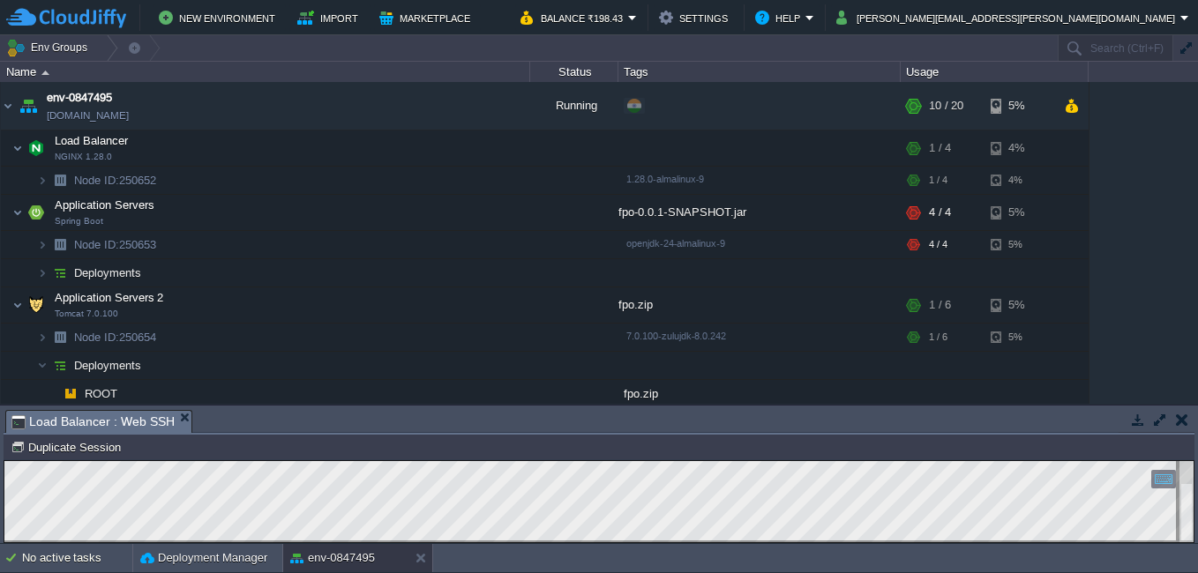
scroll to position [88, 0]
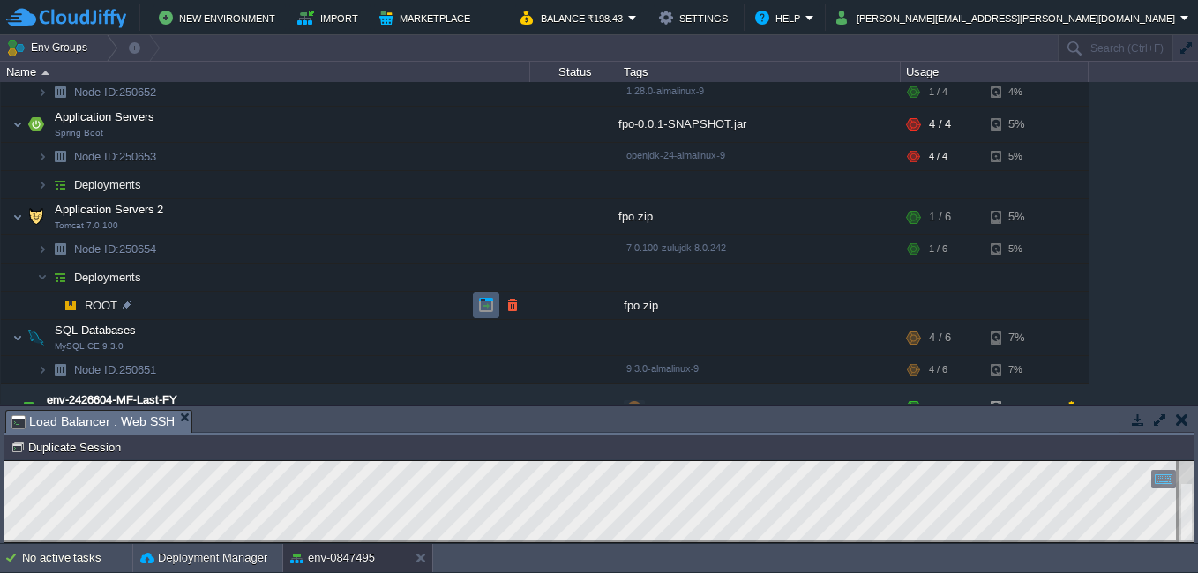
click at [478, 304] on button "button" at bounding box center [486, 305] width 16 height 16
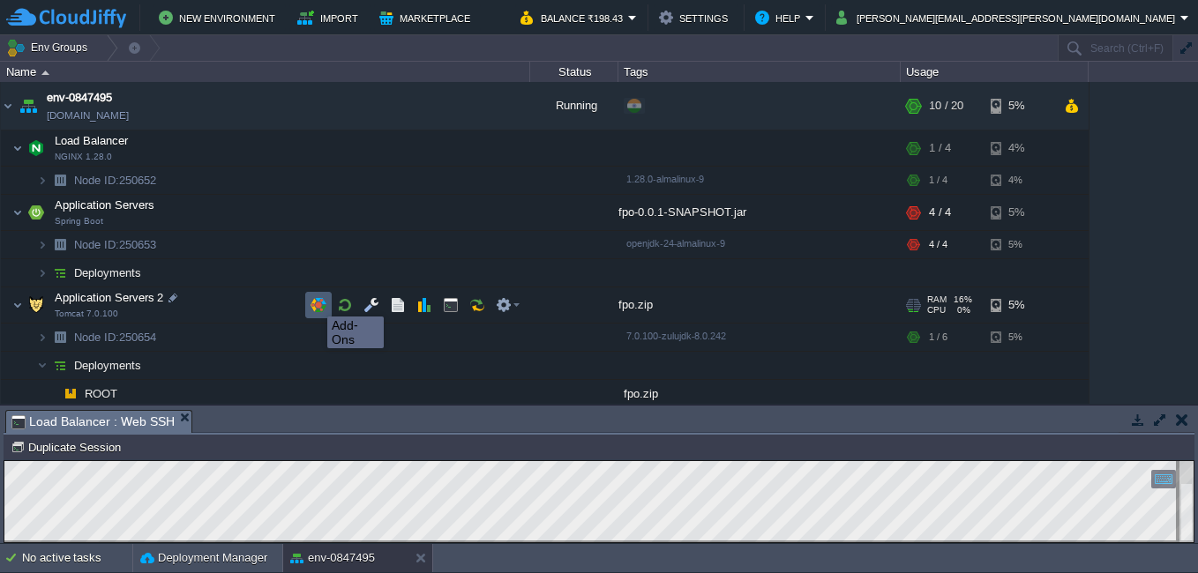
click at [315, 302] on button "button" at bounding box center [318, 305] width 16 height 16
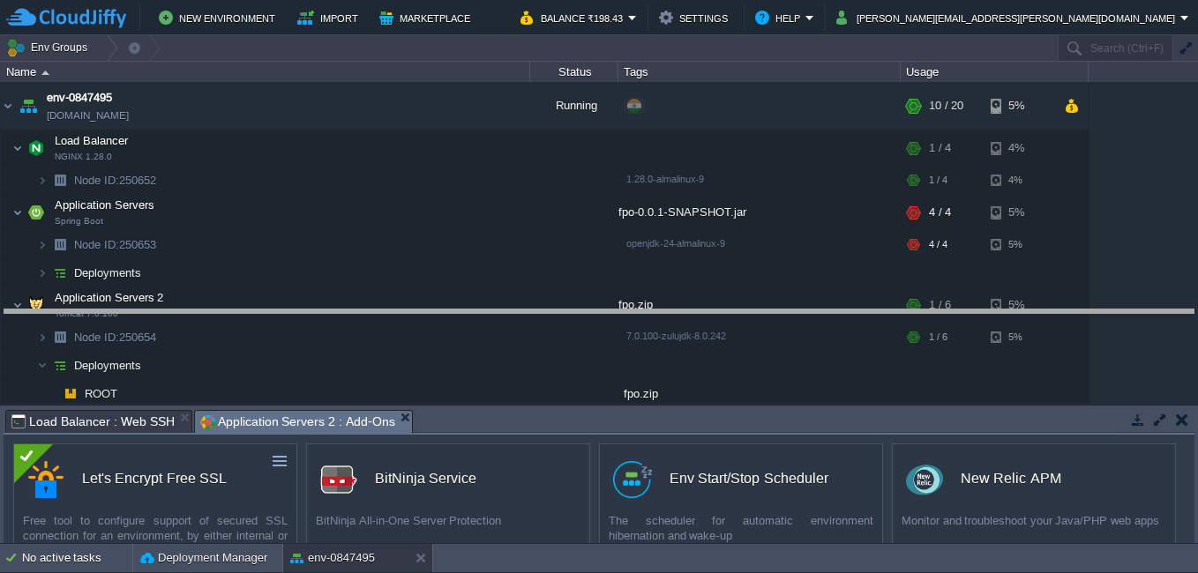
drag, startPoint x: 463, startPoint y: 415, endPoint x: 471, endPoint y: 315, distance: 100.9
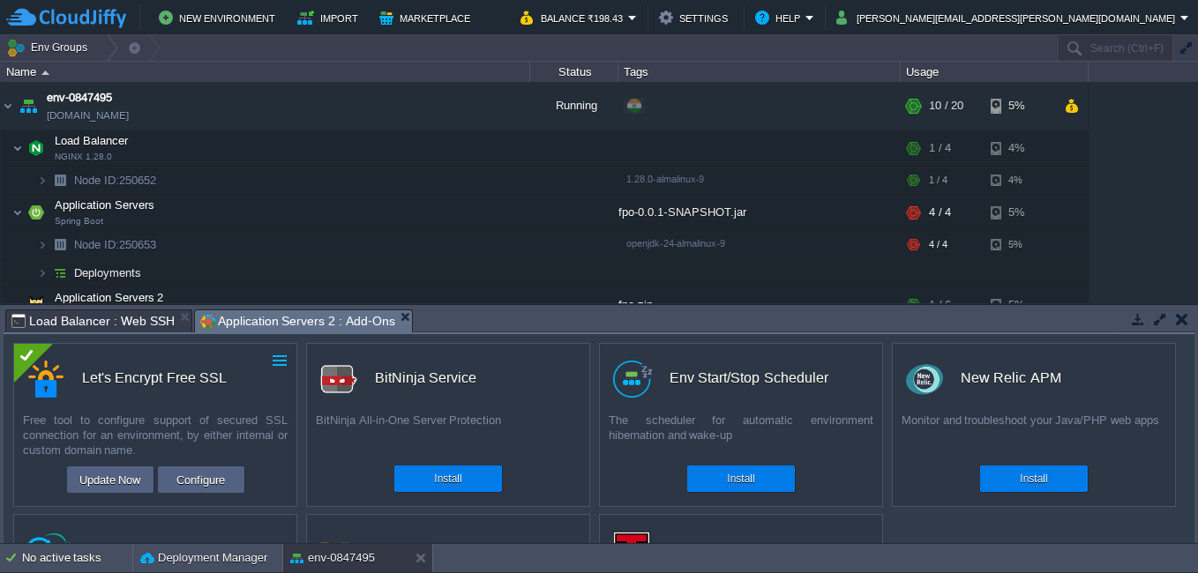
click at [285, 362] on button "button" at bounding box center [280, 361] width 16 height 16
click at [227, 385] on span "Uninstall" at bounding box center [220, 387] width 44 height 13
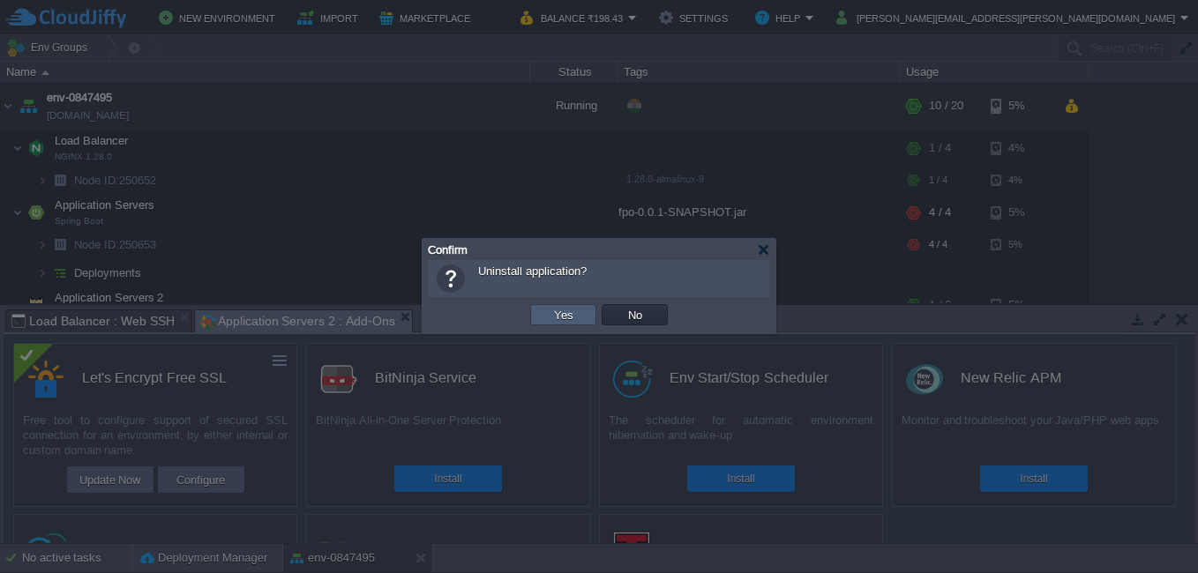
click at [549, 305] on td "Yes" at bounding box center [563, 314] width 66 height 21
